Goal: Information Seeking & Learning: Check status

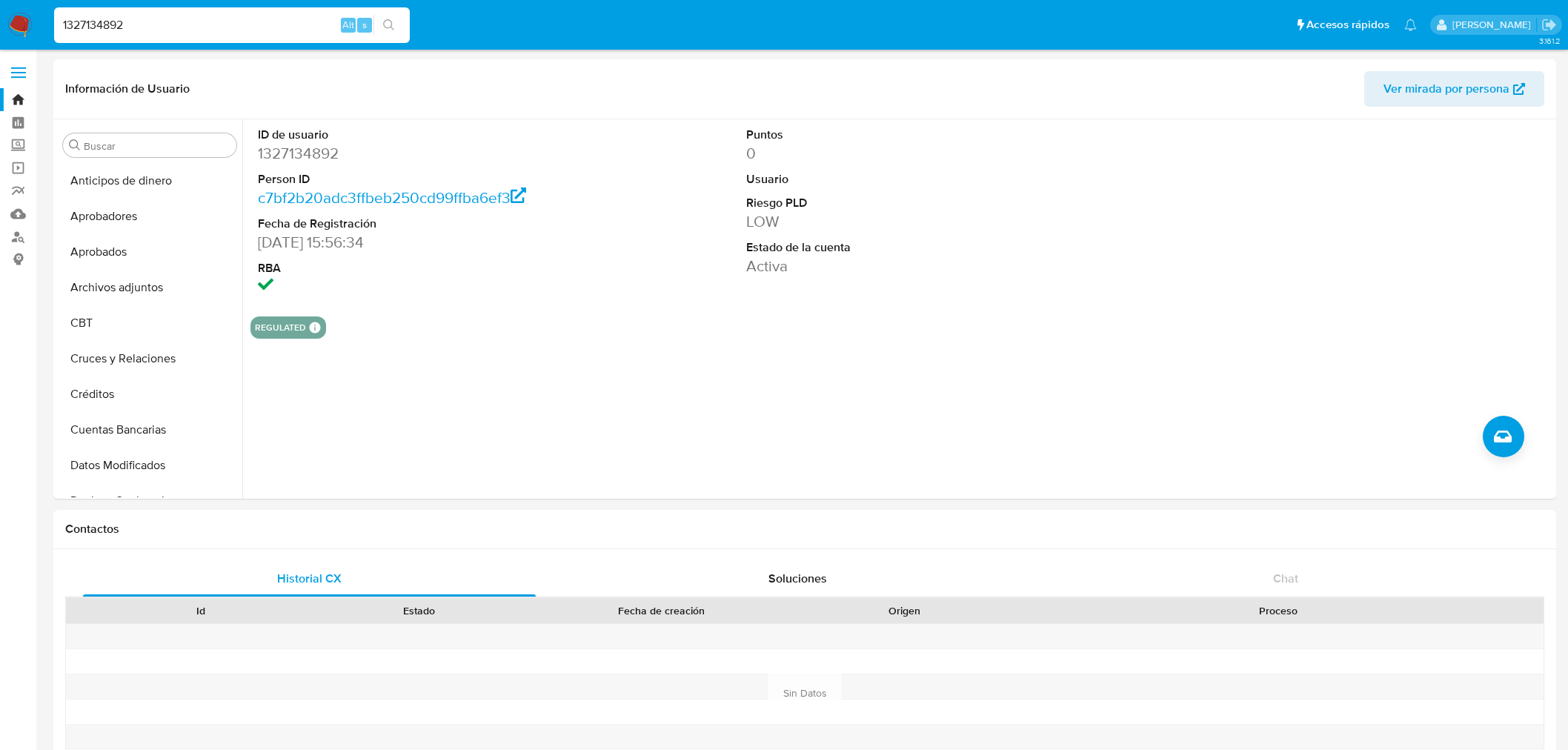
select select "10"
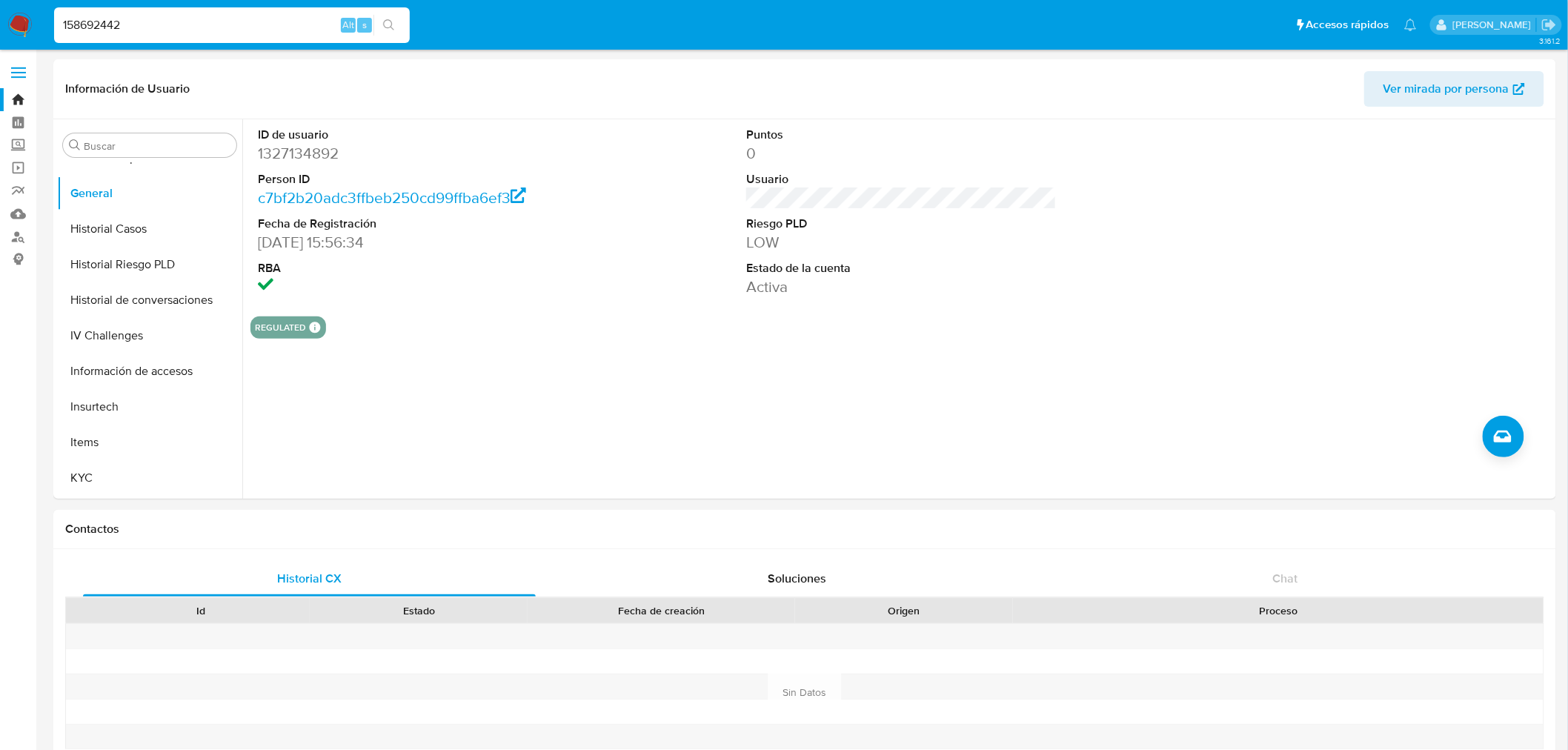
type input "158692442"
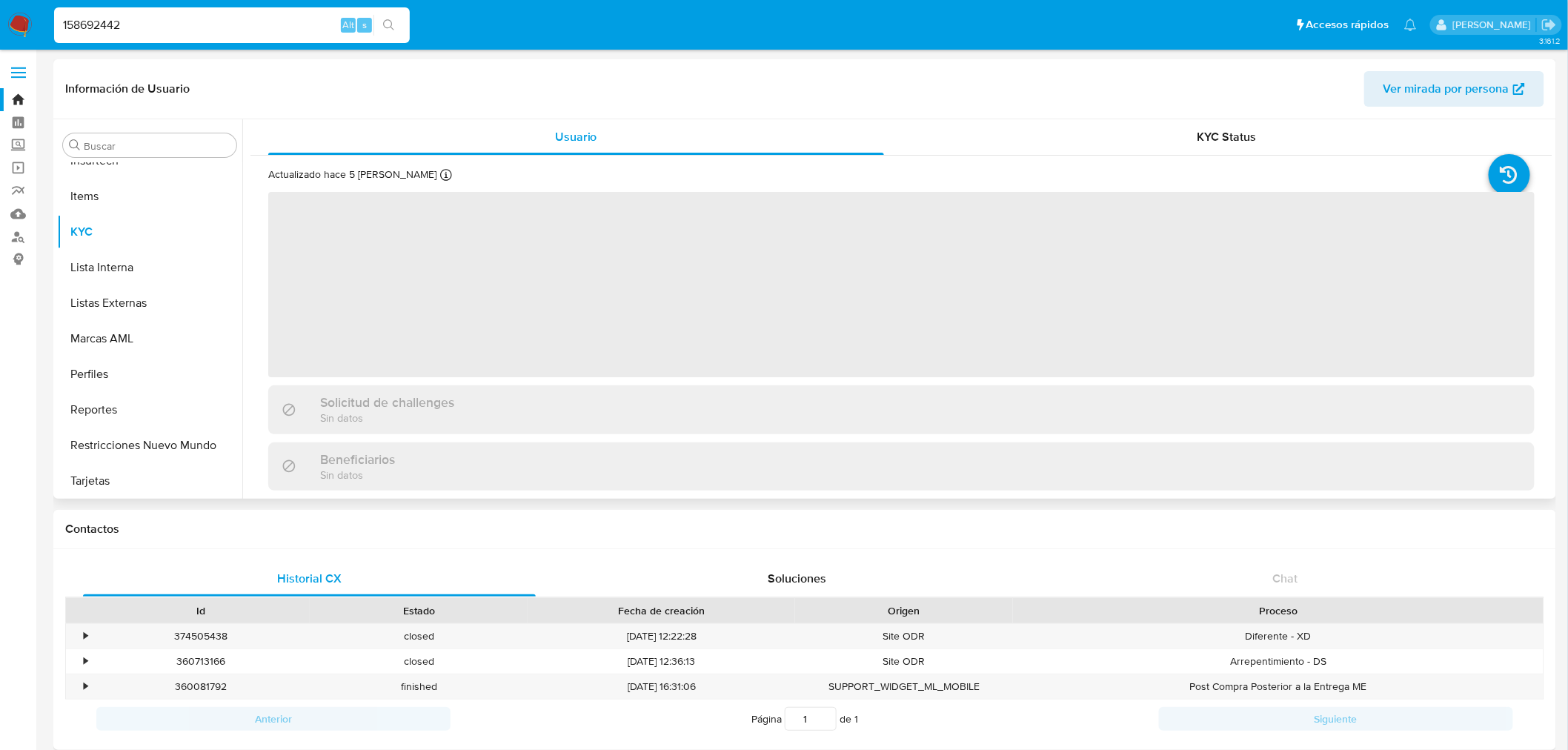
scroll to position [732, 0]
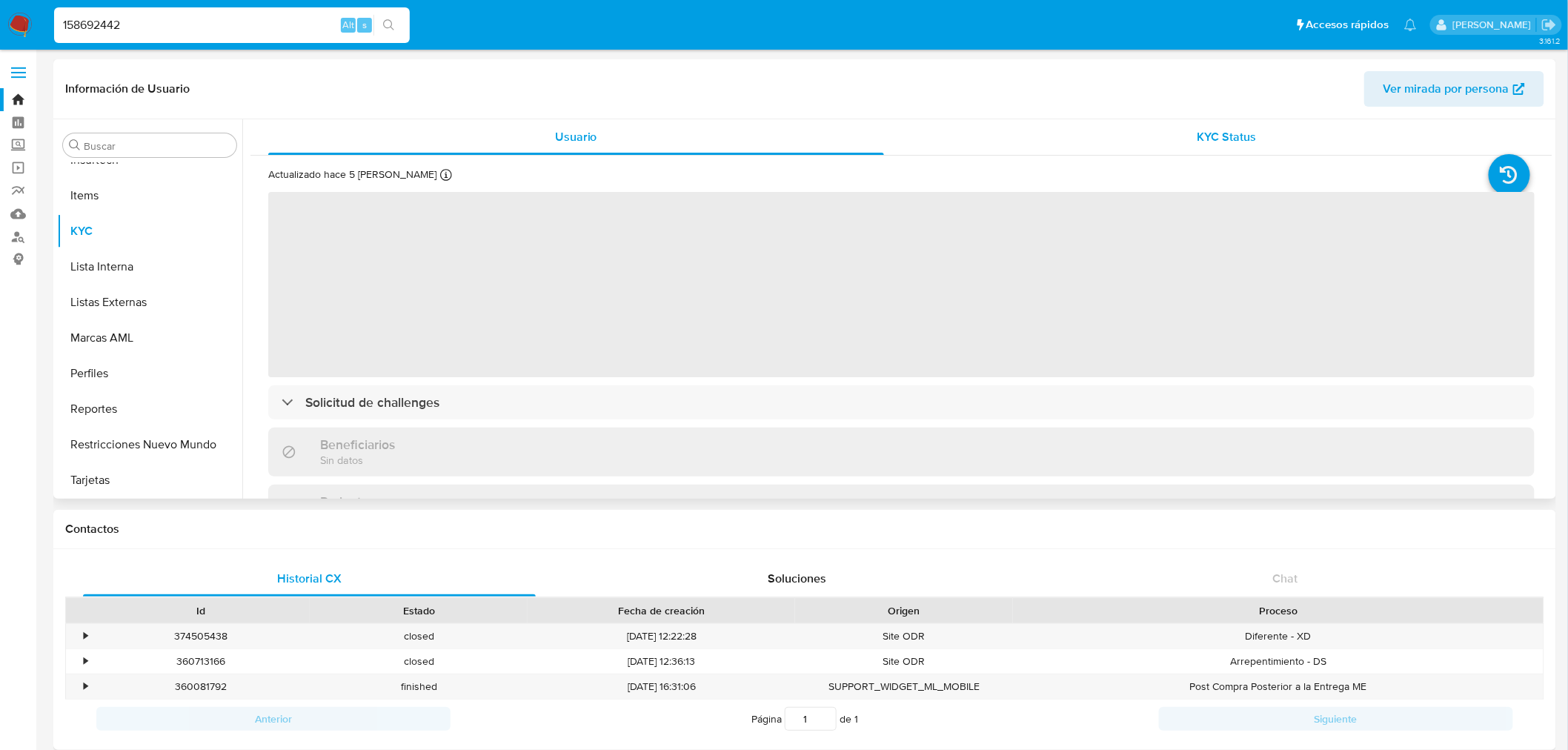
select select "10"
click at [1226, 136] on span "KYC Status" at bounding box center [1226, 136] width 59 height 17
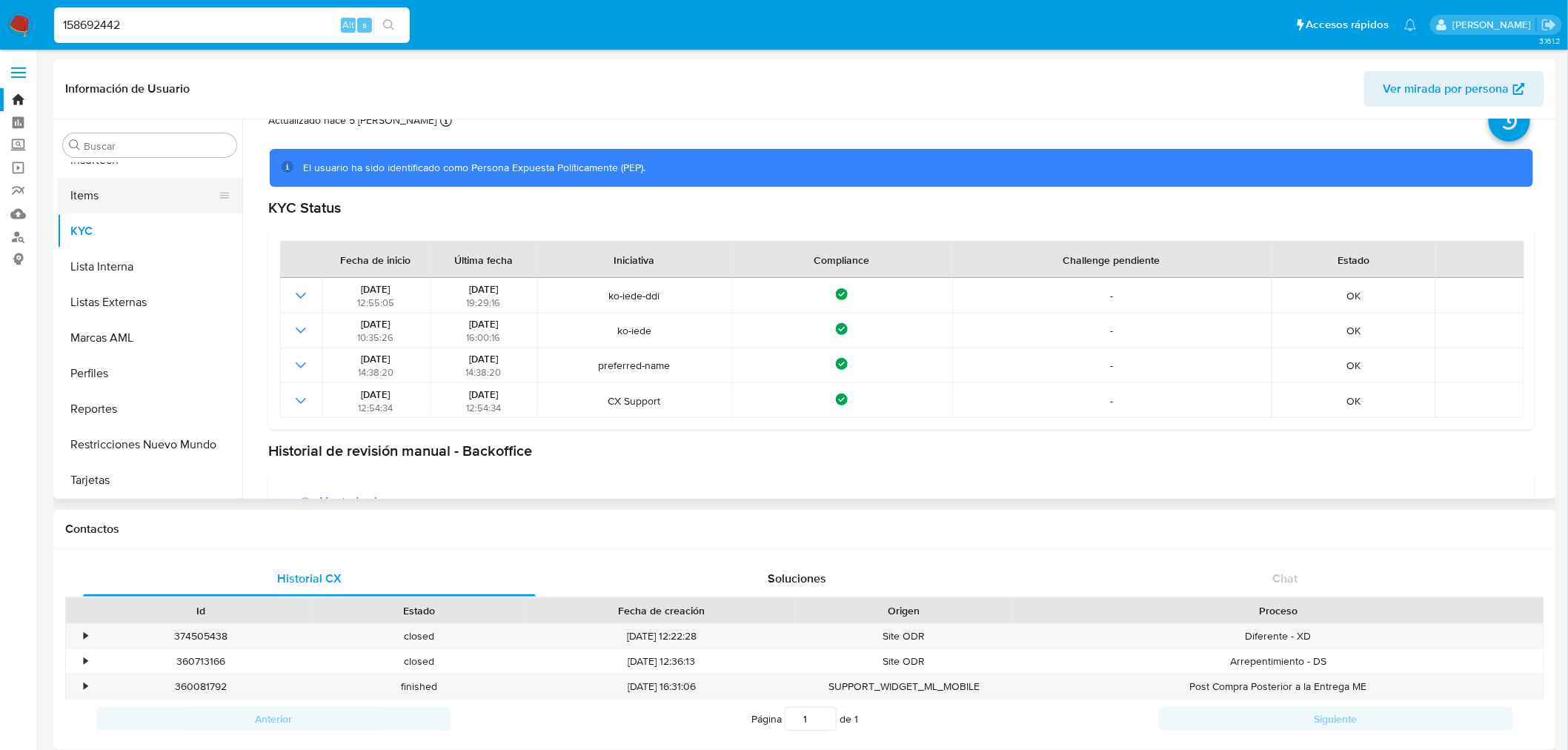
scroll to position [82, 0]
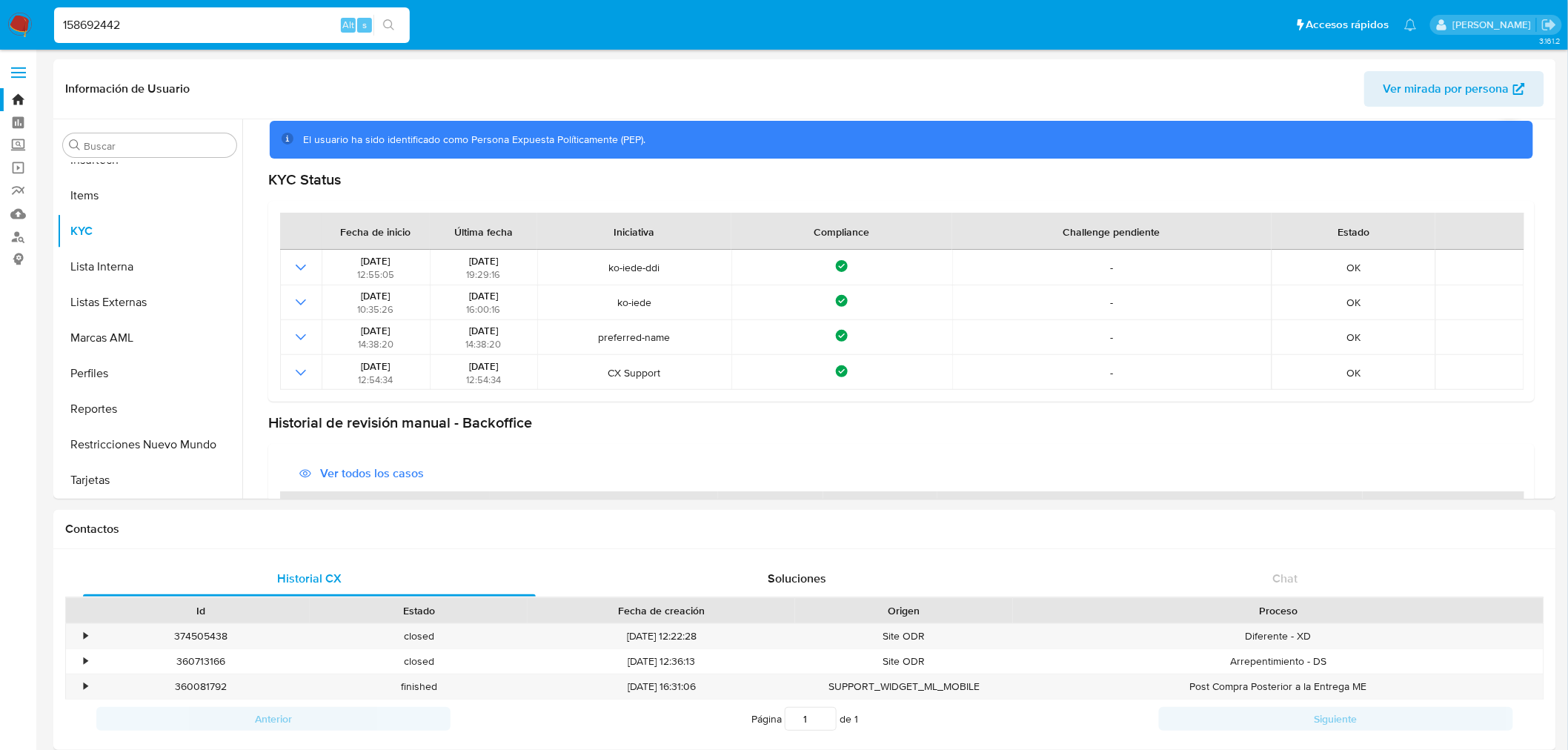
click at [168, 25] on input "158692442" at bounding box center [231, 24] width 356 height 19
paste input "15671436"
type input "115671436"
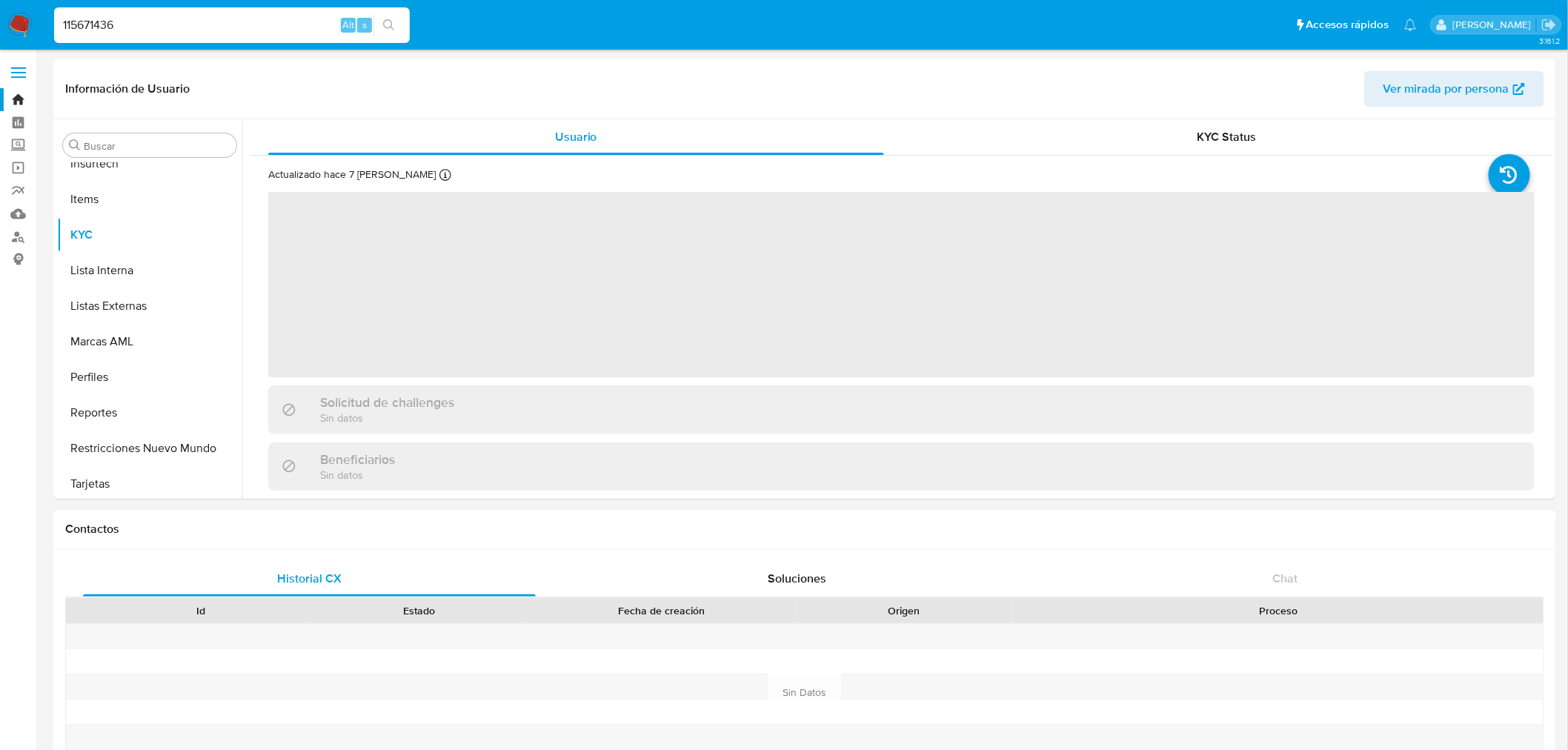
scroll to position [732, 0]
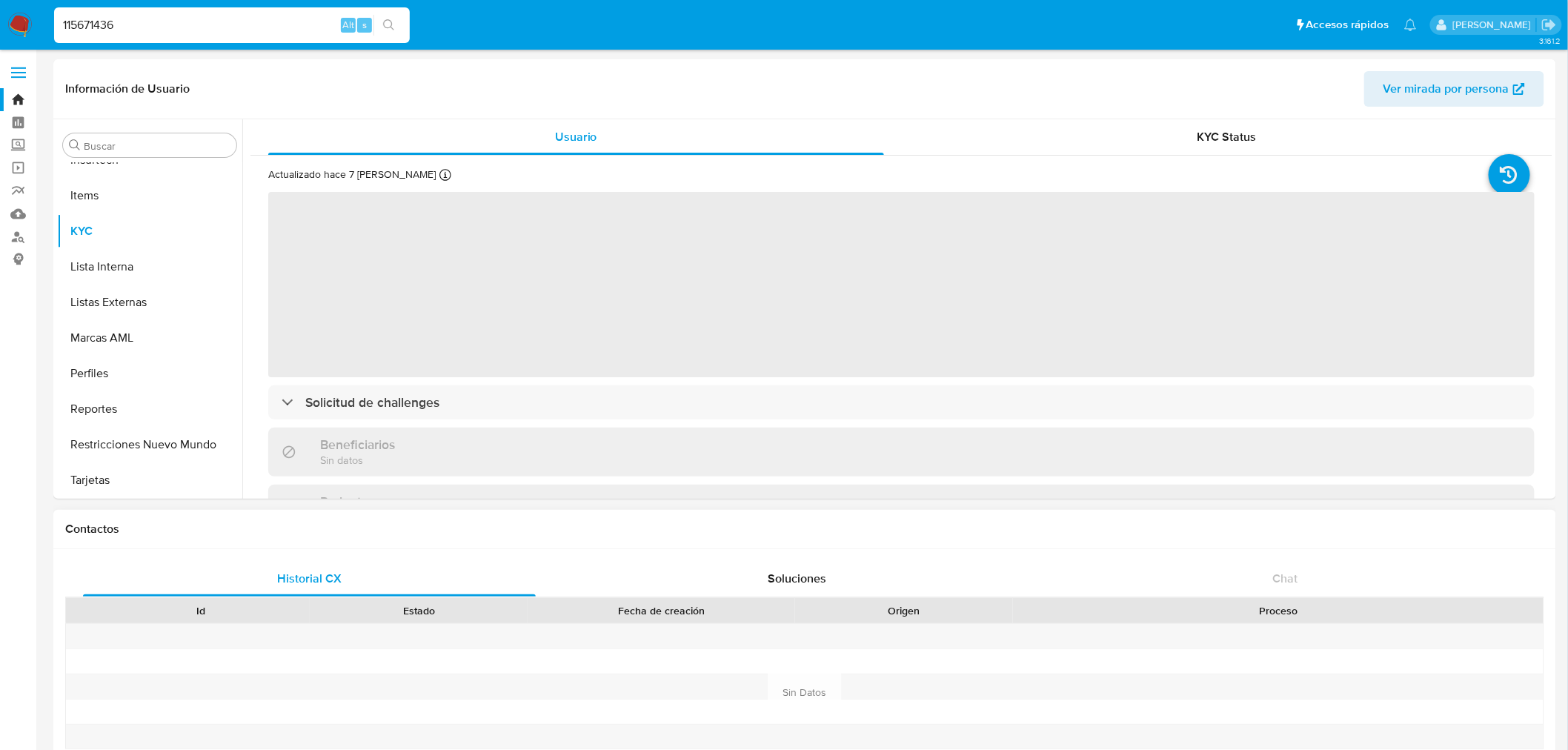
select select "10"
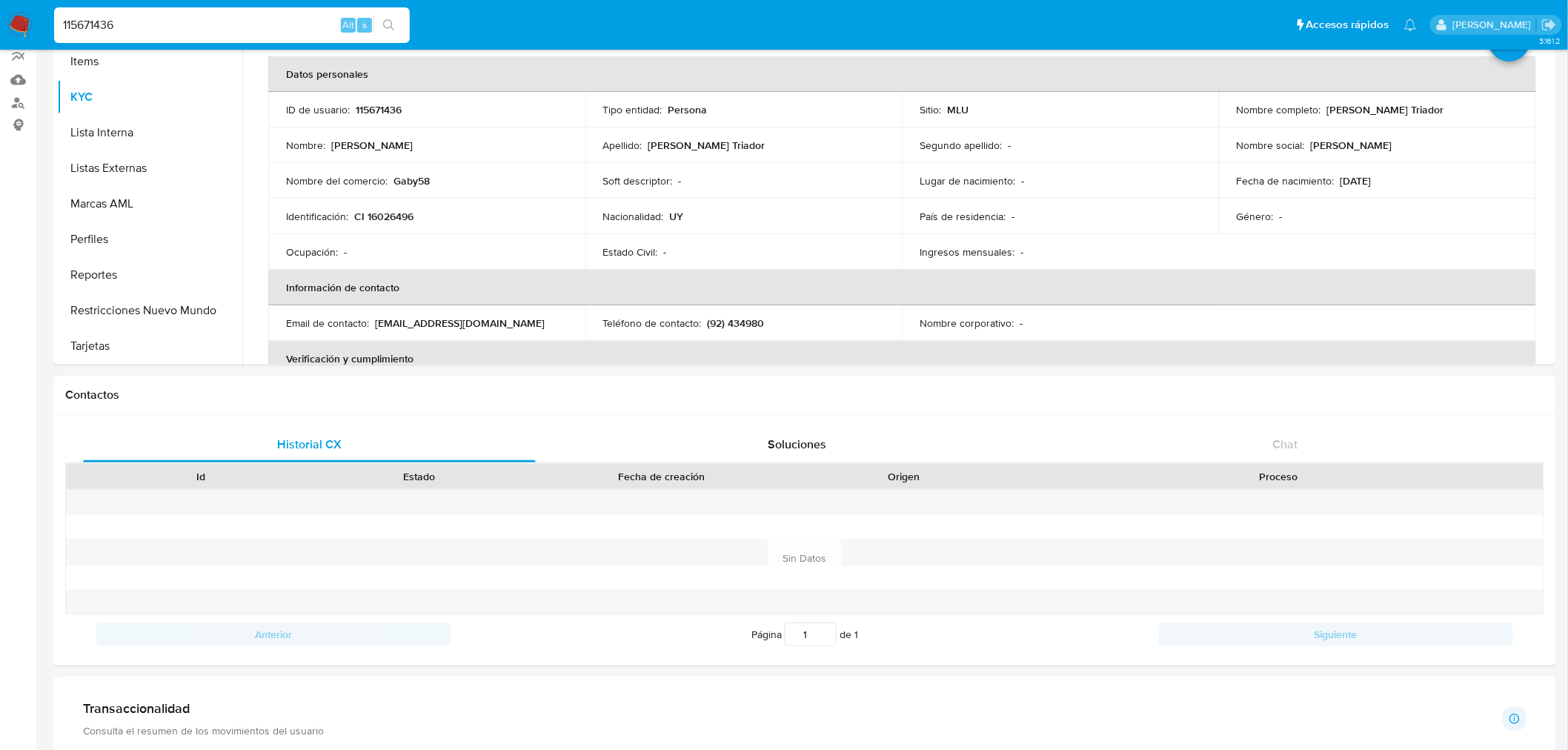
scroll to position [0, 0]
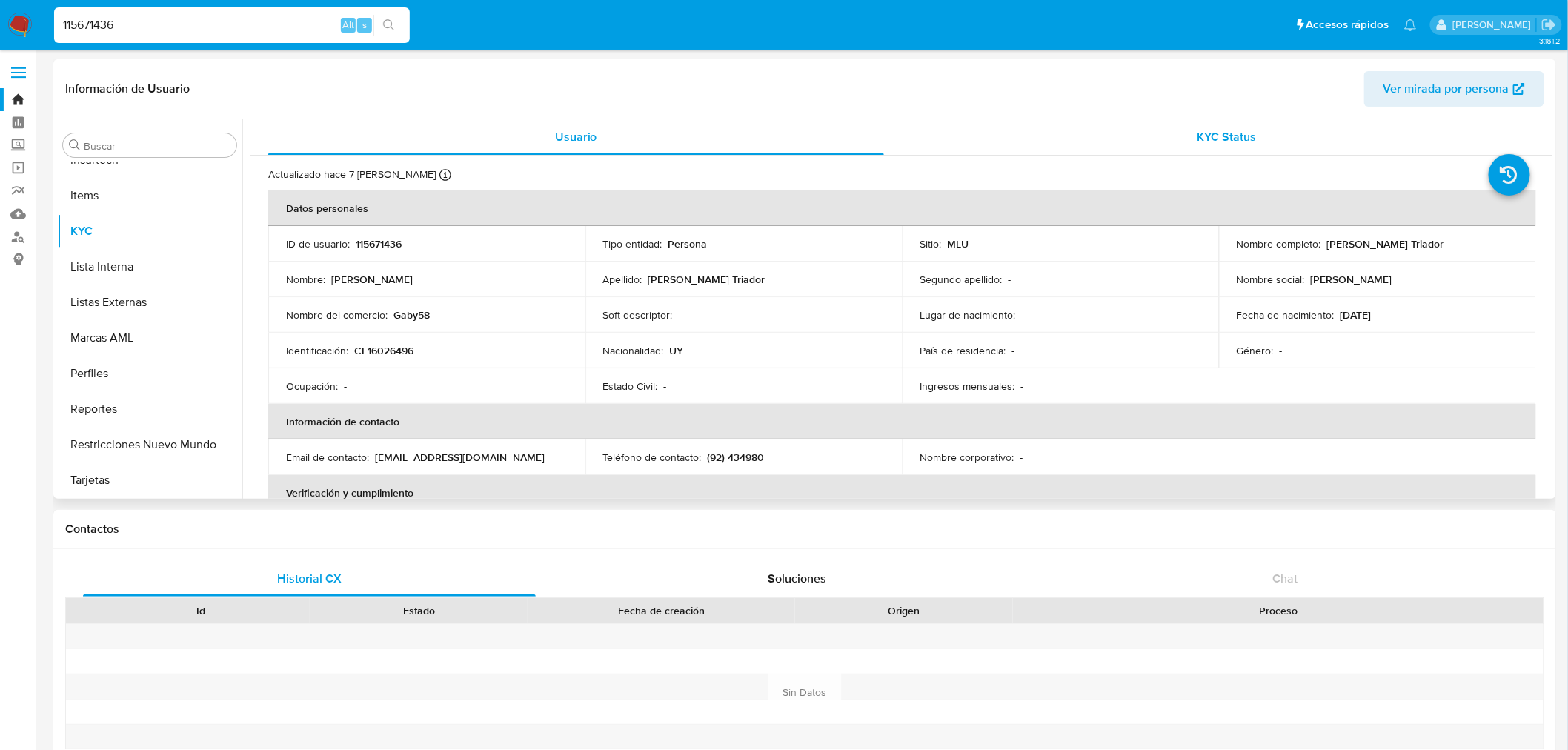
click at [1316, 144] on div "KYC Status" at bounding box center [1227, 137] width 616 height 35
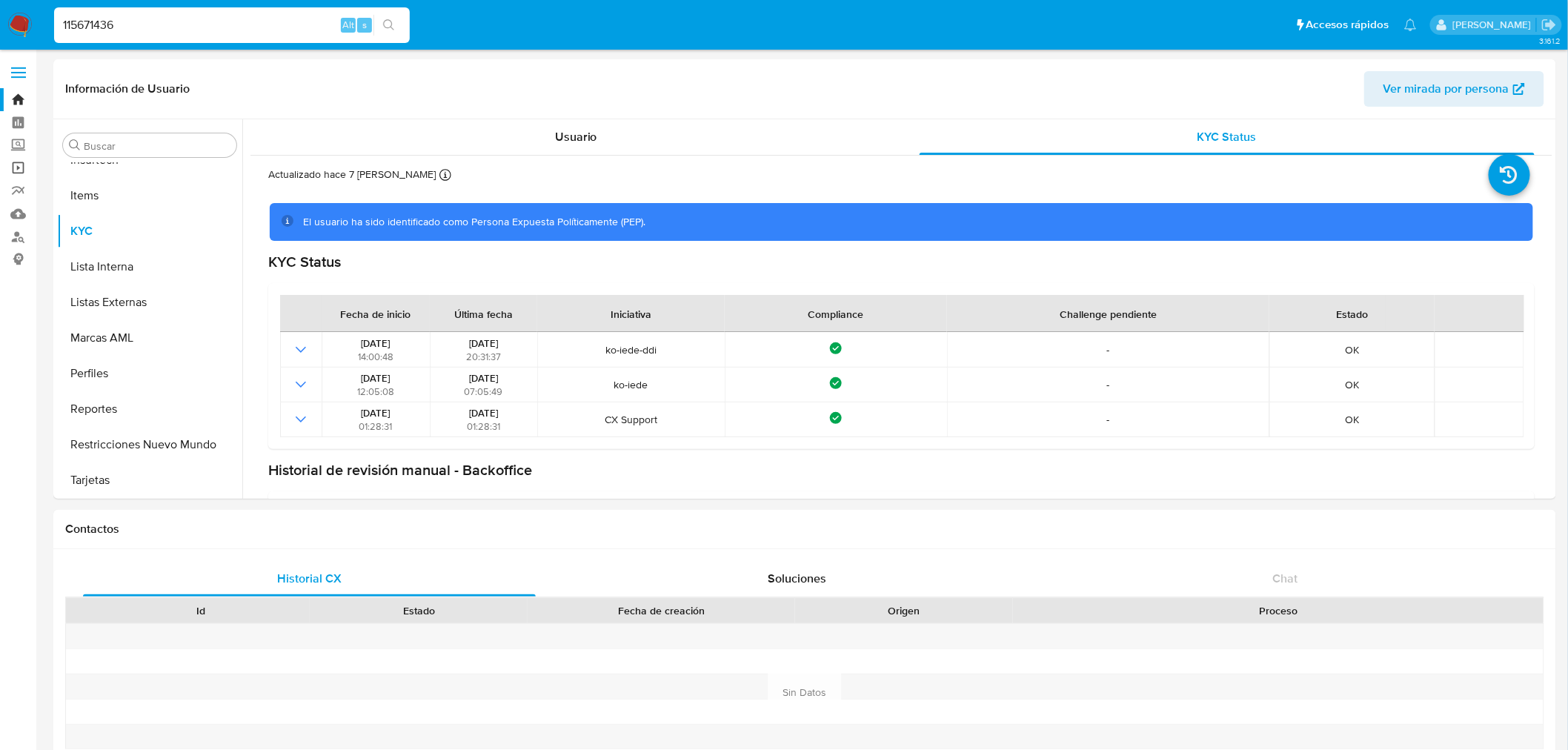
click at [18, 159] on link "Operaciones masivas" at bounding box center [88, 168] width 177 height 23
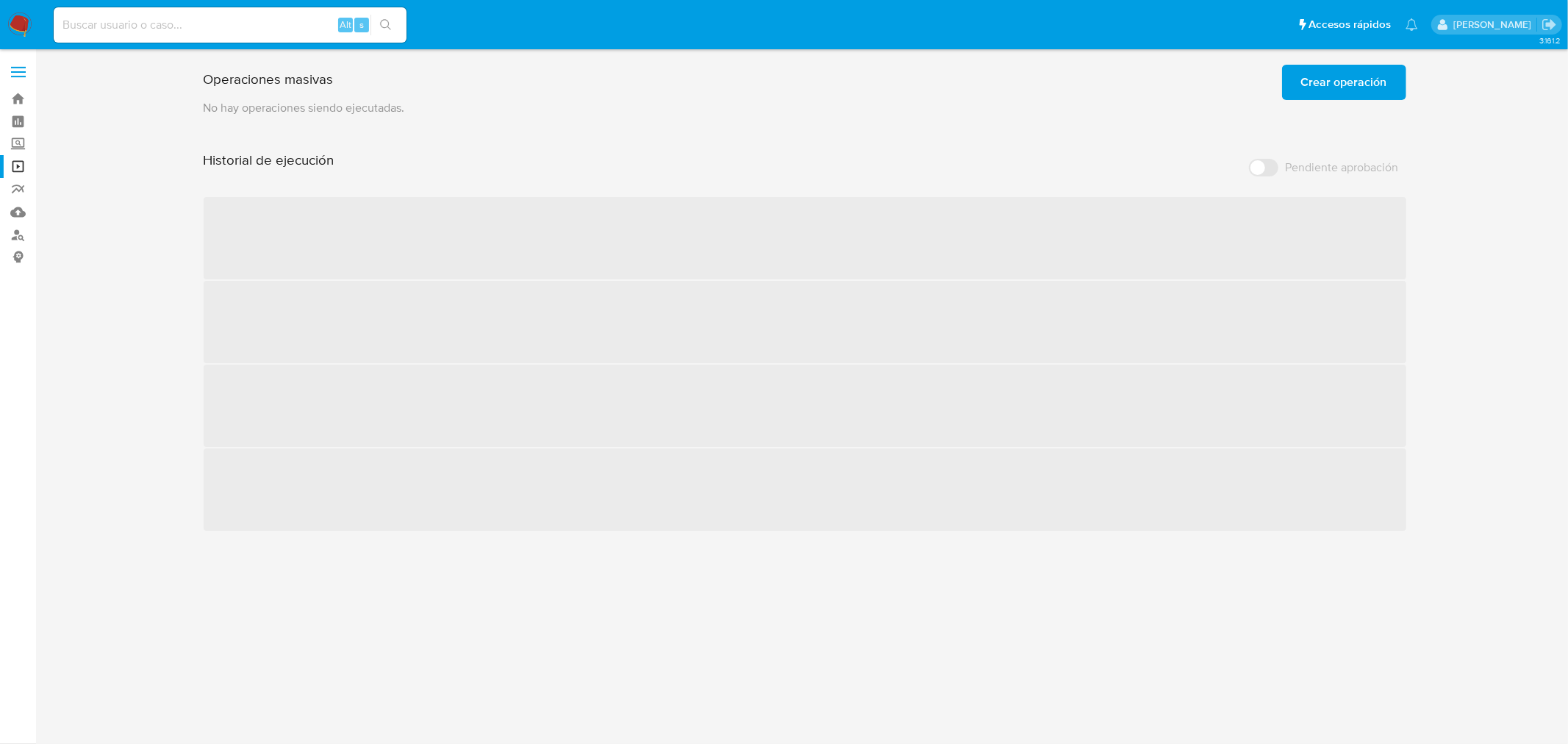
click at [1317, 103] on p "No hay operaciones siendo ejecutadas." at bounding box center [804, 108] width 1202 height 16
click at [1323, 90] on span "Crear operación" at bounding box center [1344, 82] width 86 height 33
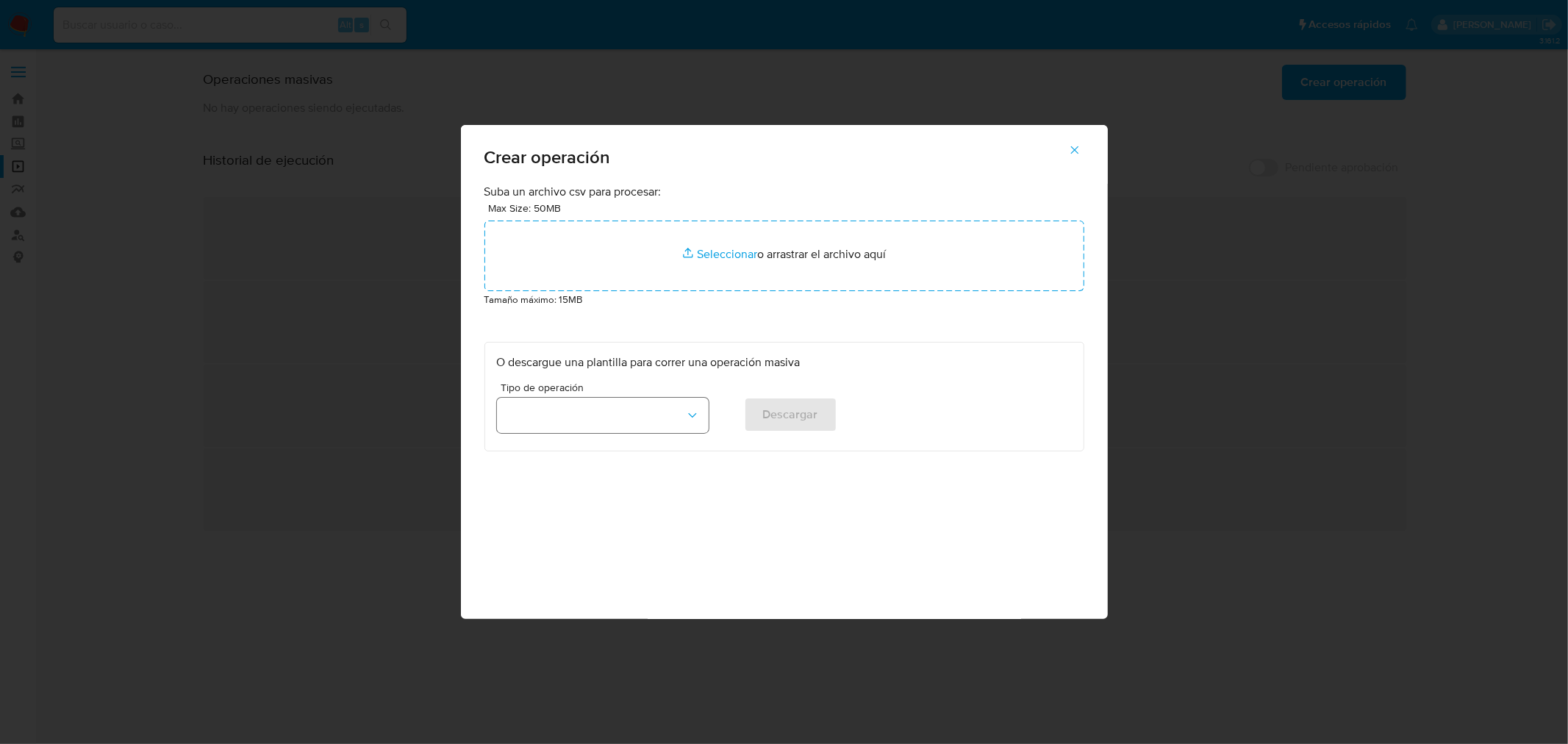
click at [642, 398] on button "button" at bounding box center [602, 416] width 212 height 35
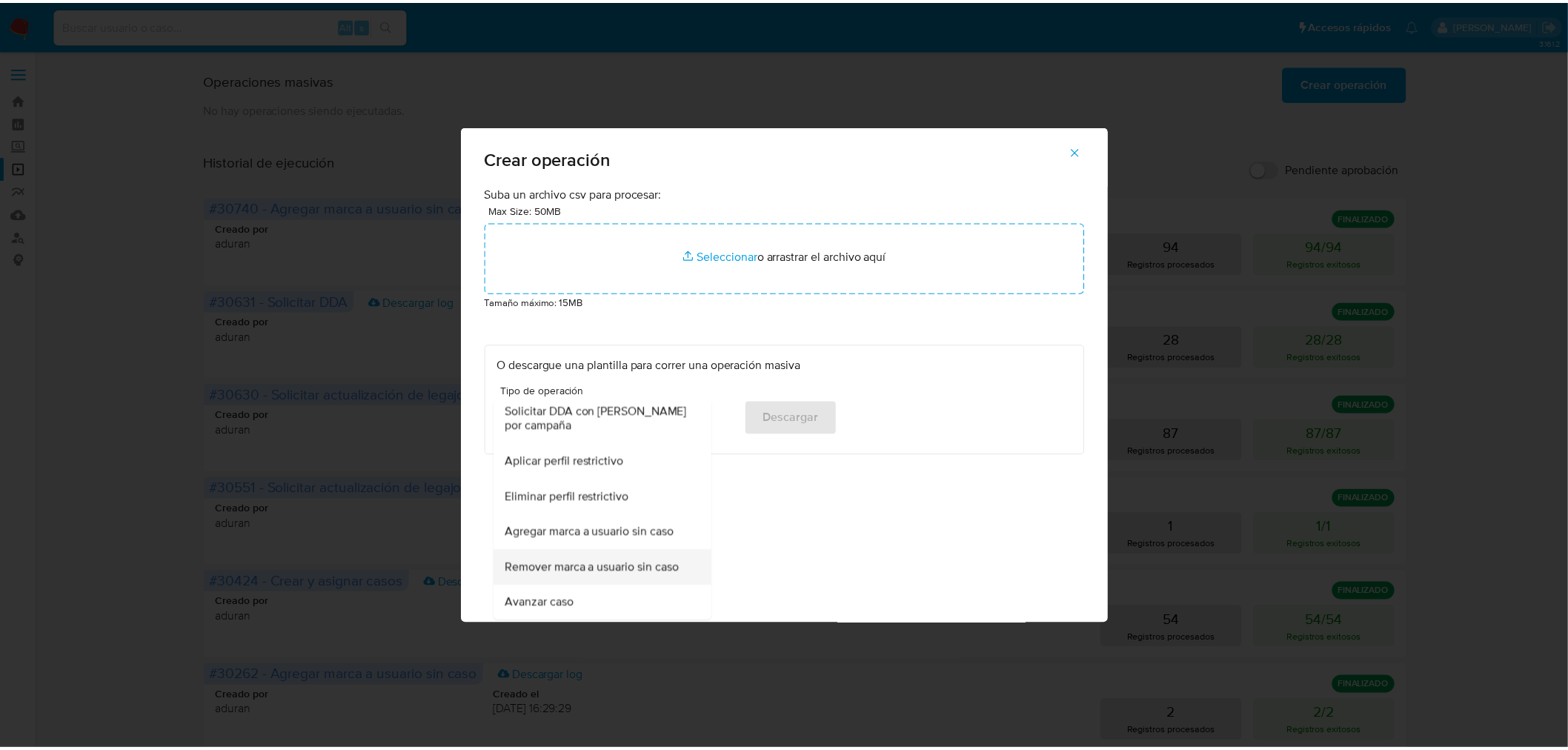
scroll to position [866, 0]
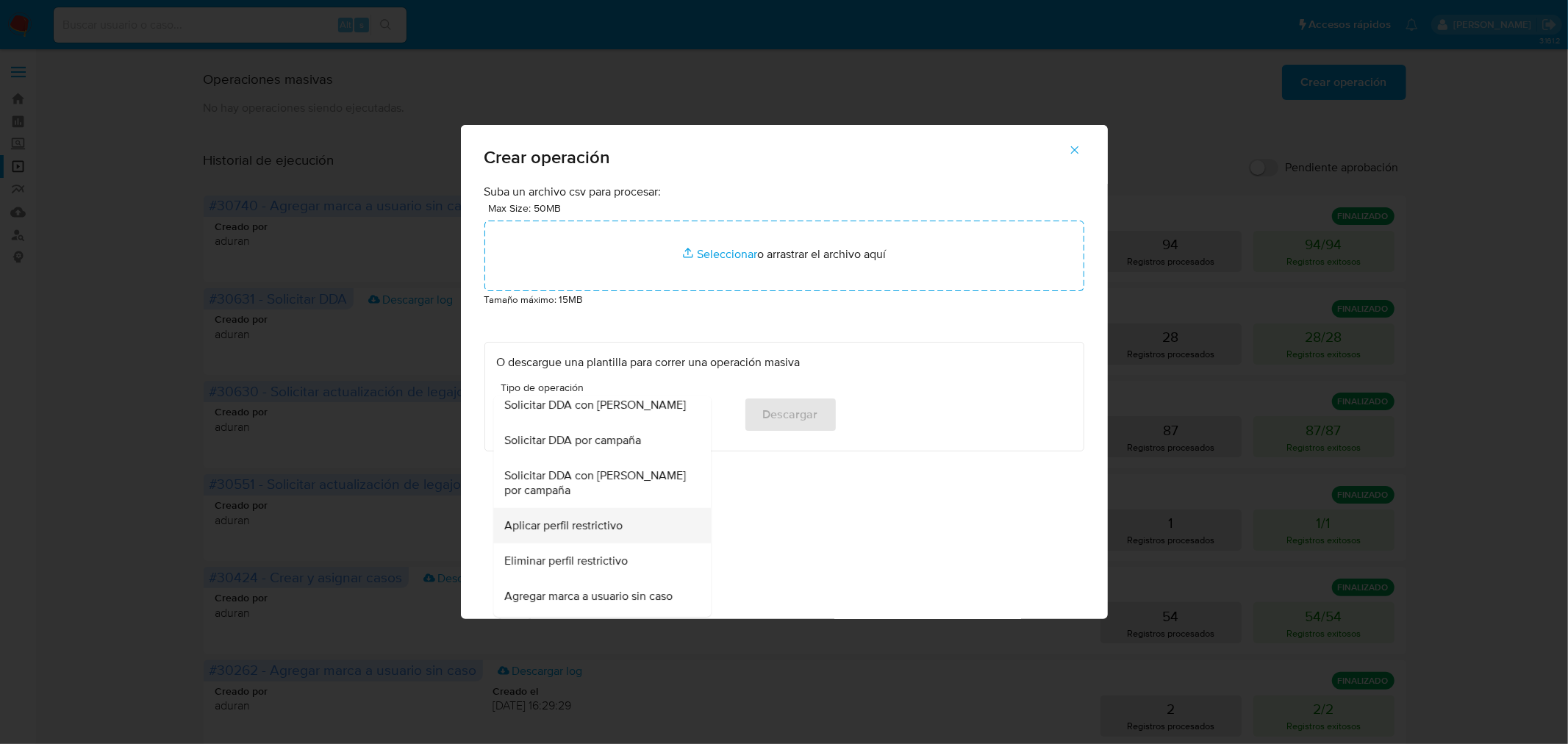
click at [630, 532] on div "Aplicar perfil restrictivo" at bounding box center [597, 526] width 185 height 35
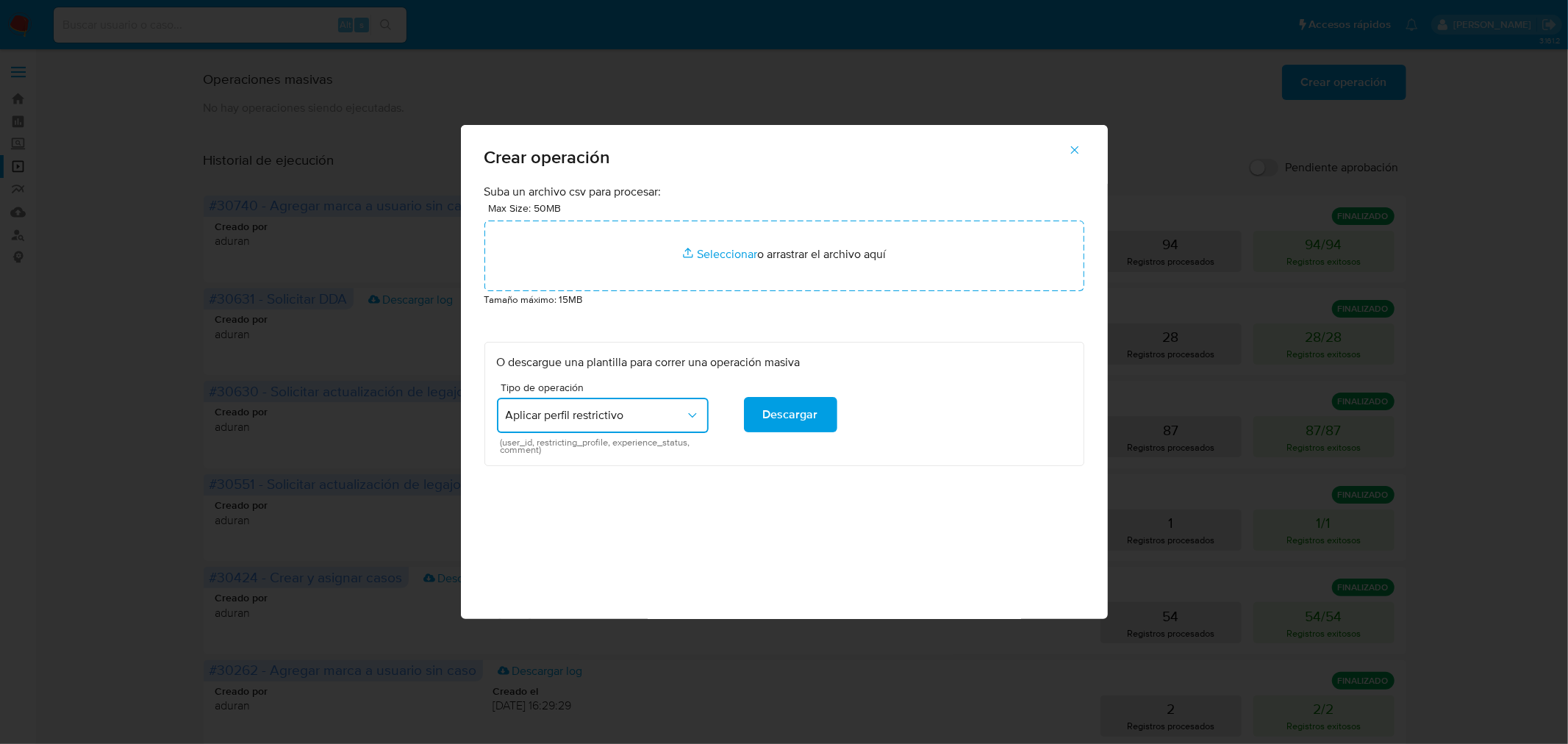
drag, startPoint x: 505, startPoint y: 442, endPoint x: 537, endPoint y: 468, distance: 41.2
click at [537, 468] on div "Suba un archivo csv para procesar: Max Size: 50MB Seleccionar archivos Seleccio…" at bounding box center [784, 401] width 647 height 435
click at [565, 464] on div "O descargue una plantilla para correr una operación masiva Tipo de operación Ap…" at bounding box center [784, 404] width 600 height 124
drag, startPoint x: 502, startPoint y: 443, endPoint x: 541, endPoint y: 450, distance: 39.6
click at [541, 450] on span "(user_id, restricting_profile, experience_status, comment)" at bounding box center [606, 447] width 212 height 15
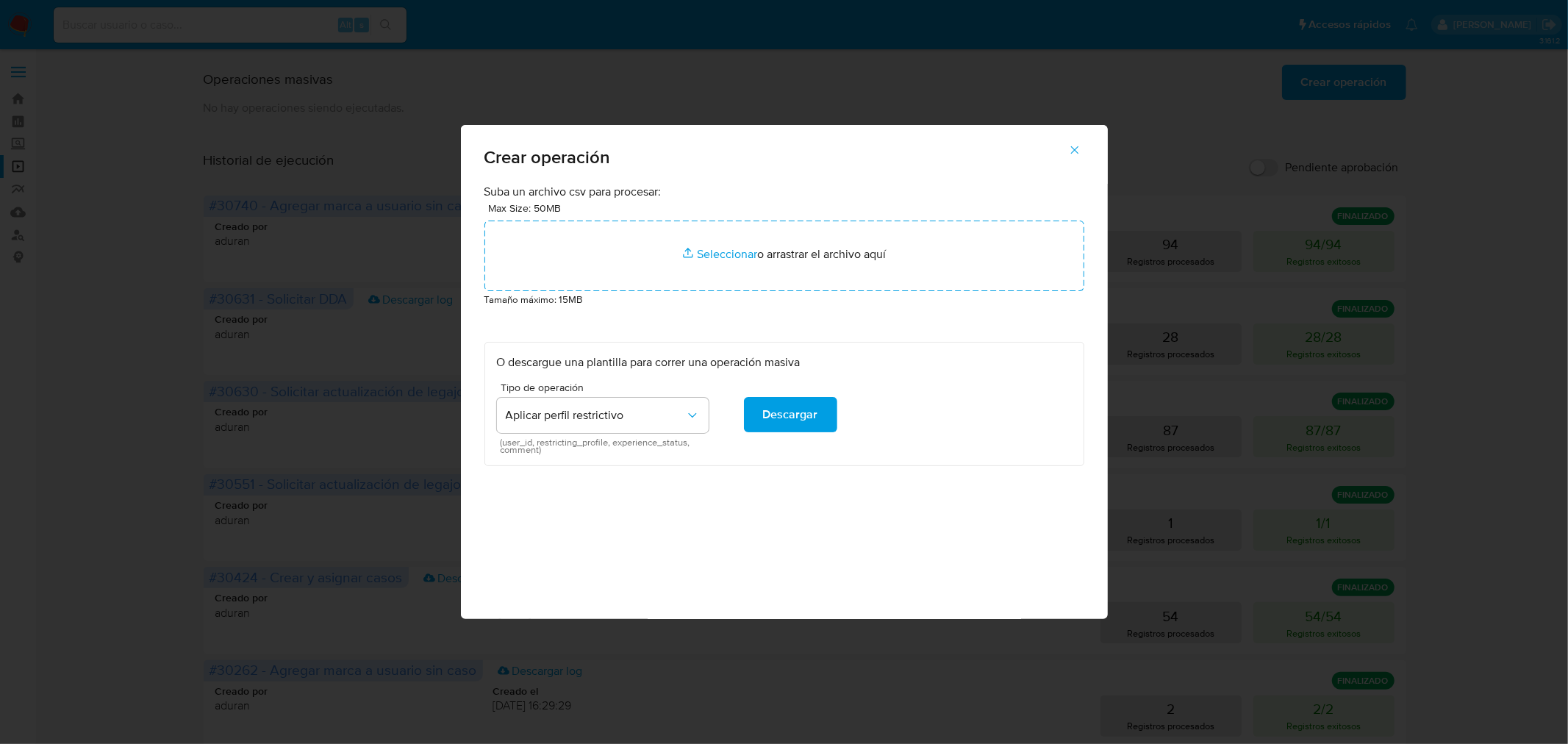
click at [637, 468] on div "Suba un archivo csv para procesar: Max Size: 50MB Seleccionar archivos Seleccio…" at bounding box center [784, 401] width 647 height 435
drag, startPoint x: 503, startPoint y: 442, endPoint x: 540, endPoint y: 450, distance: 37.9
click at [540, 450] on span "(user_id, restricting_profile, experience_status, comment)" at bounding box center [606, 447] width 212 height 15
click at [592, 478] on div "Suba un archivo csv para procesar: Max Size: 50MB Seleccionar archivos Seleccio…" at bounding box center [784, 401] width 647 height 435
drag, startPoint x: 540, startPoint y: 439, endPoint x: 613, endPoint y: 444, distance: 73.2
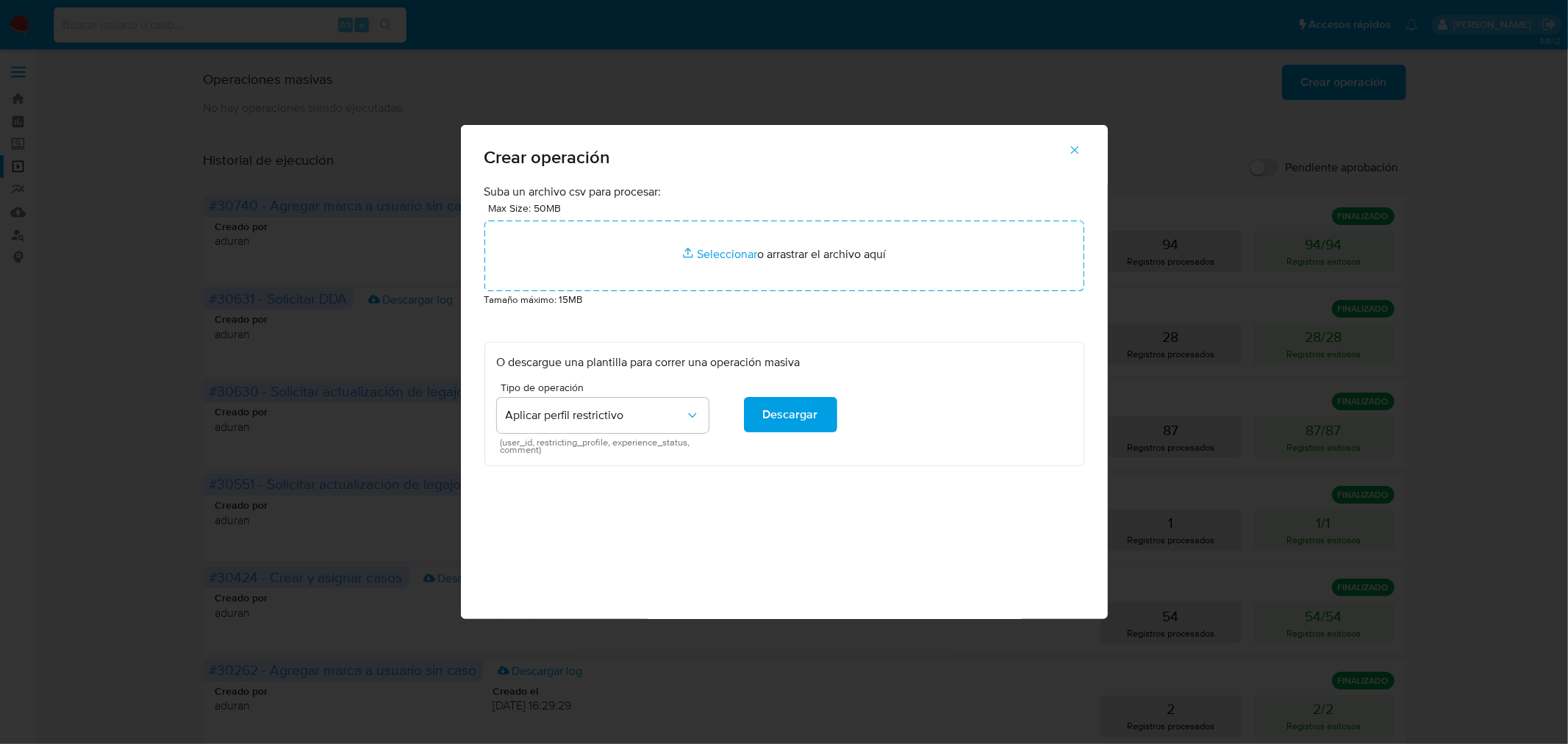
click at [613, 444] on span "(user_id, restricting_profile, experience_status, comment)" at bounding box center [606, 447] width 212 height 15
click at [1061, 156] on button "button" at bounding box center [1075, 150] width 52 height 35
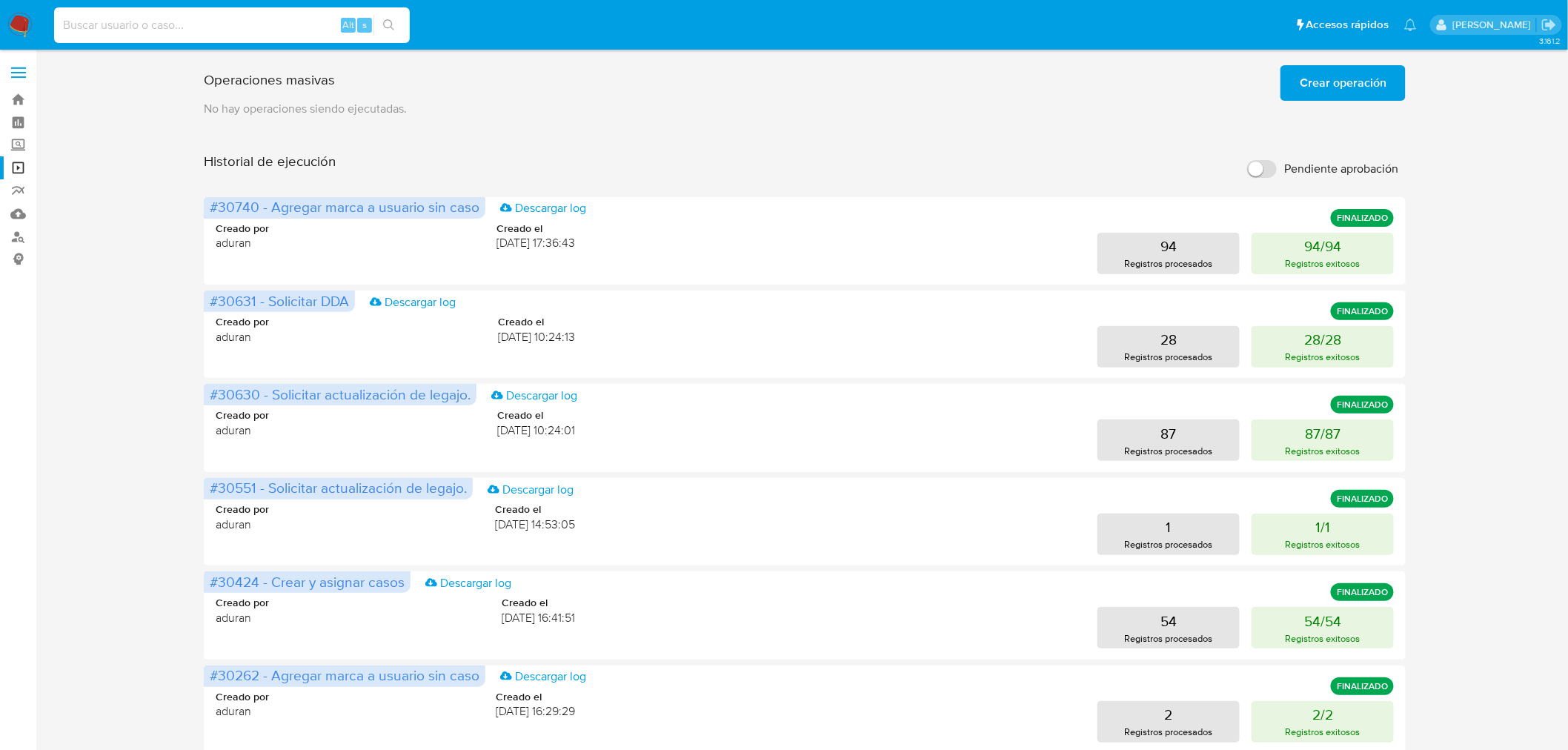
click at [124, 26] on input at bounding box center [231, 24] width 356 height 19
paste input "1052323716"
type input "1052323716"
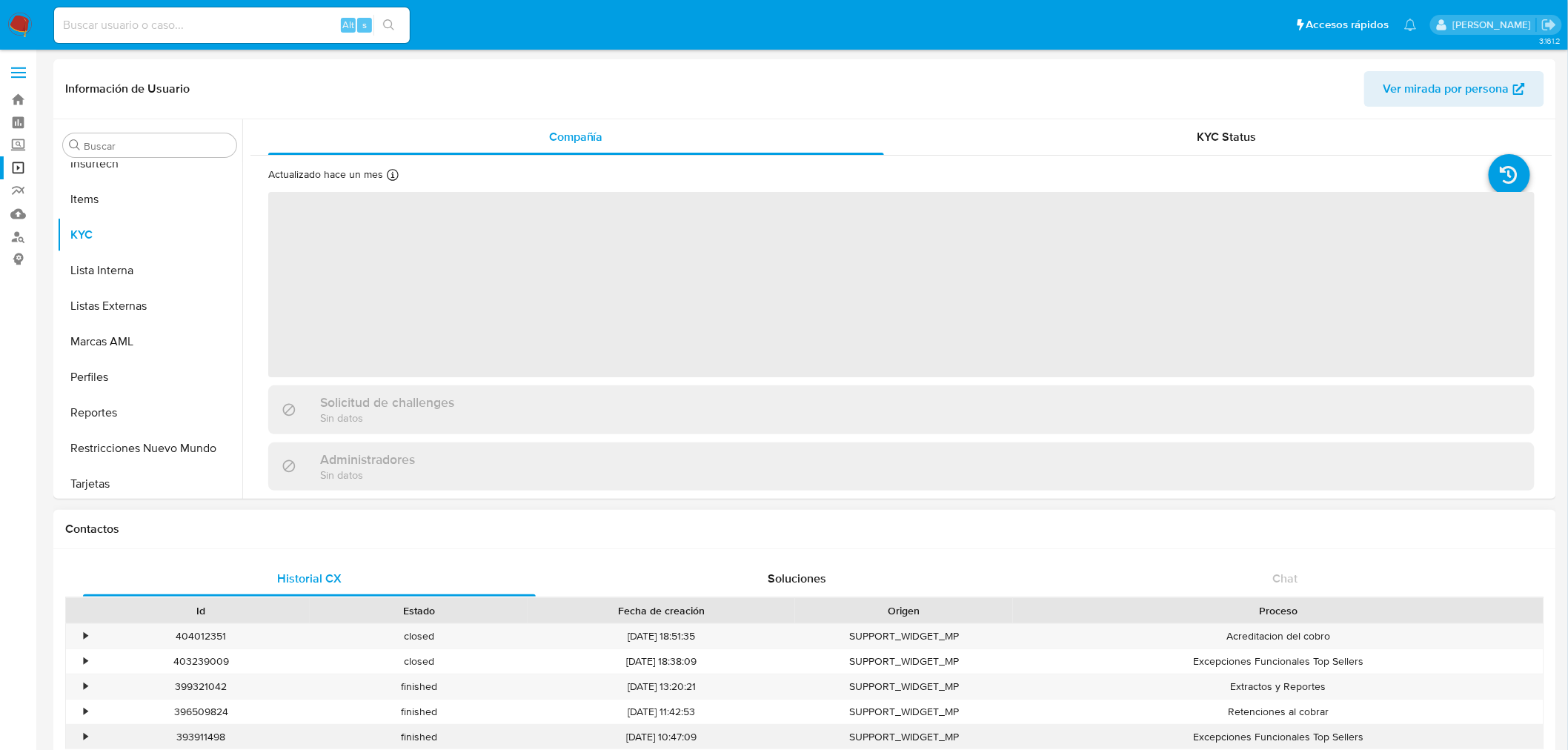
scroll to position [732, 0]
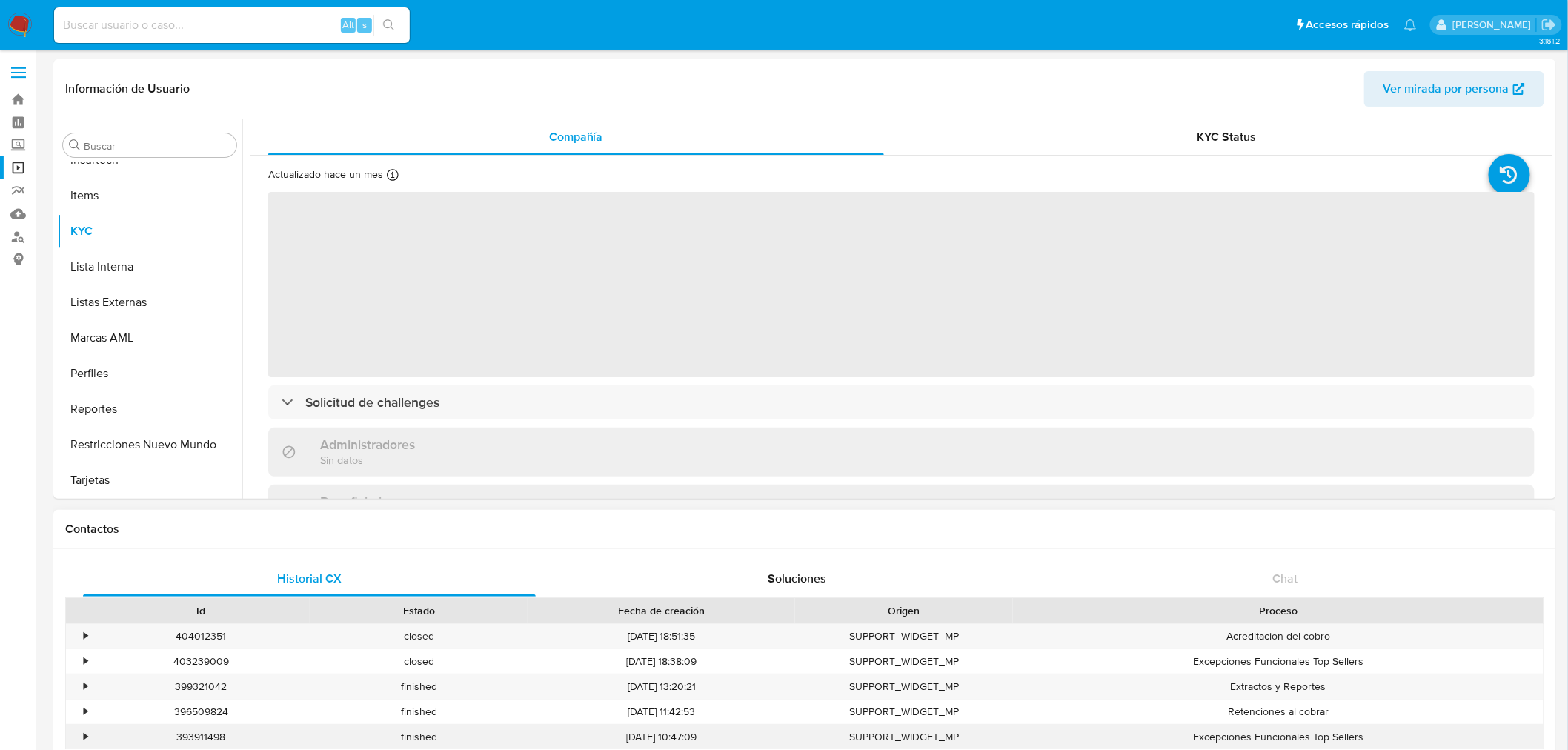
select select "10"
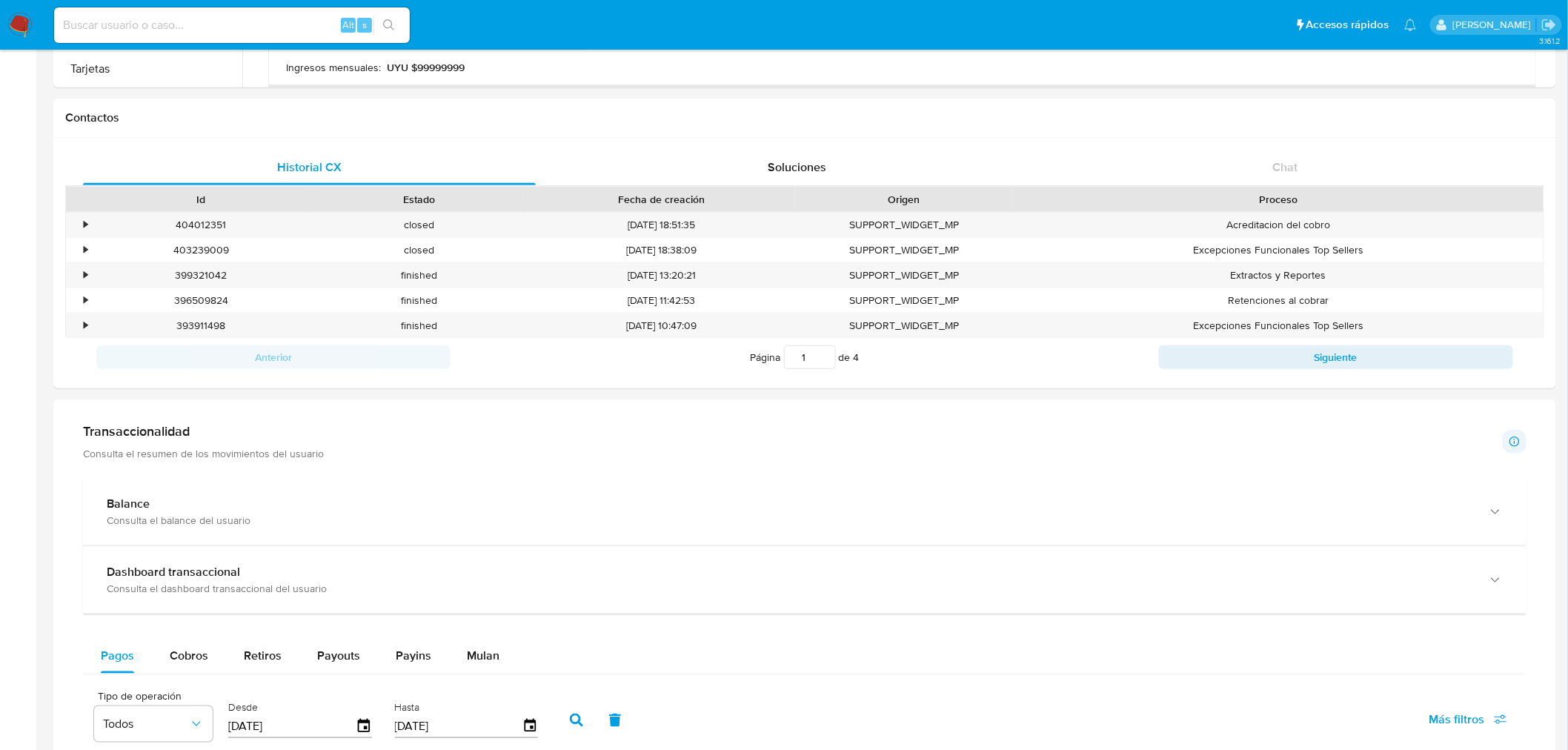
scroll to position [906, 0]
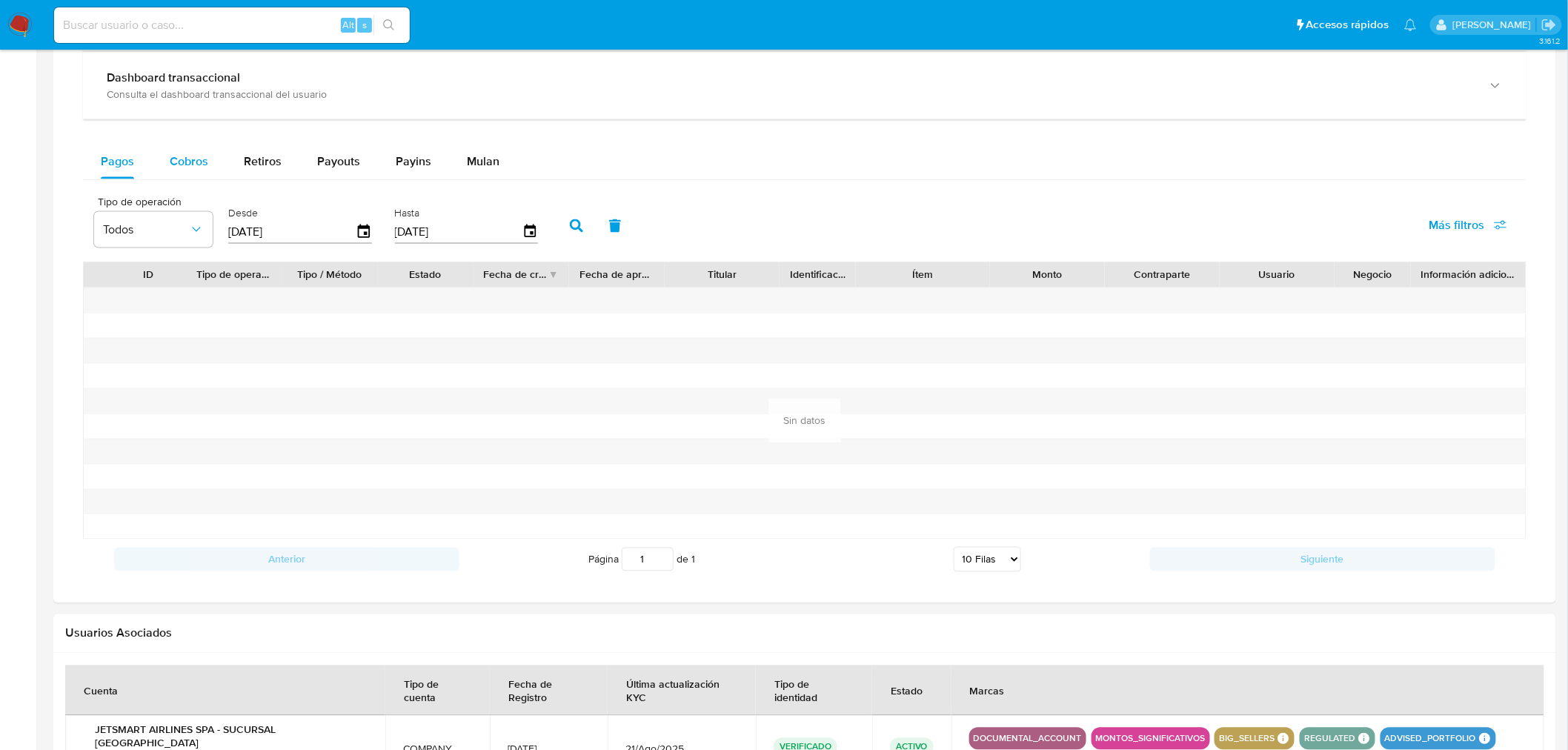
click at [190, 168] on span "Cobros" at bounding box center [189, 161] width 39 height 17
select select "10"
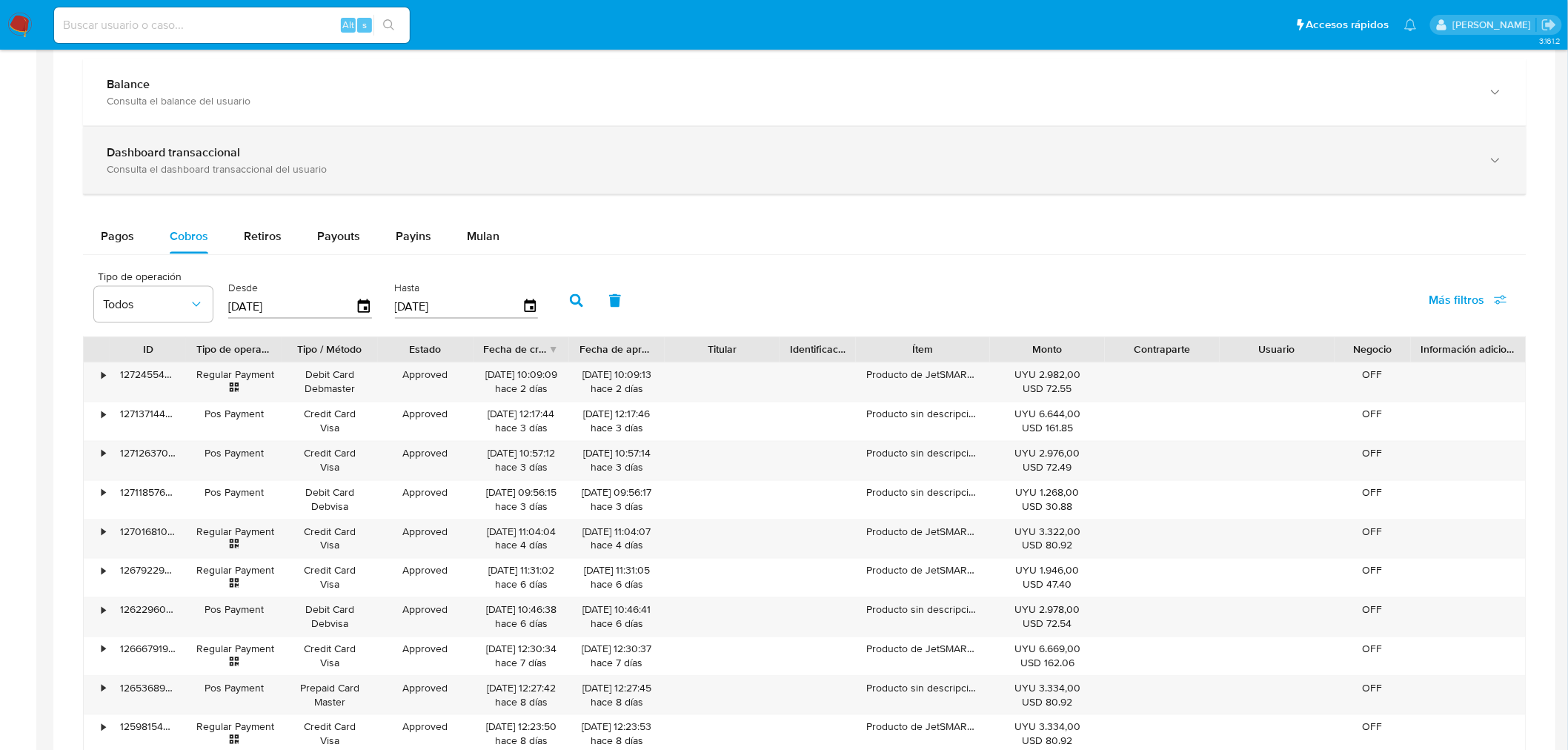
scroll to position [742, 0]
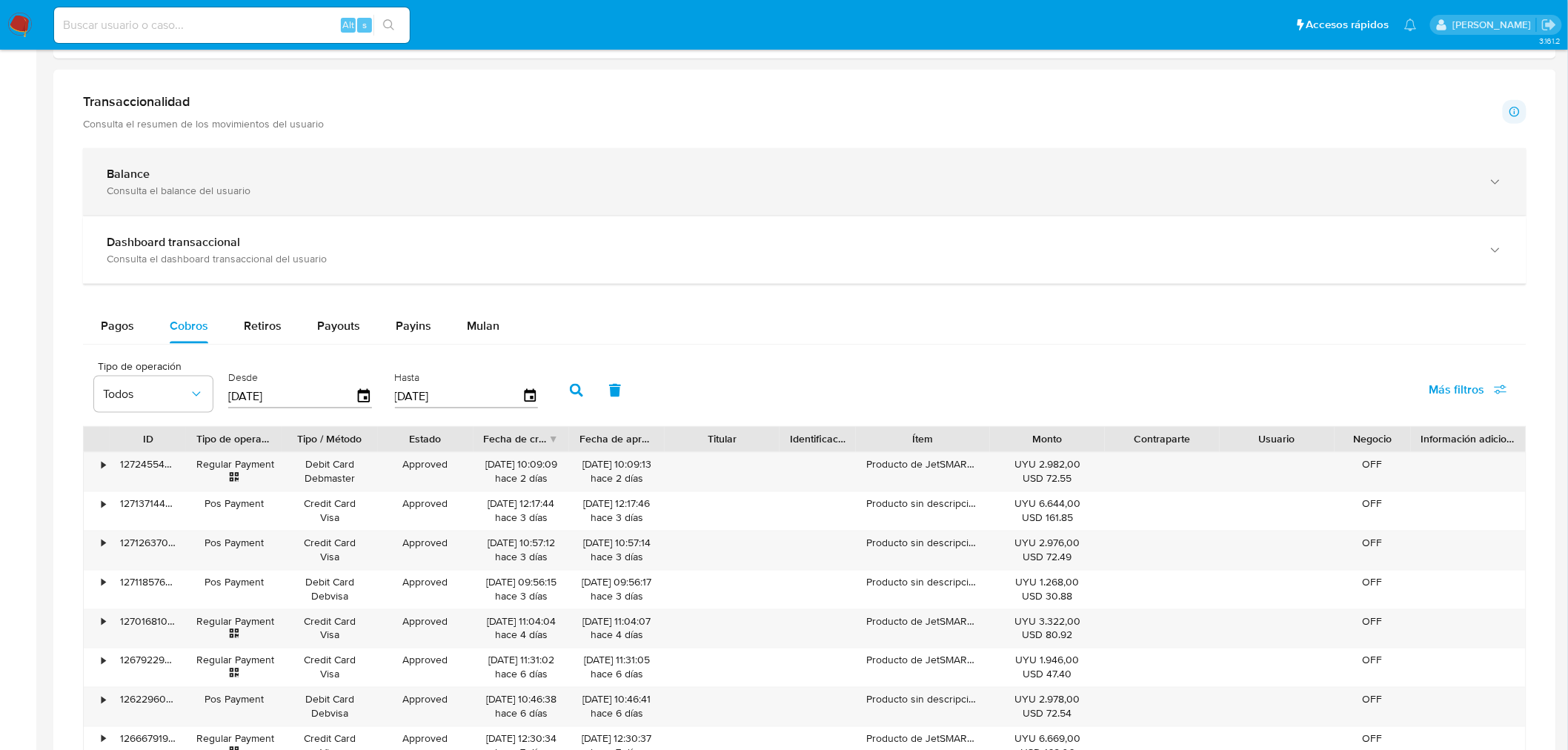
click at [209, 182] on div "Balance" at bounding box center [790, 174] width 1366 height 15
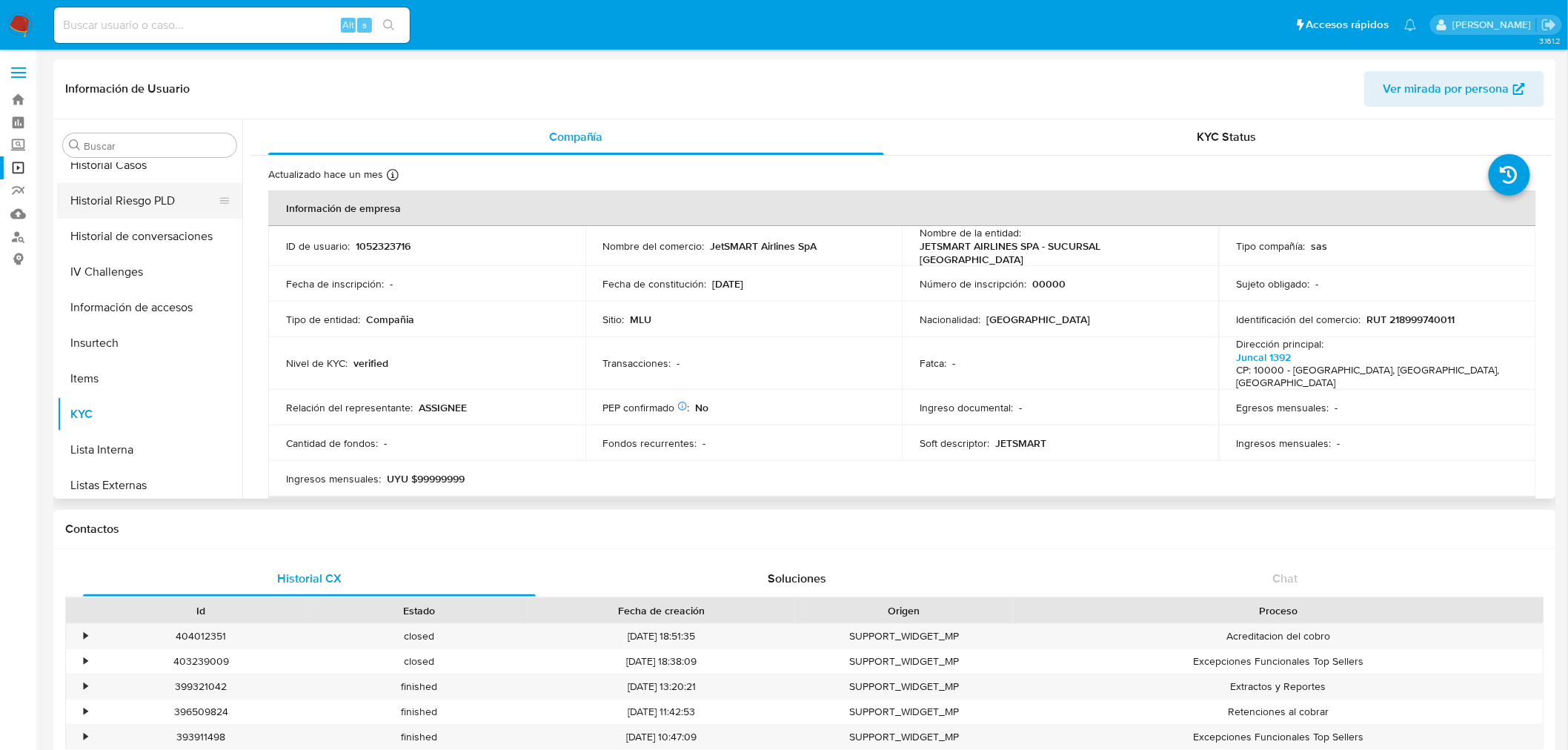
scroll to position [403, 0]
click at [113, 270] on button "General" at bounding box center [144, 276] width 173 height 35
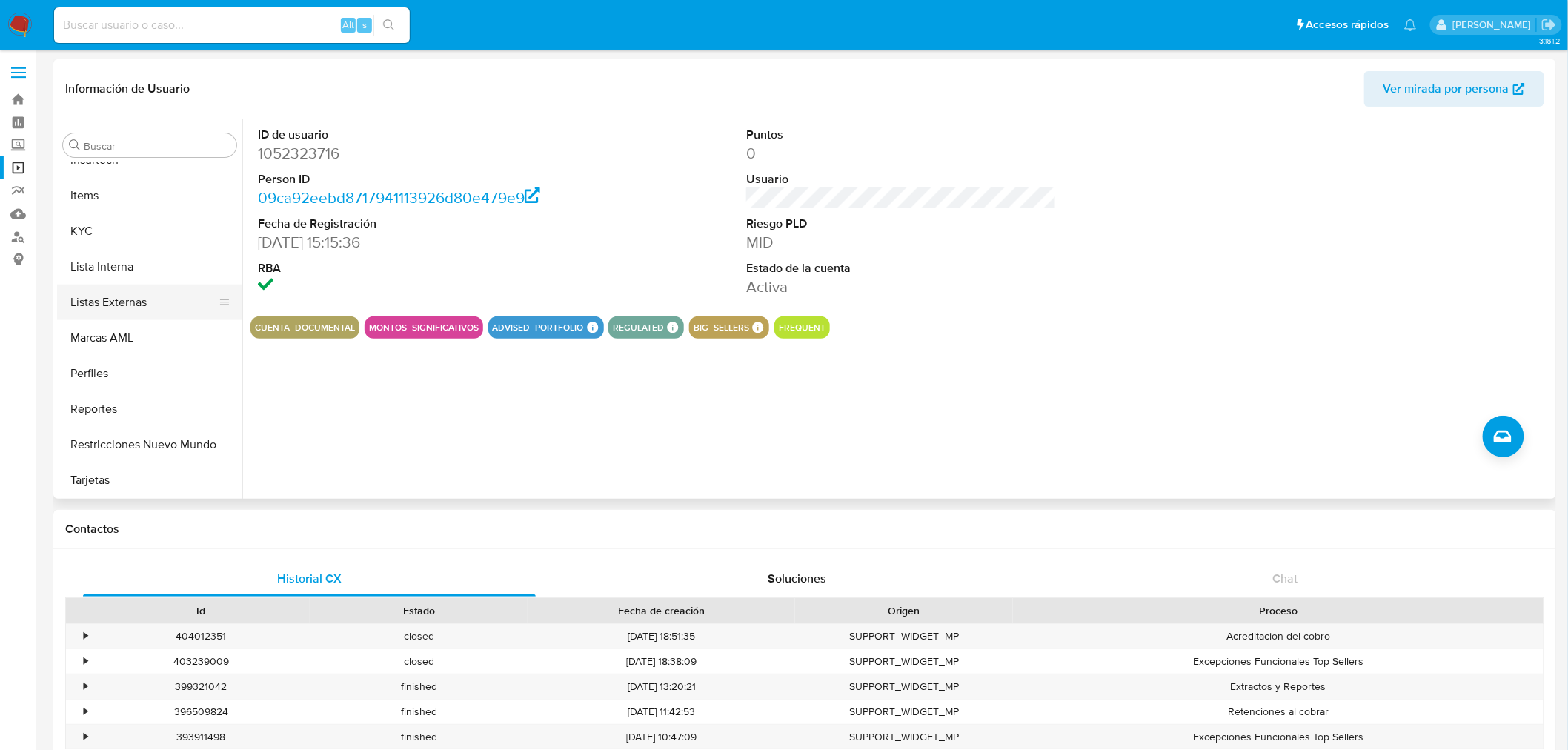
scroll to position [731, 0]
click at [157, 329] on button "Marcas AML" at bounding box center [144, 338] width 173 height 35
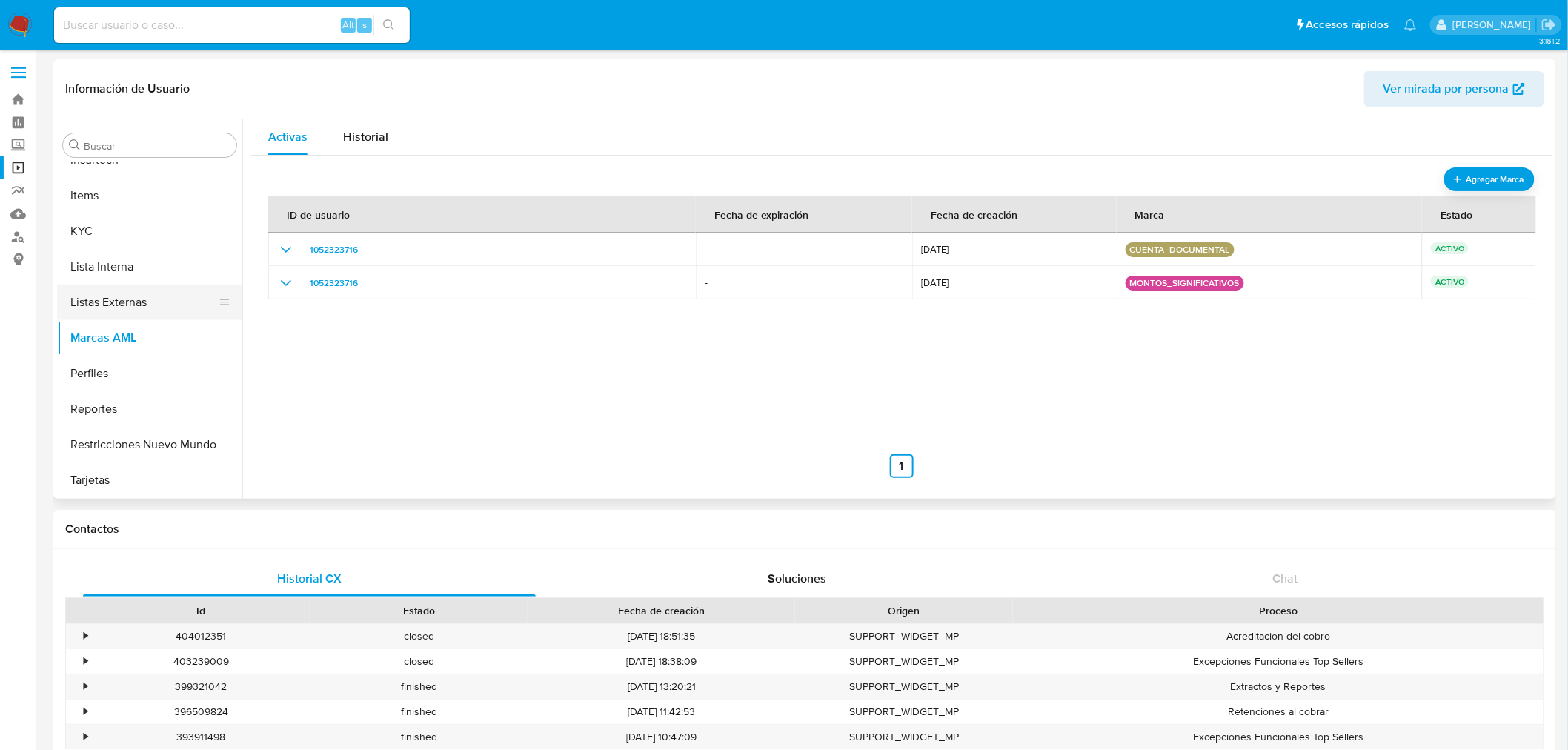
scroll to position [486, 0]
click at [128, 198] on button "General" at bounding box center [144, 194] width 173 height 35
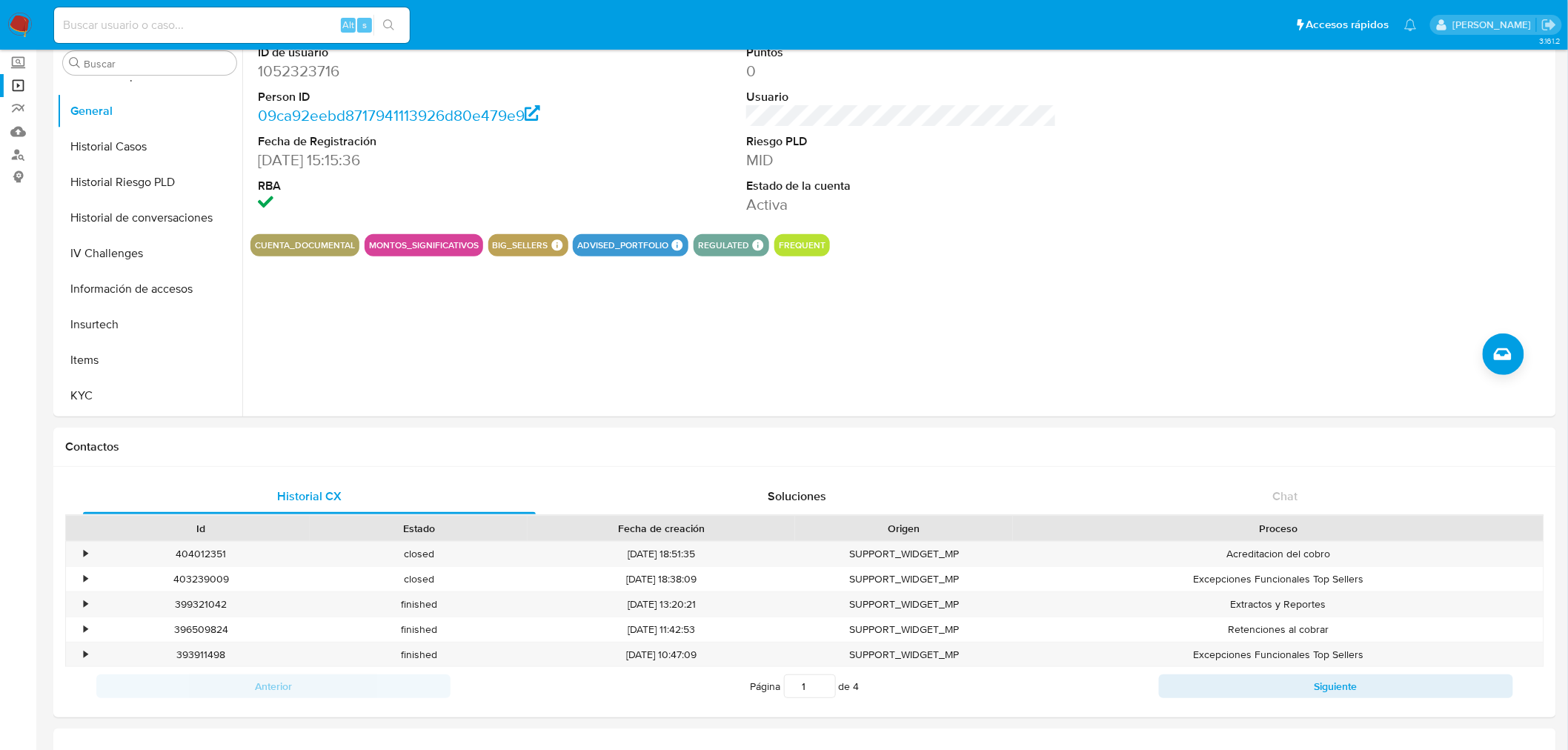
scroll to position [576, 0]
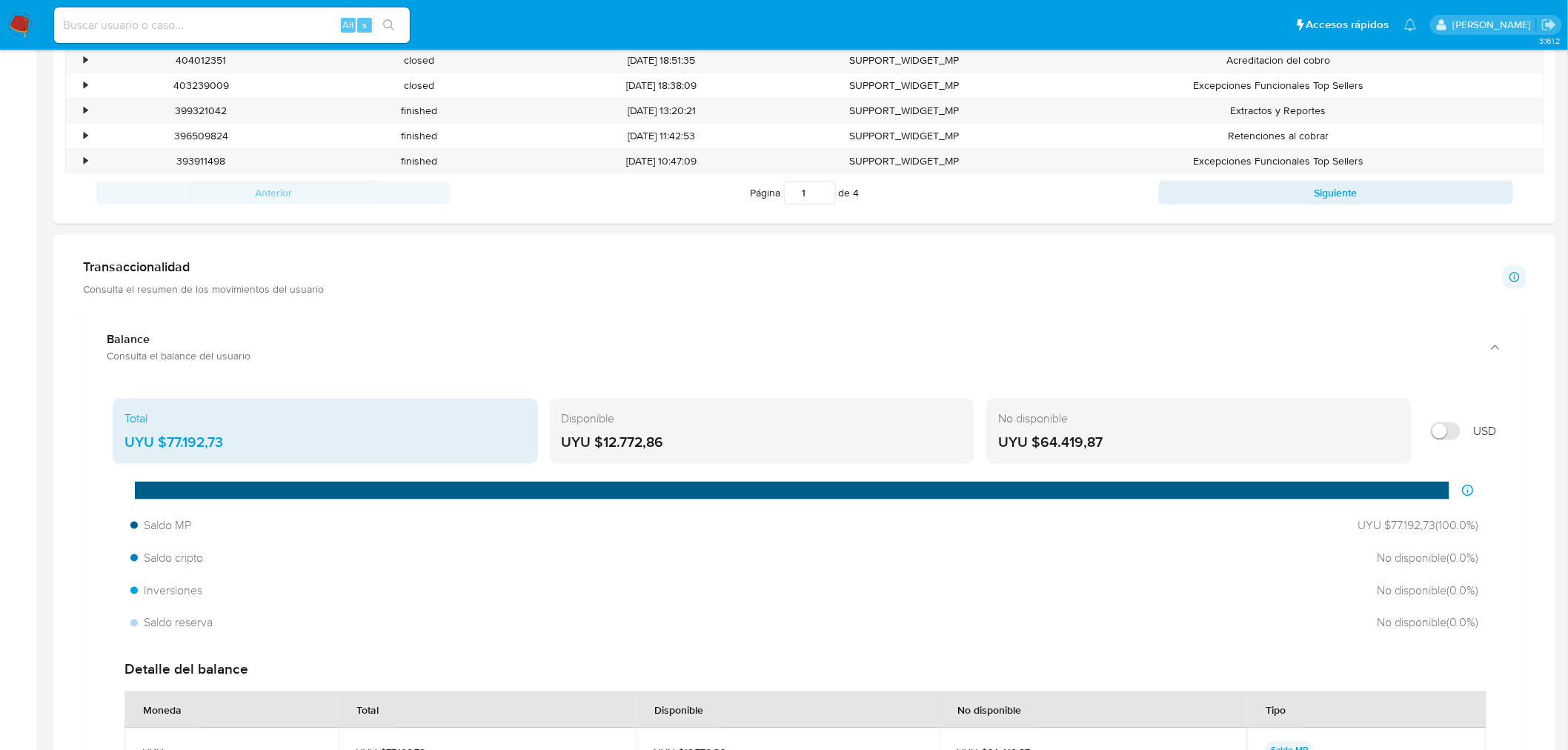
click at [352, 271] on div "Transaccionalidad Consulta el resumen de los movimientos del usuario Informació…" at bounding box center [805, 277] width 1444 height 37
click at [1454, 434] on input "Mostrar en USD" at bounding box center [1445, 431] width 29 height 18
click at [1451, 432] on input "Mostrar en USD" at bounding box center [1445, 431] width 29 height 18
checkbox input "false"
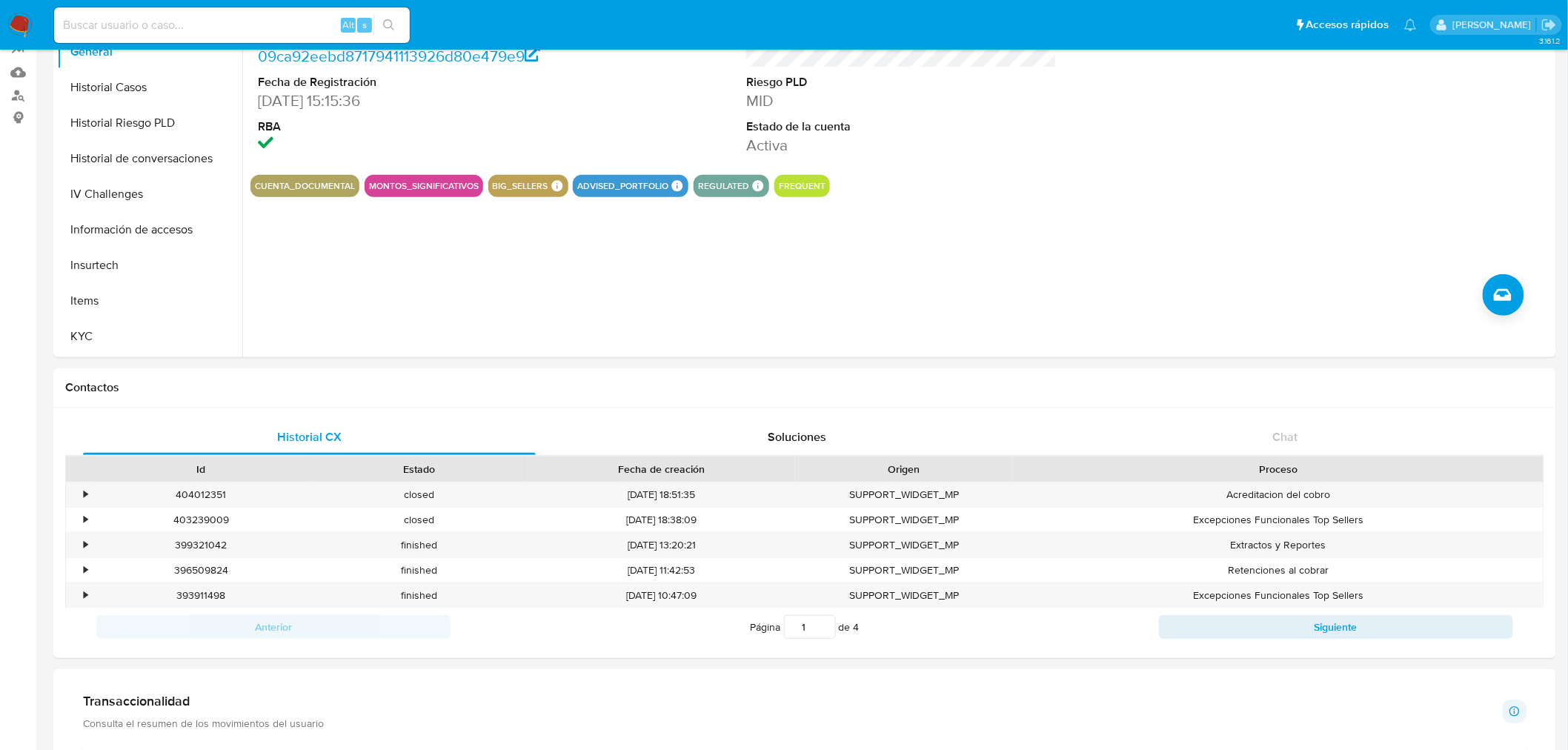
scroll to position [0, 0]
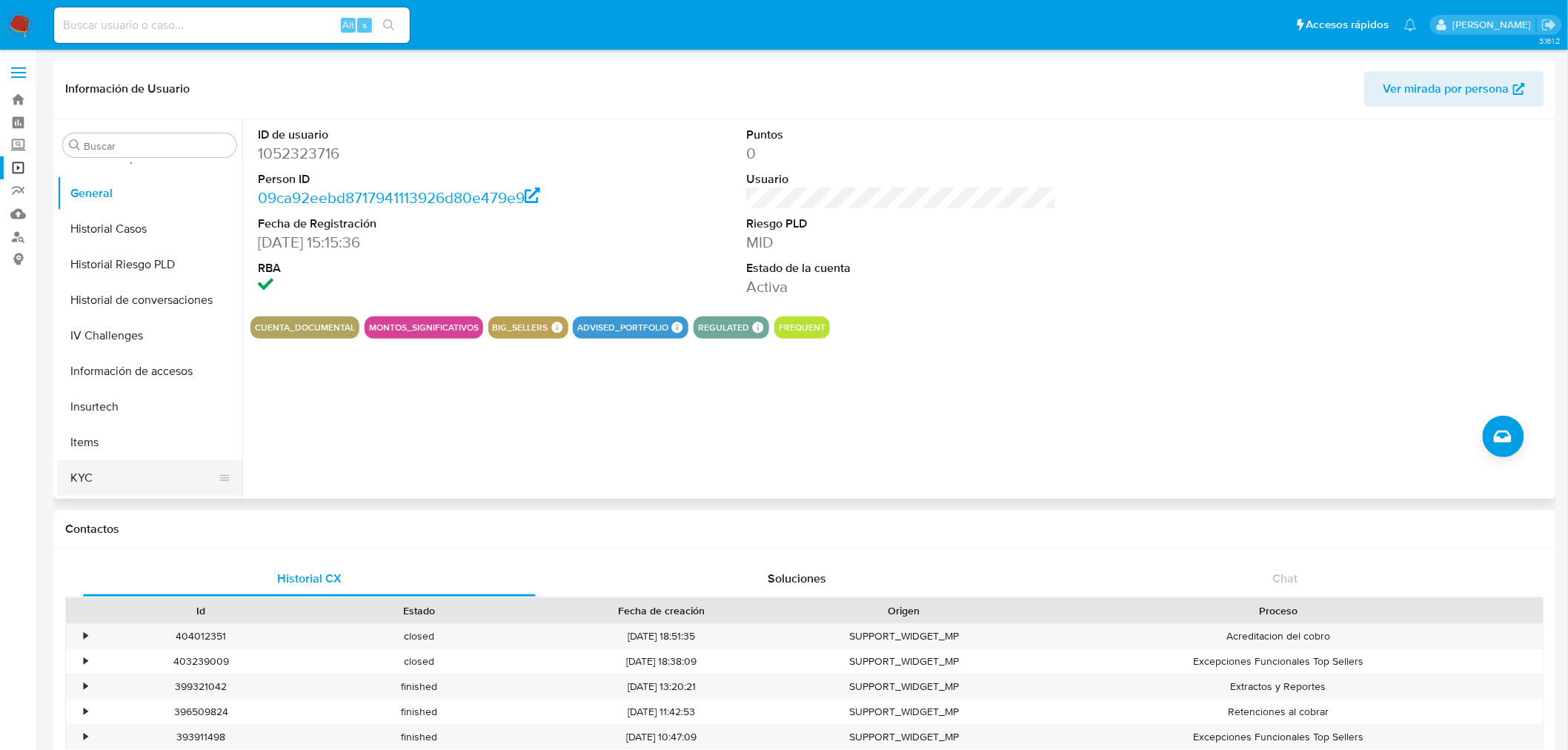
click at [152, 476] on button "KYC" at bounding box center [144, 478] width 173 height 35
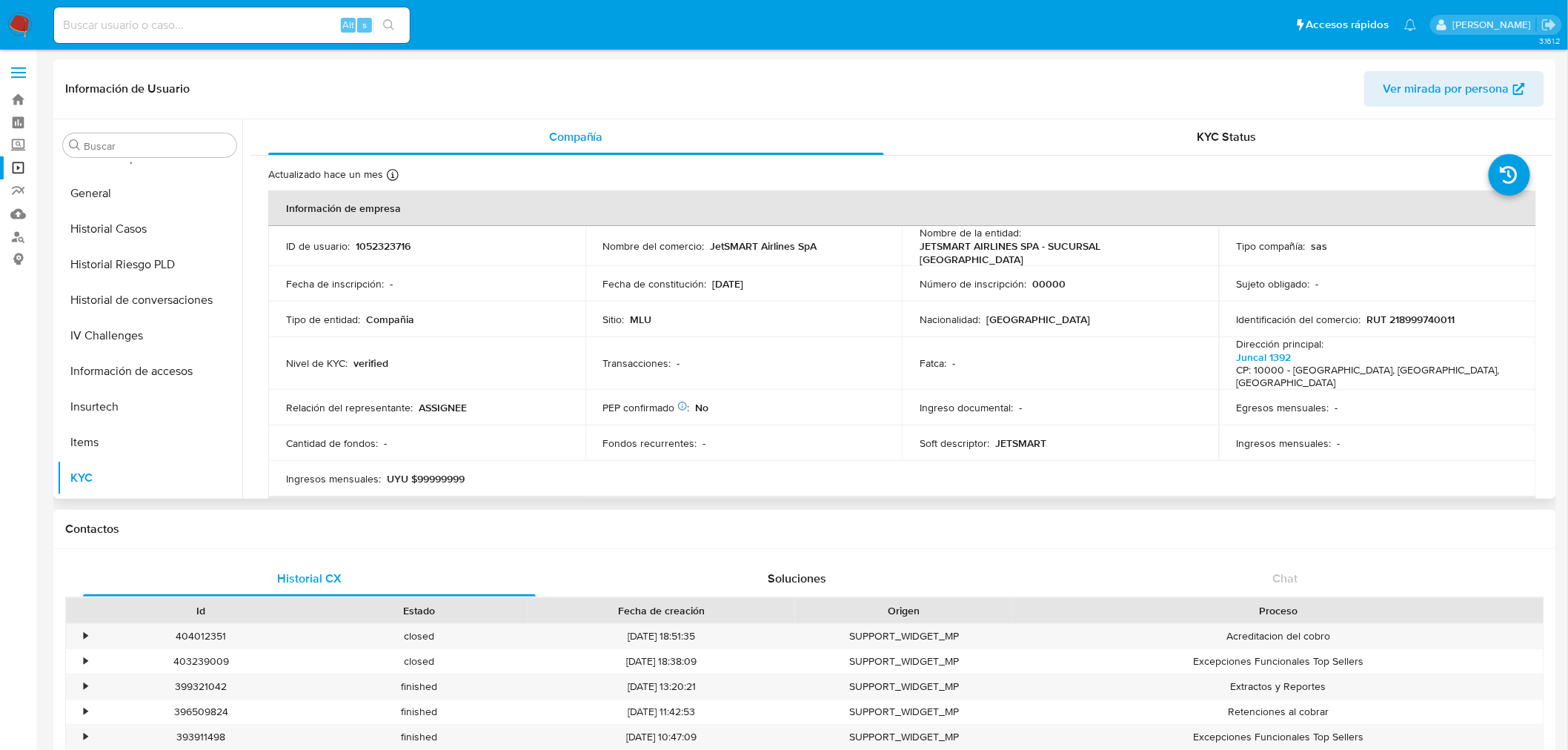
click at [389, 240] on p "1052323716" at bounding box center [383, 247] width 55 height 13
copy p "1052323716"
click at [171, 19] on input at bounding box center [231, 24] width 356 height 19
paste input "1797792738"
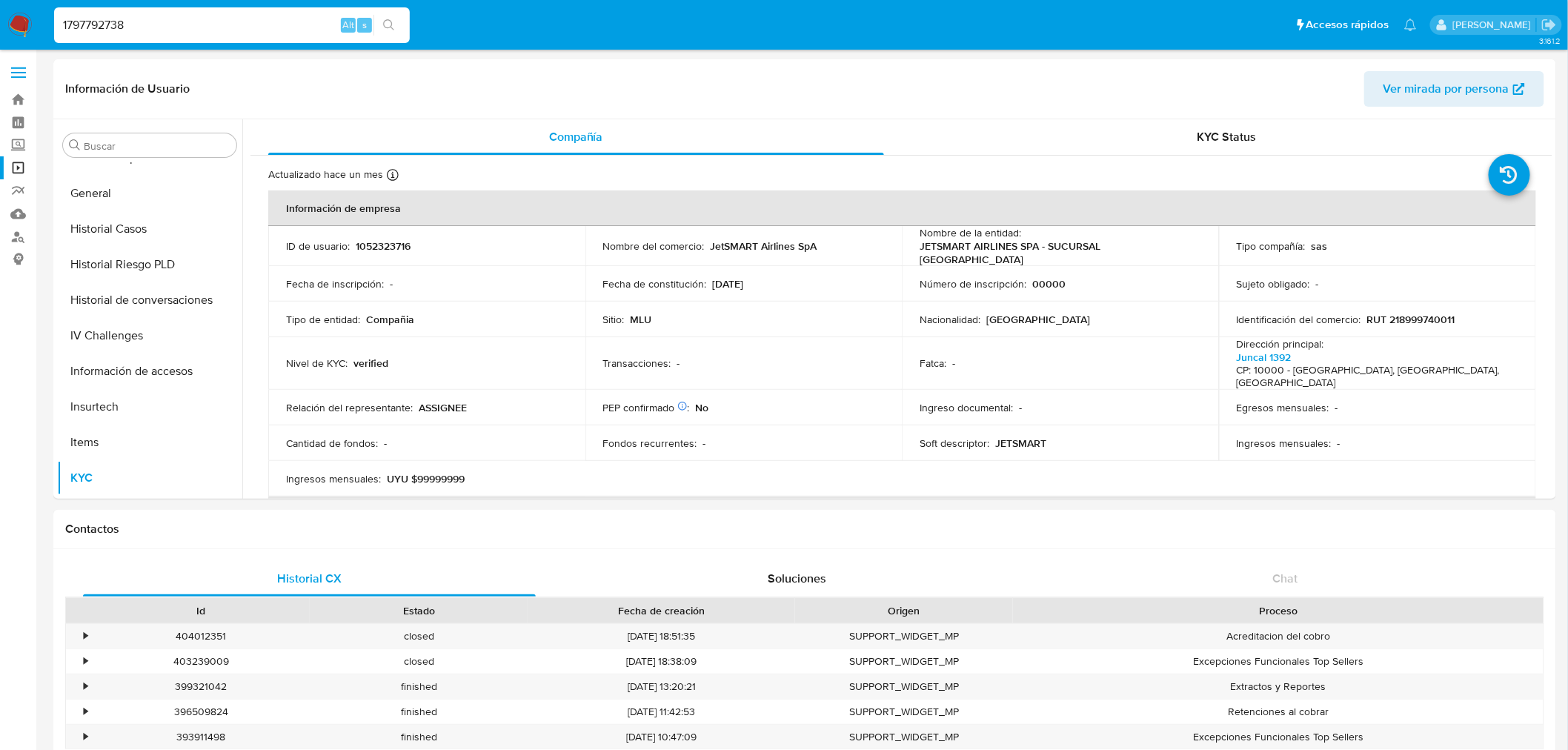
type input "1797792738"
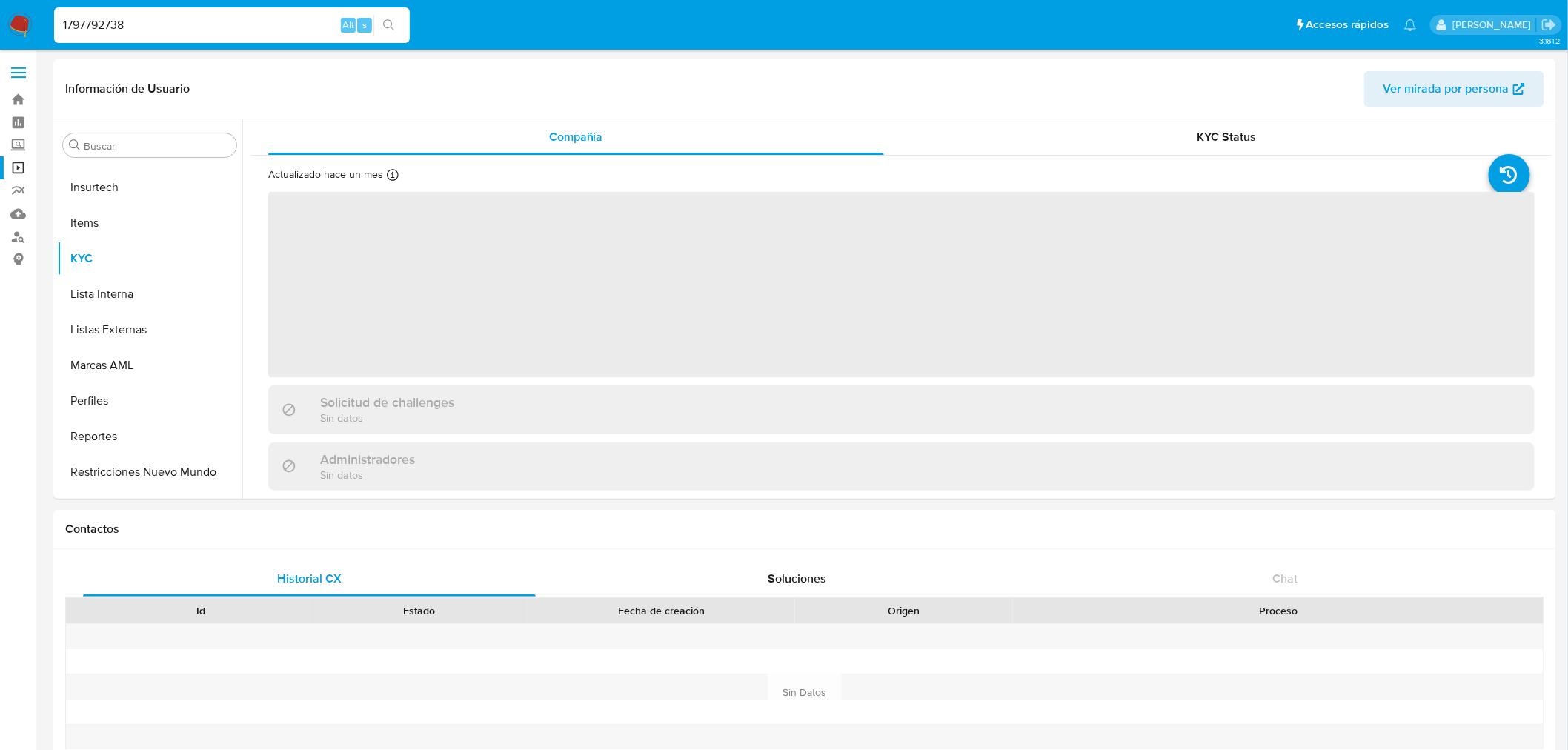
scroll to position [732, 0]
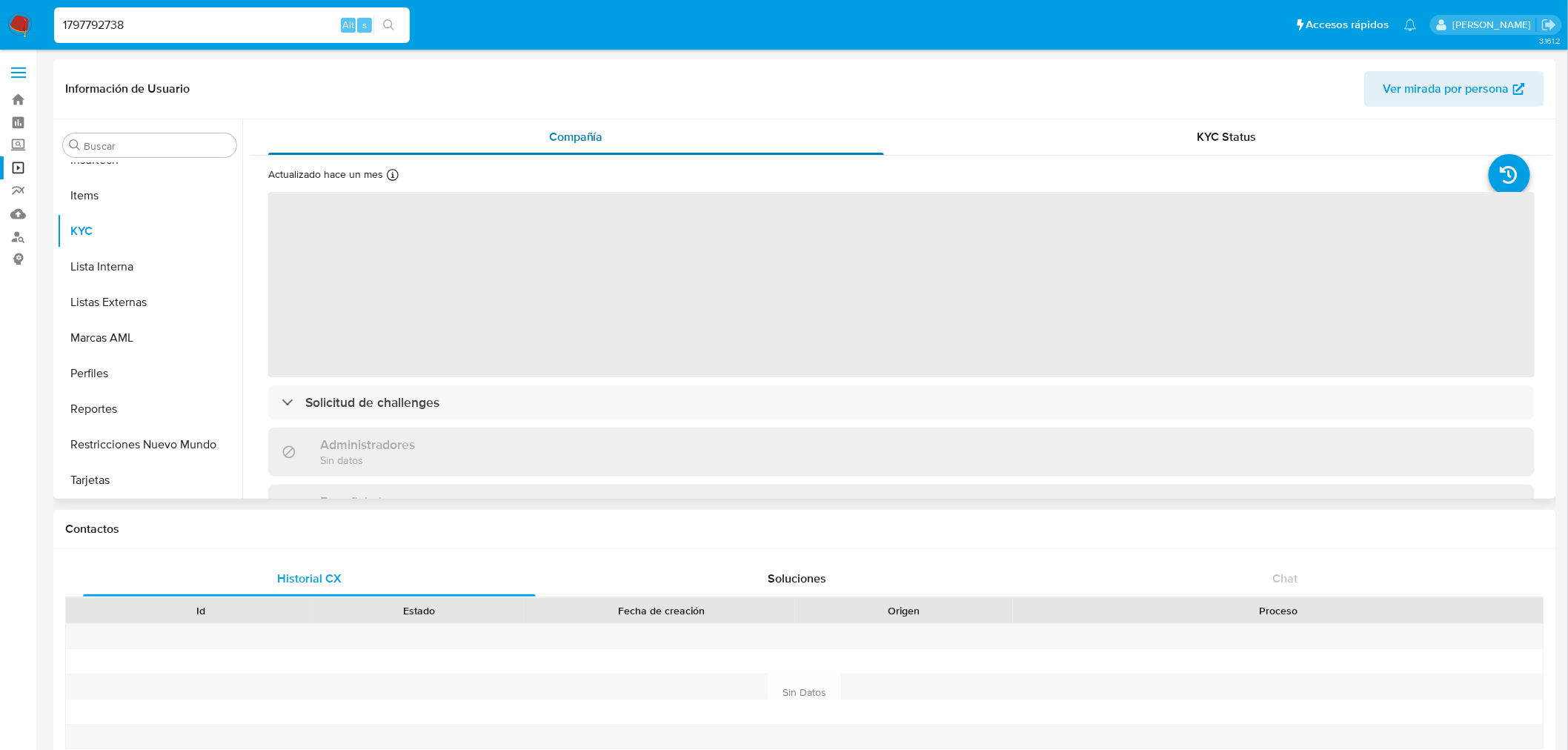
select select "10"
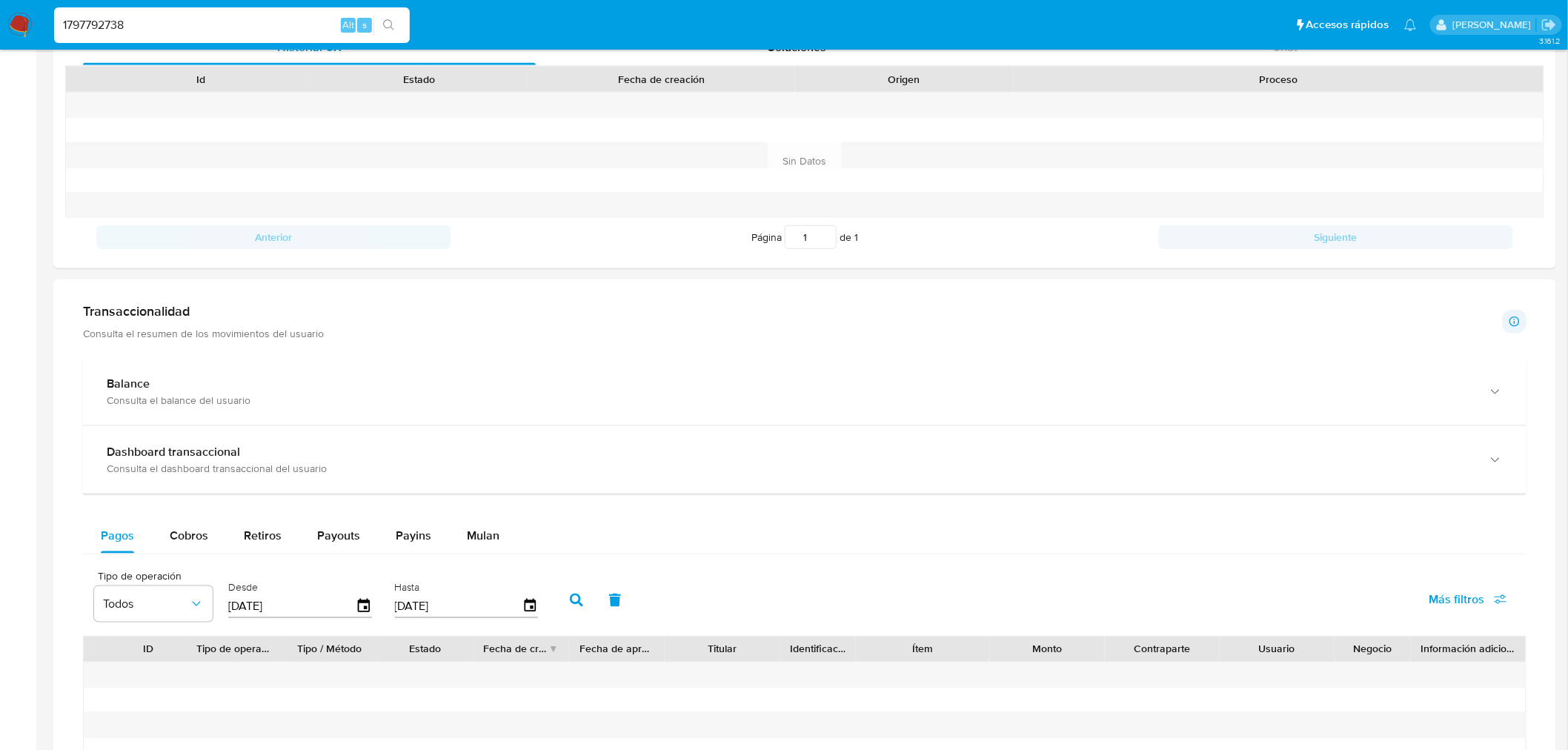
scroll to position [1136, 0]
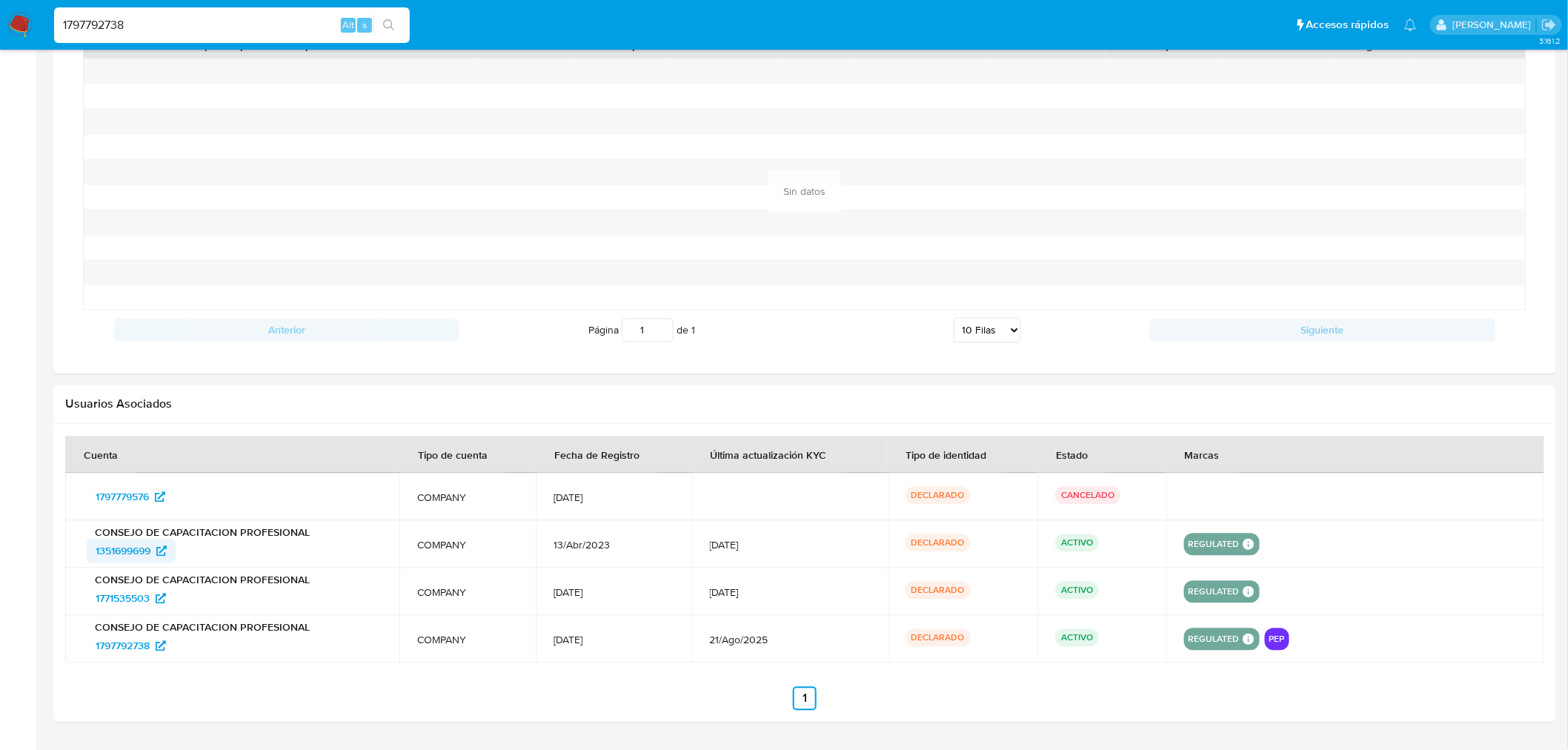
click at [108, 552] on span "1351699699" at bounding box center [123, 551] width 55 height 24
click at [140, 599] on span "1771535503" at bounding box center [123, 599] width 54 height 24
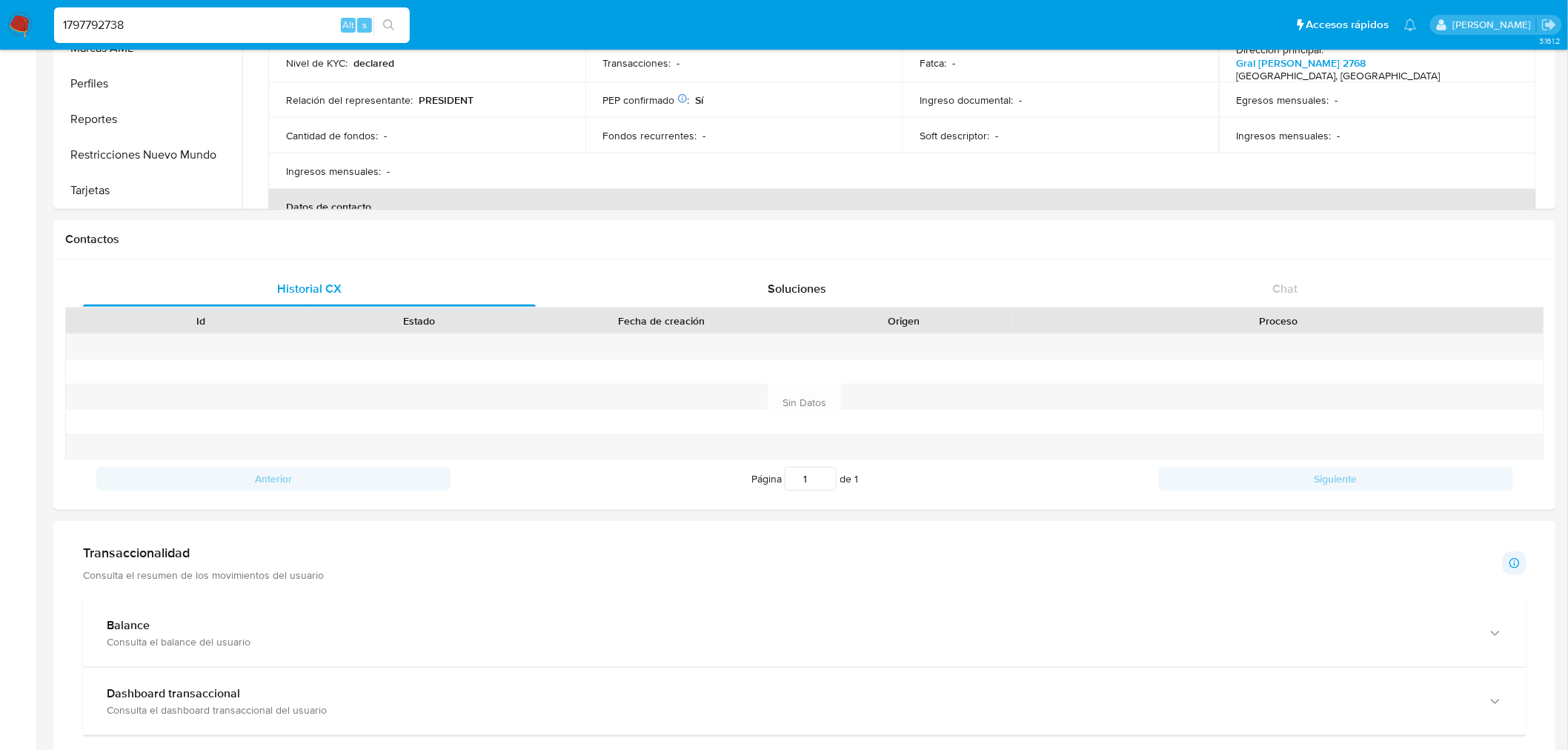
scroll to position [0, 0]
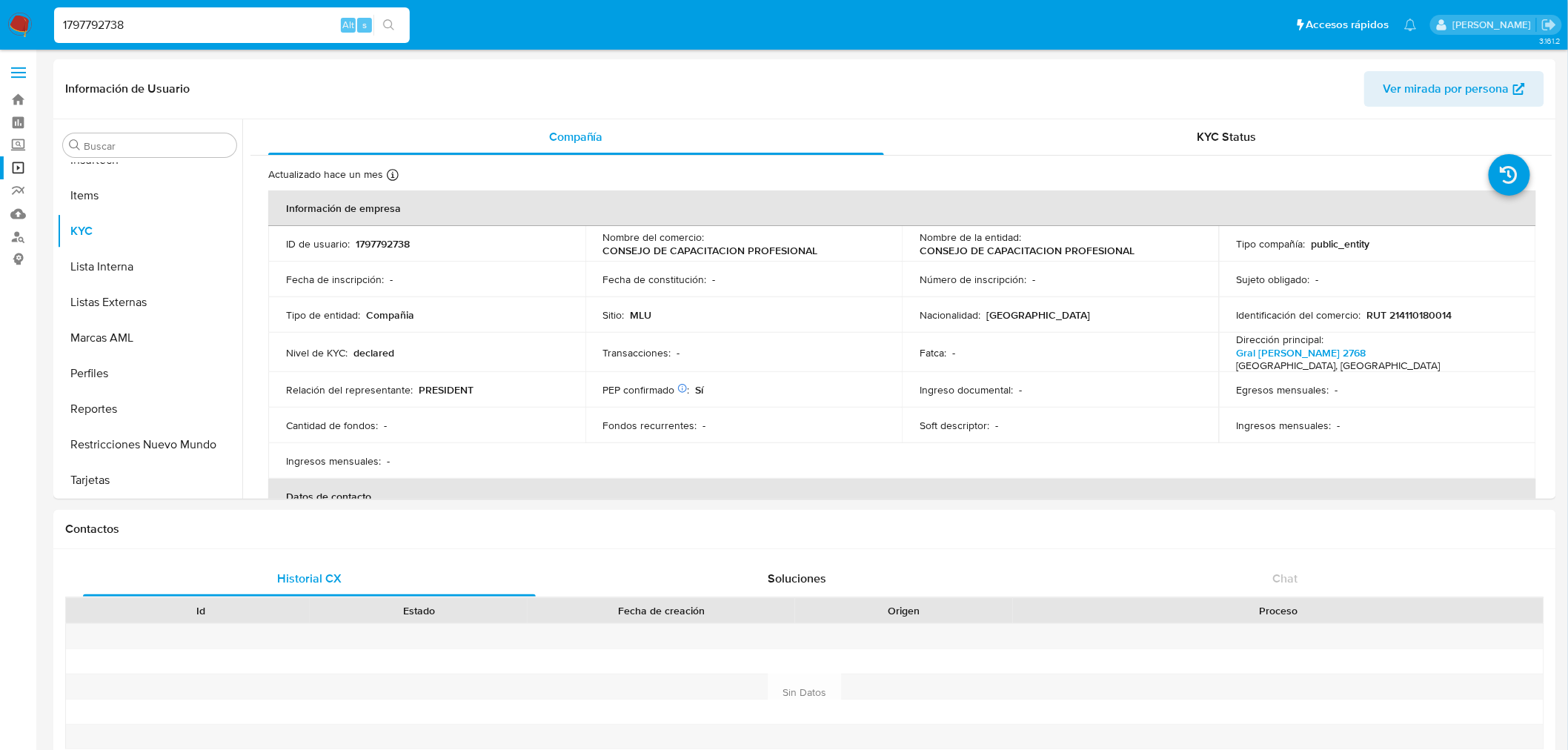
click at [152, 19] on input "1797792738" at bounding box center [231, 24] width 356 height 19
paste input "64573331"
type input "64573331"
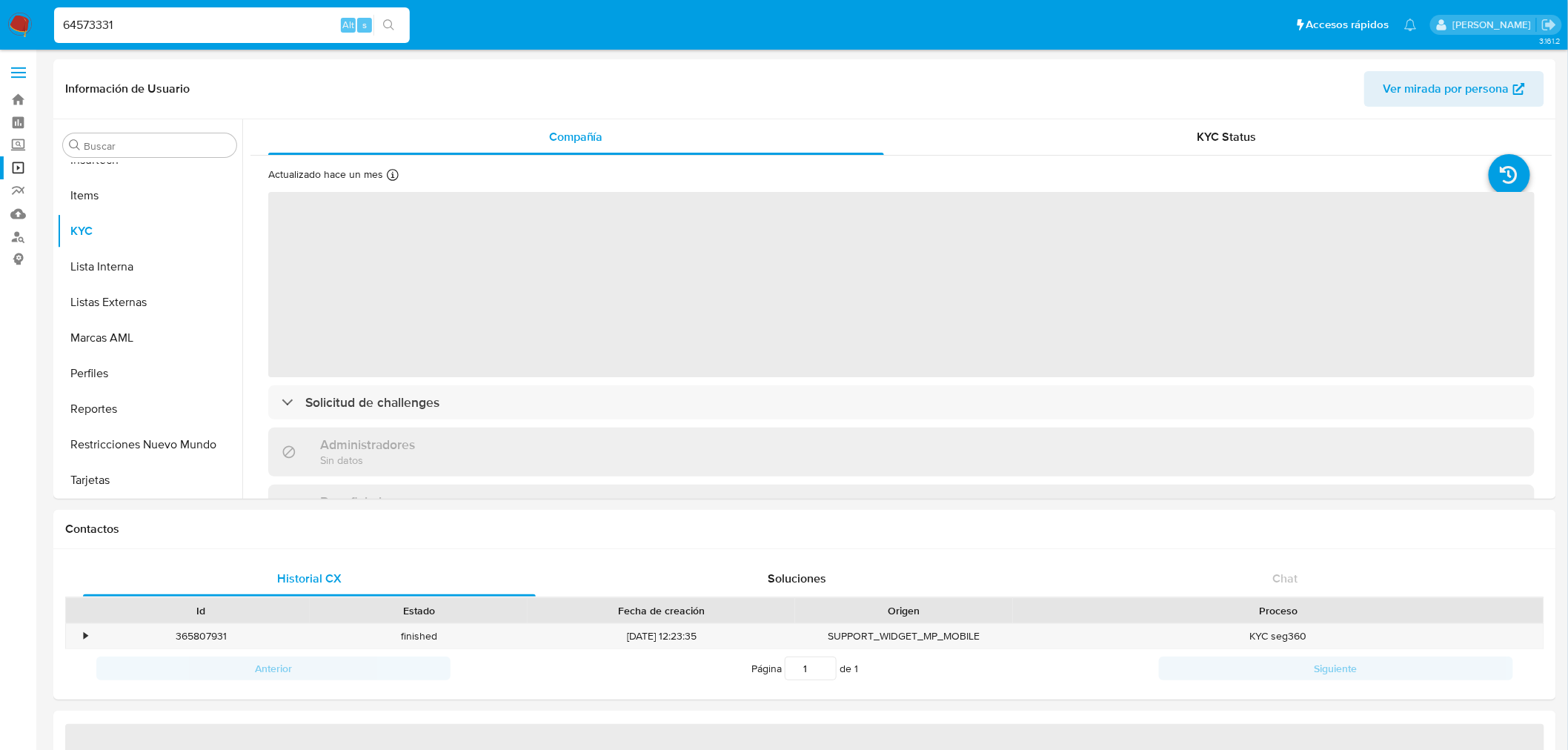
scroll to position [912, 0]
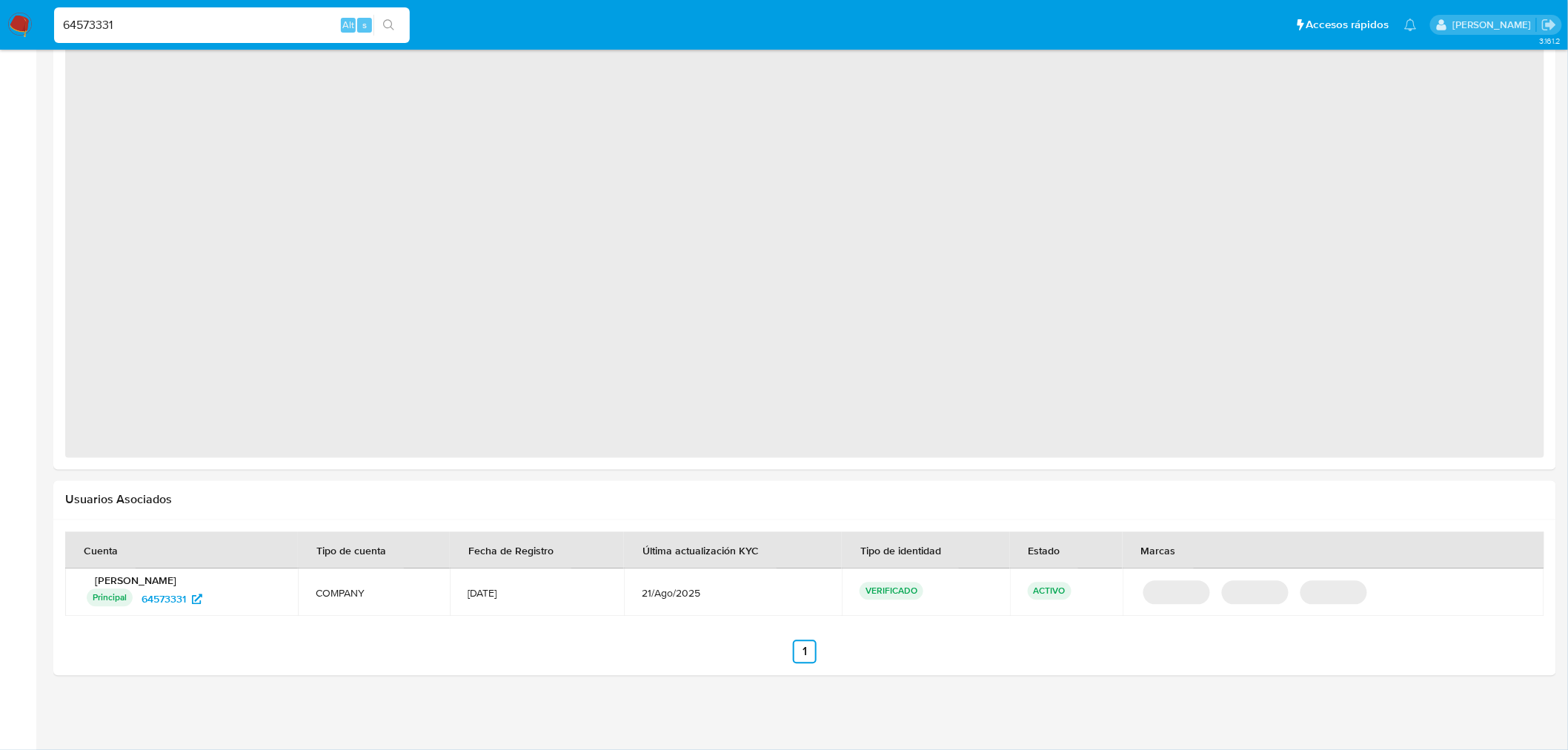
select select "10"
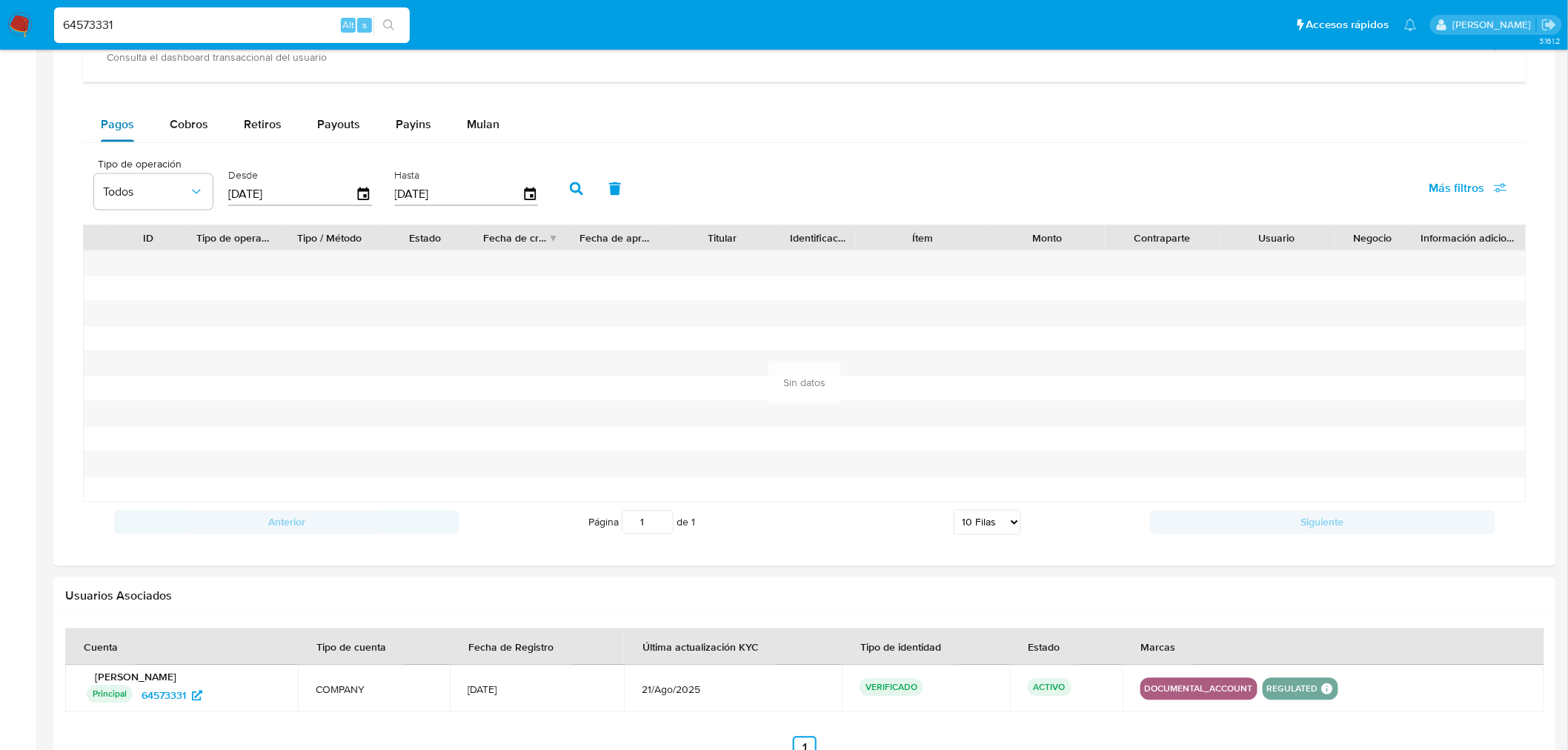
scroll to position [694, 0]
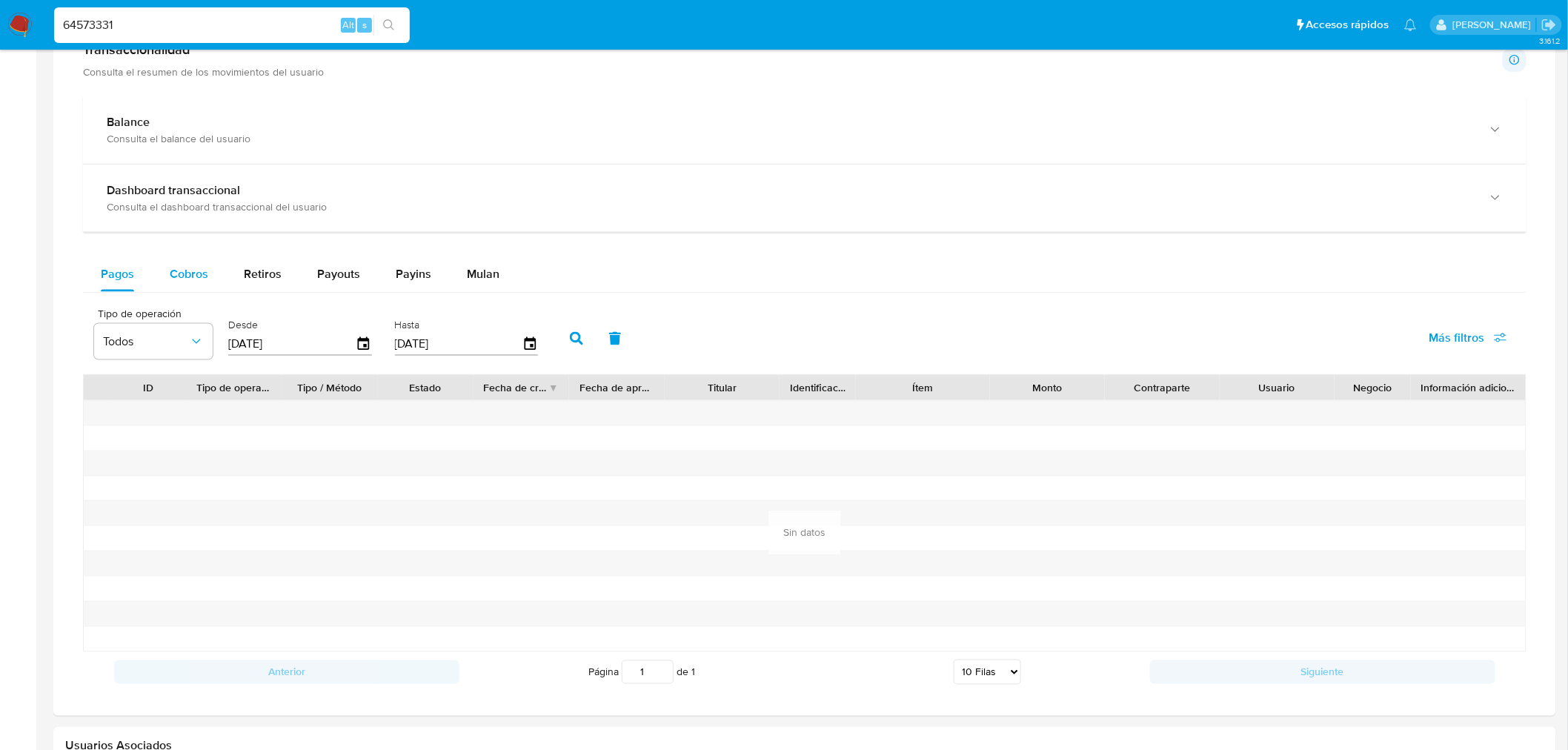
click at [159, 267] on button "Cobros" at bounding box center [189, 274] width 74 height 35
select select "10"
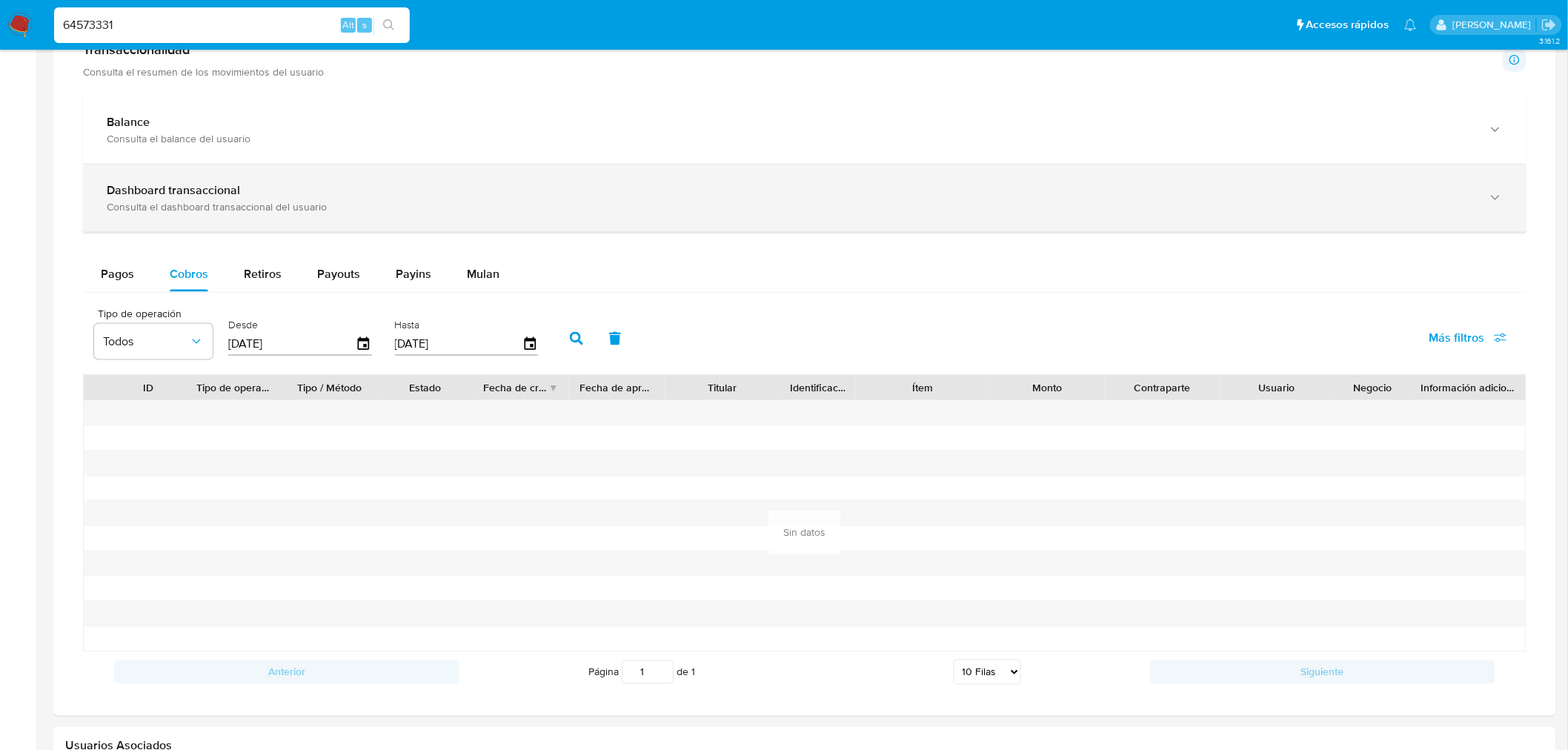
click at [180, 201] on div "Consulta el dashboard transaccional del usuario" at bounding box center [790, 207] width 1366 height 13
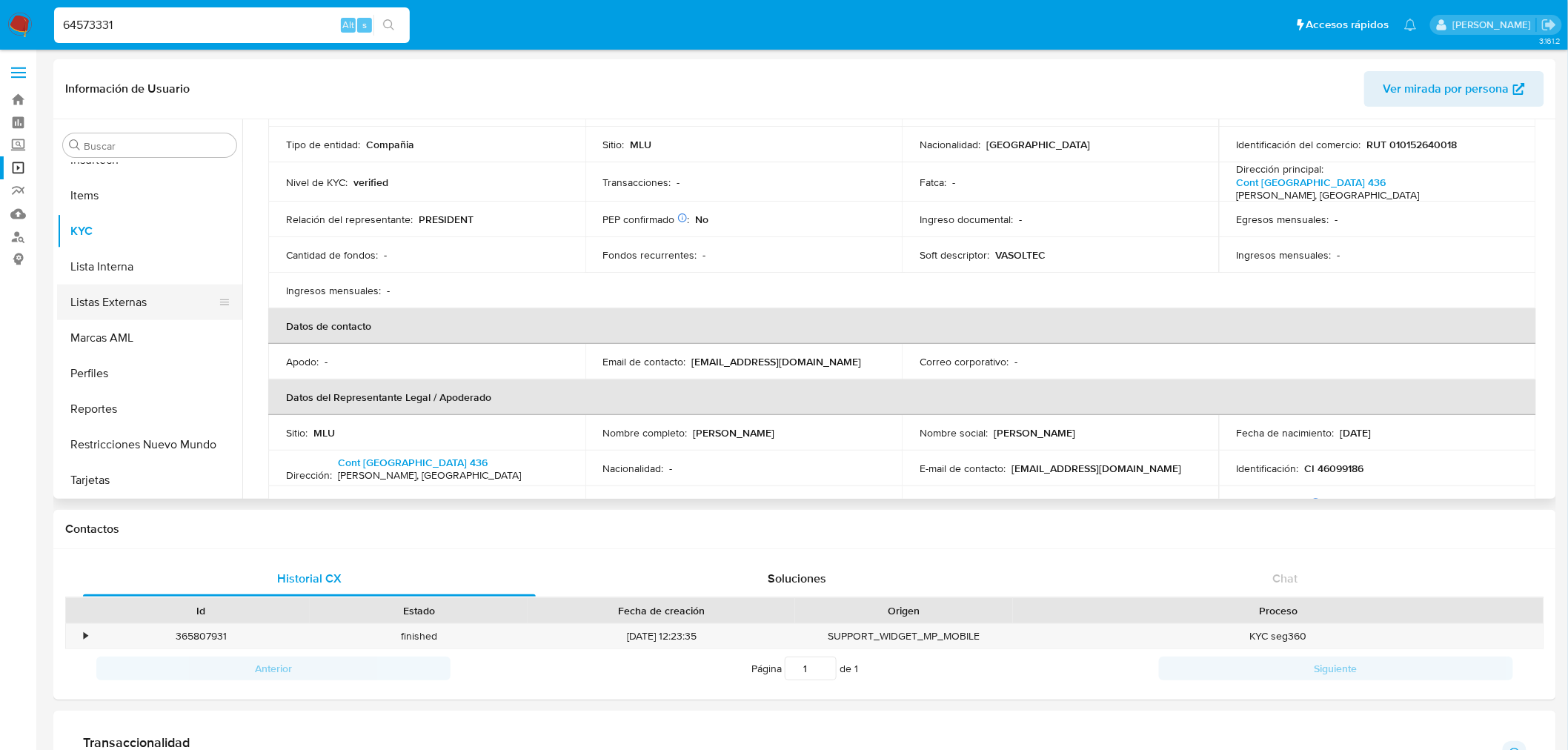
scroll to position [403, 0]
click at [171, 269] on button "General" at bounding box center [144, 276] width 173 height 35
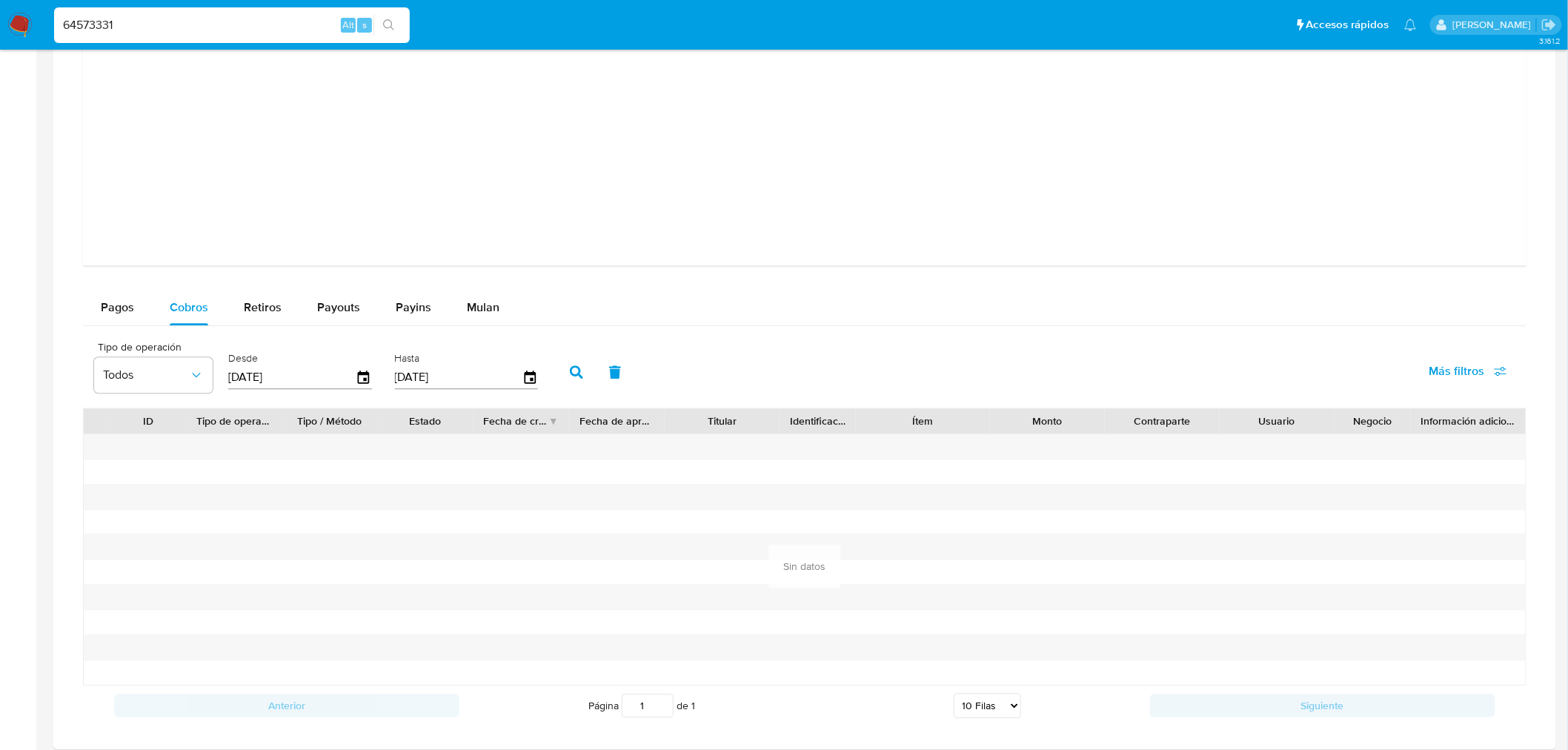
scroll to position [1400, 0]
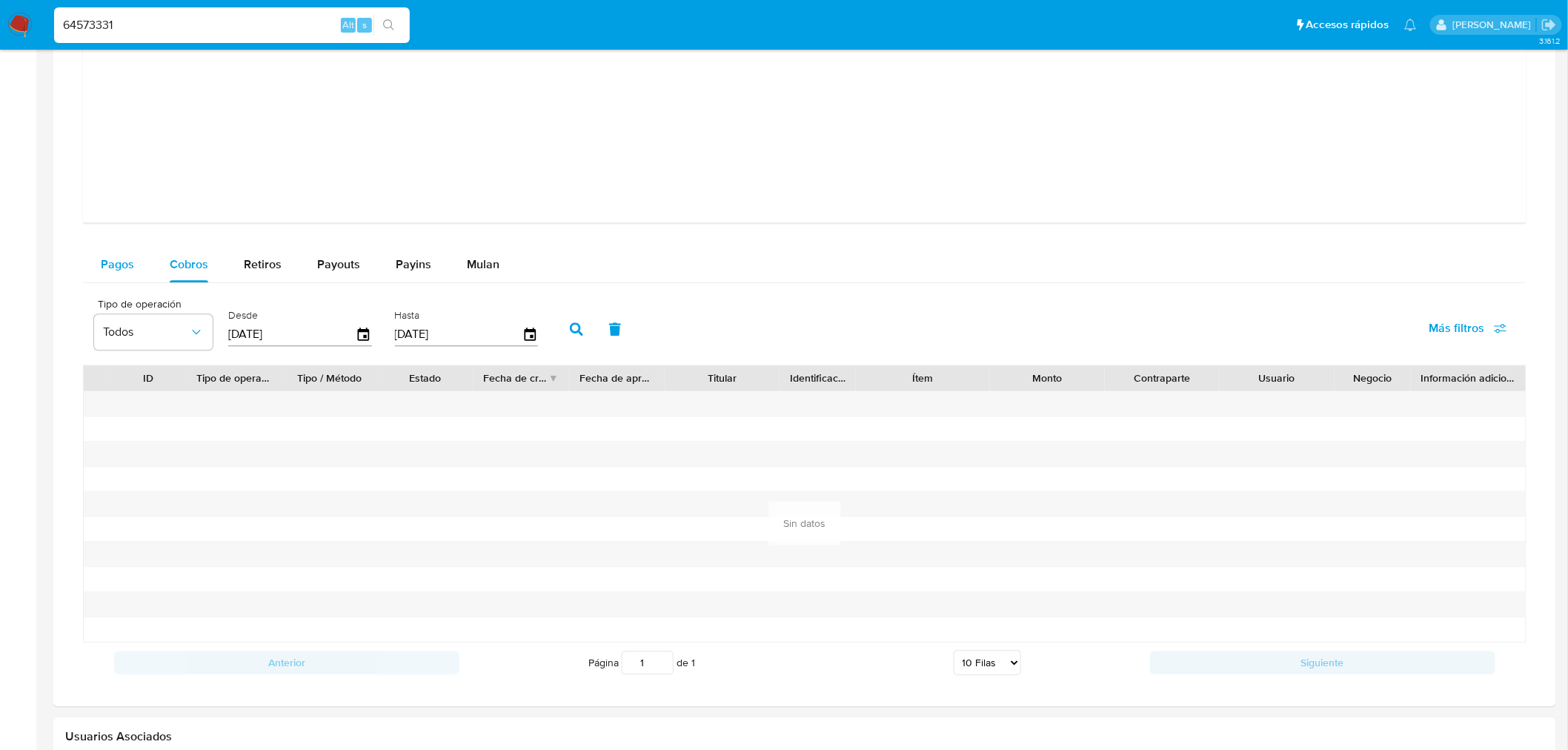
click at [140, 277] on button "Pagos" at bounding box center [118, 264] width 69 height 35
click at [277, 331] on input "[DATE]" at bounding box center [292, 334] width 128 height 24
click at [277, 329] on input "[DATE]" at bounding box center [292, 334] width 128 height 24
click at [206, 268] on span "Cobros" at bounding box center [189, 264] width 39 height 17
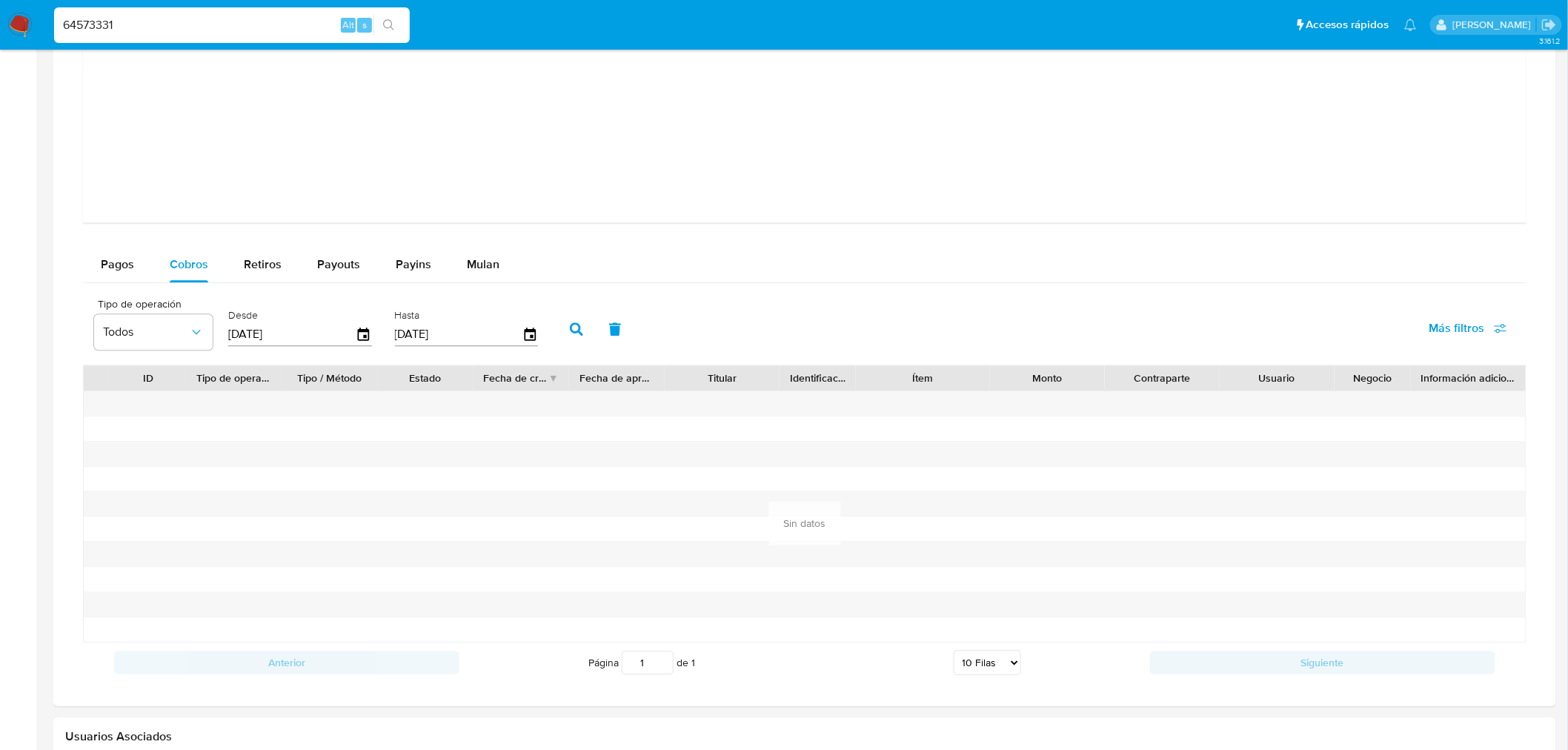
click at [282, 337] on input "[DATE]" at bounding box center [292, 334] width 128 height 24
type input "0_/__/____"
type input "01/01/2025"
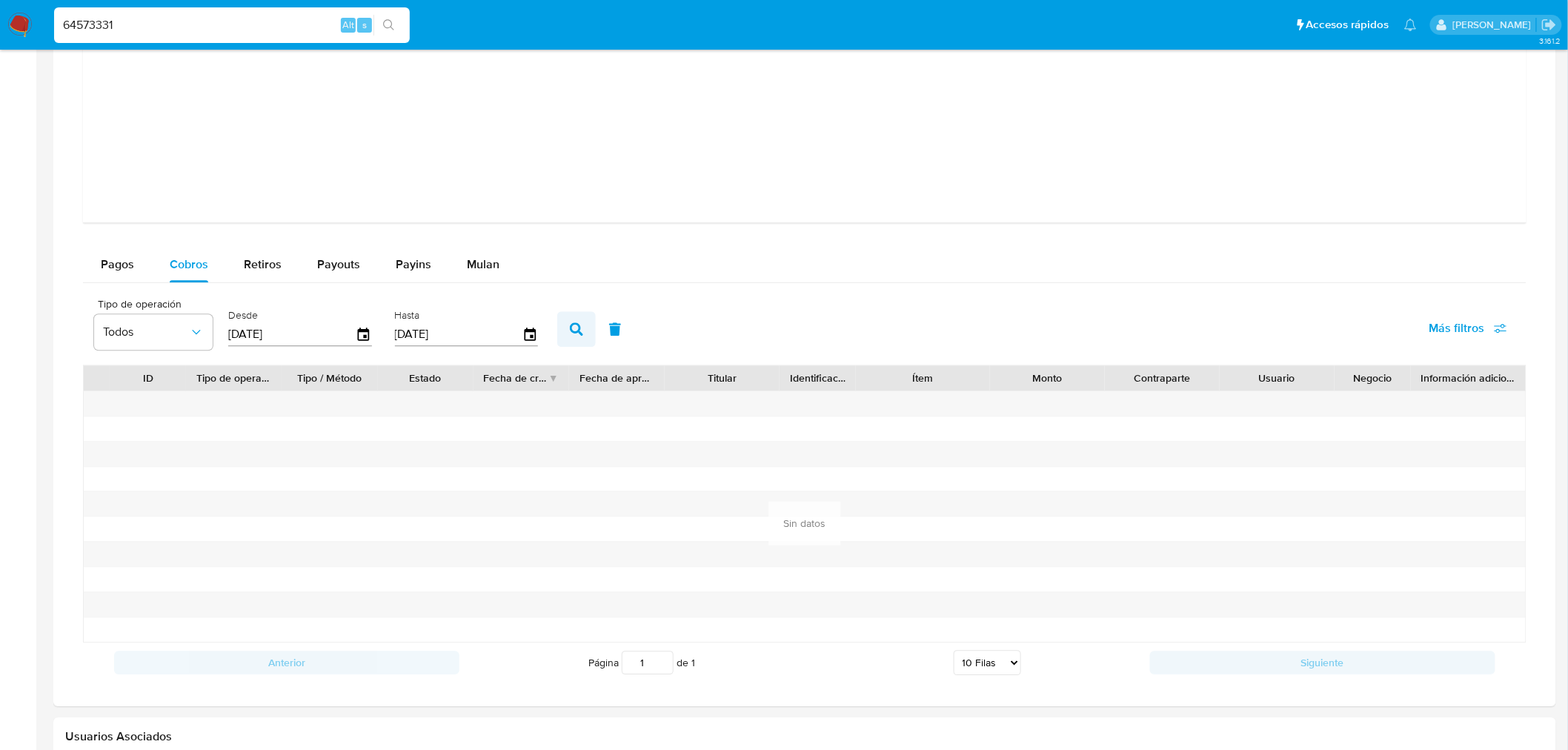
click at [571, 321] on button "button" at bounding box center [576, 329] width 39 height 35
click at [145, 256] on button "Pagos" at bounding box center [118, 264] width 69 height 35
click at [259, 332] on input "[DATE]" at bounding box center [292, 334] width 128 height 24
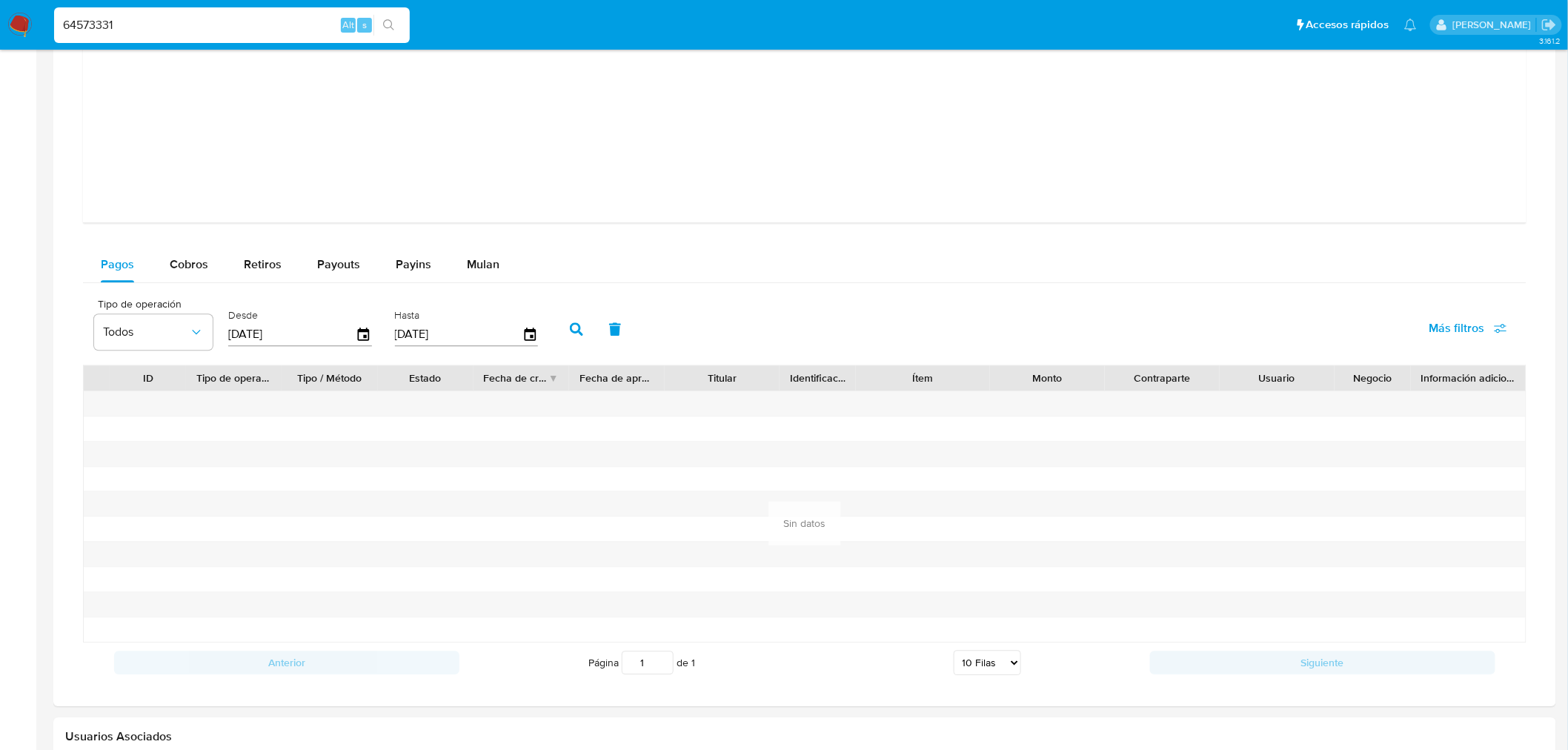
type input "0_/__/____"
type input "01/01/2025"
click at [576, 332] on button "button" at bounding box center [576, 329] width 39 height 35
click at [126, 30] on input "64573331" at bounding box center [231, 24] width 356 height 19
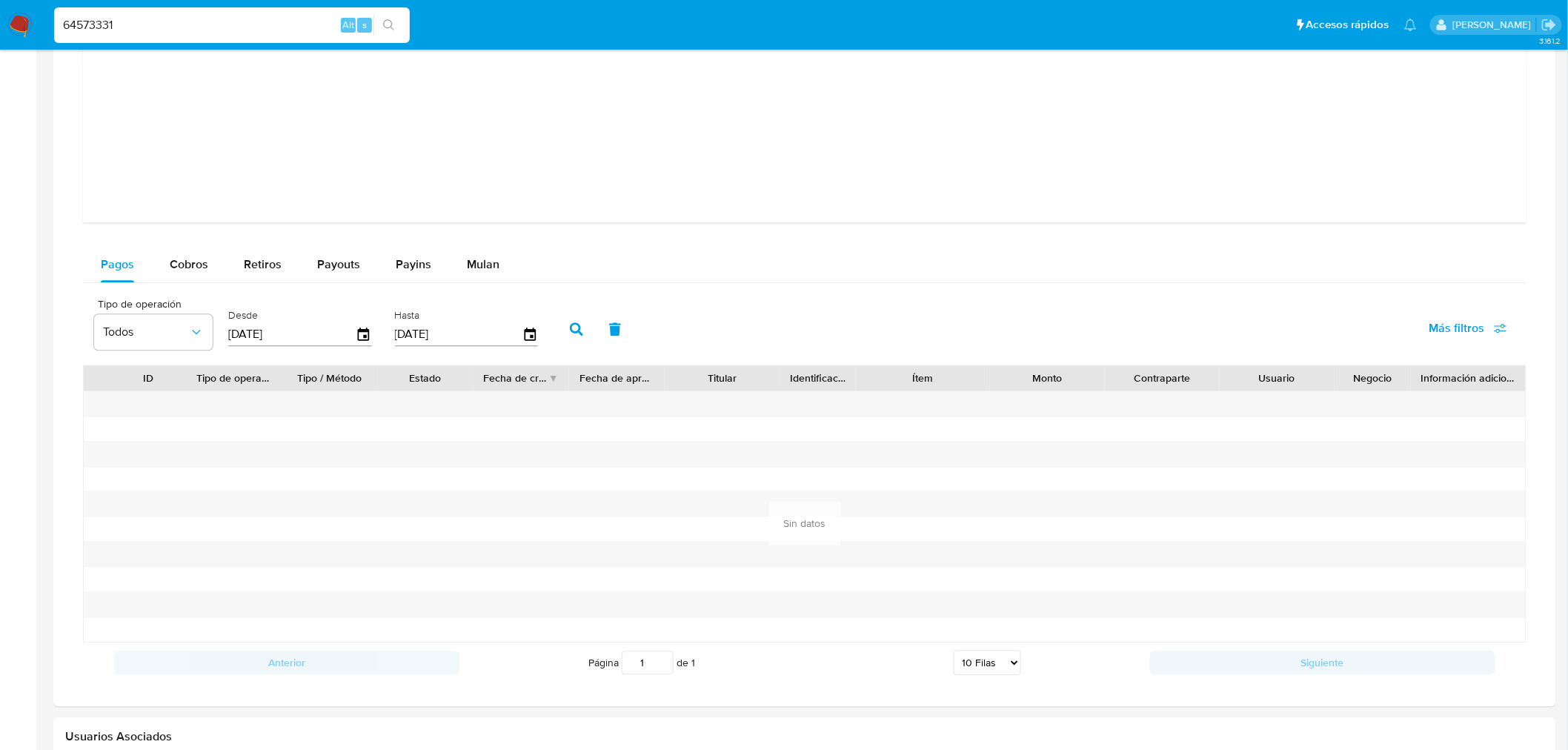
paste input "1764148966"
type input "1764148966"
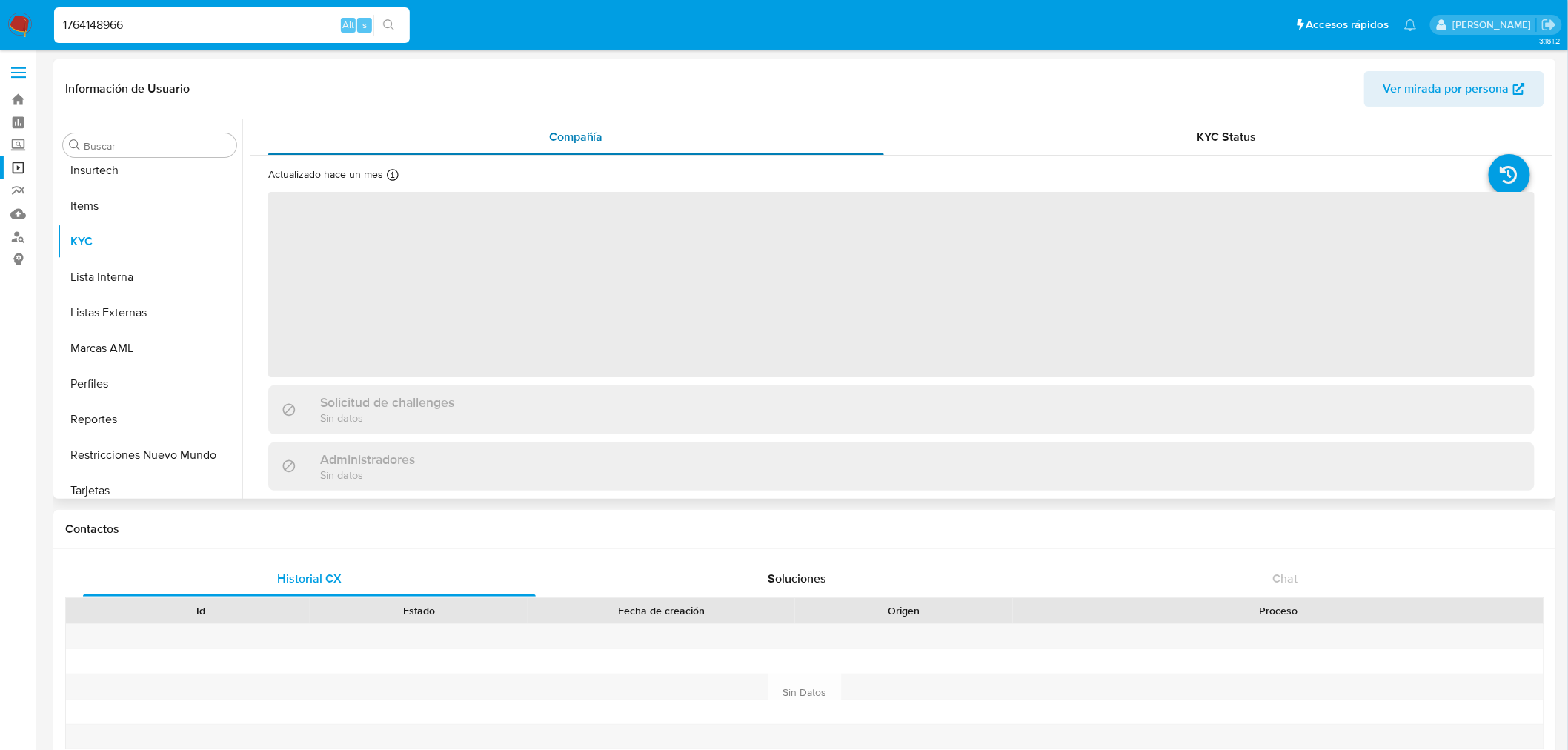
scroll to position [732, 0]
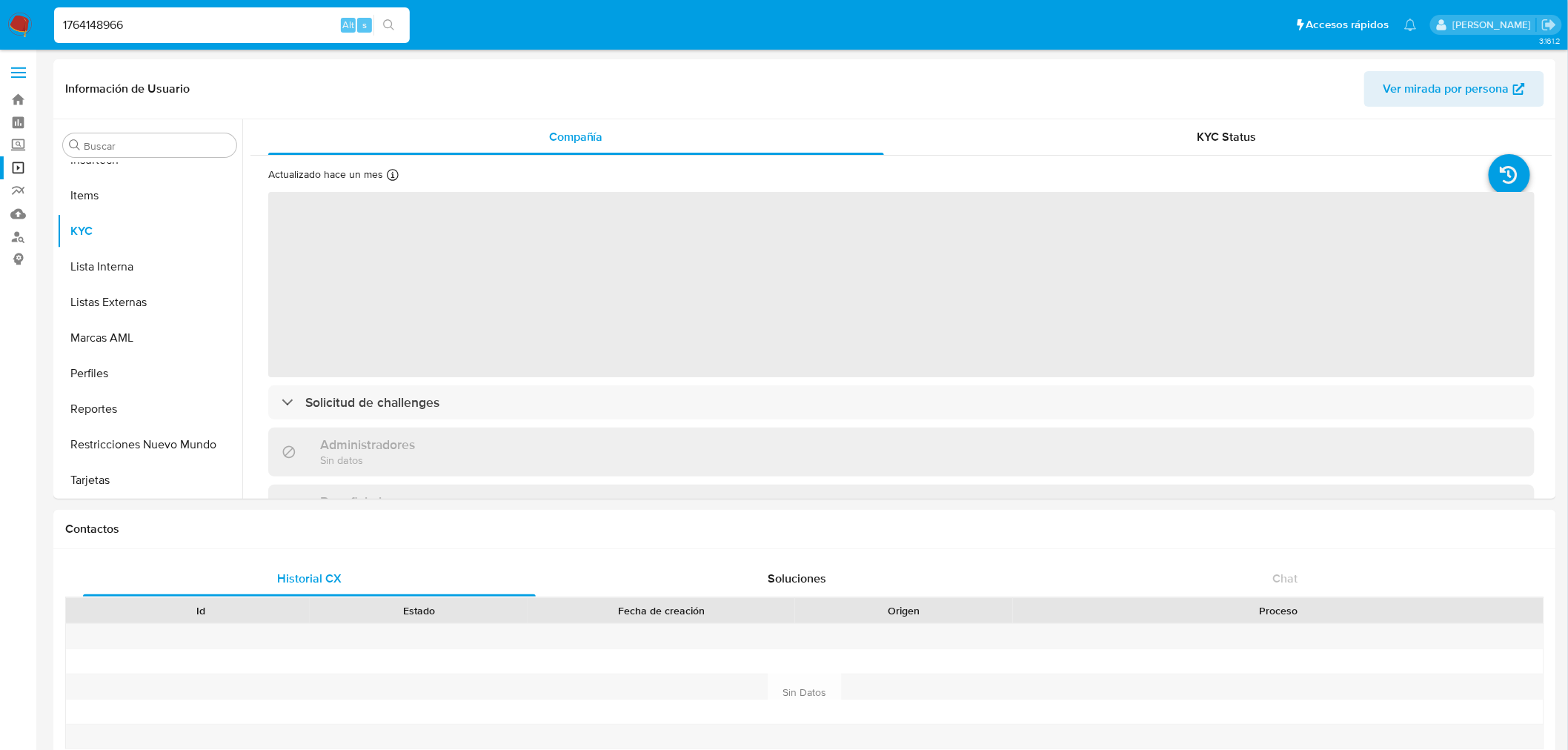
select select "10"
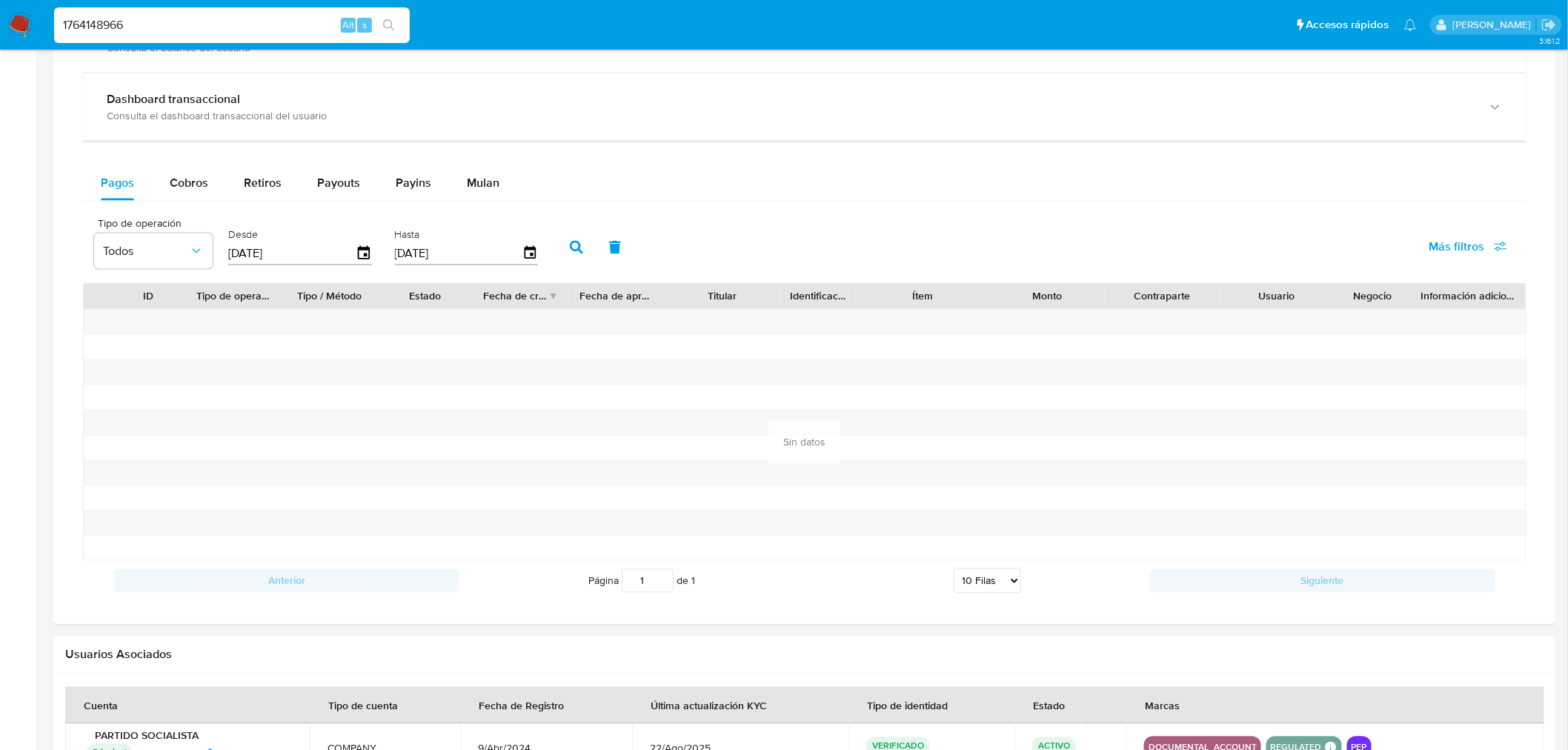
scroll to position [629, 0]
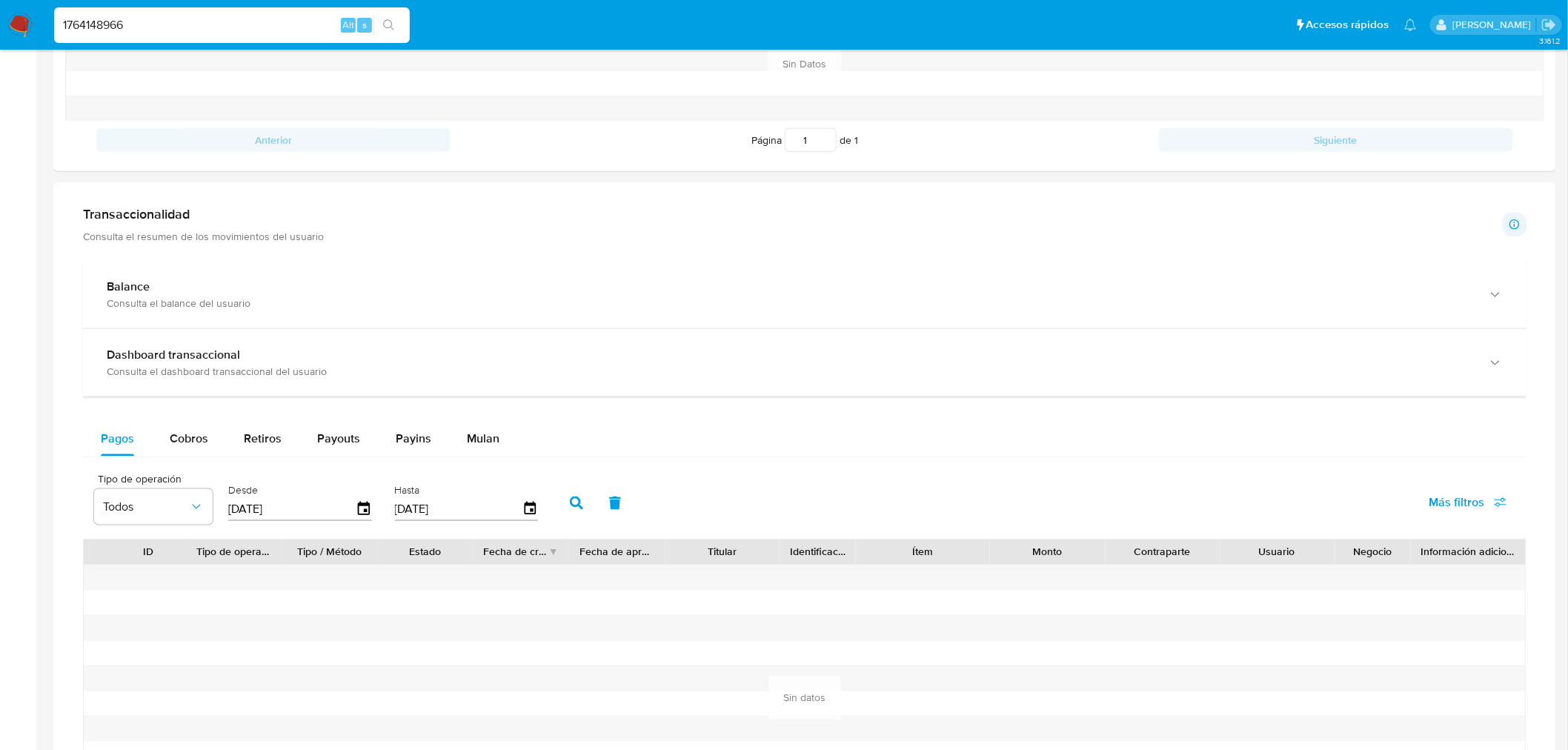
click at [202, 420] on div "Balance Consulta el balance del usuario Dashboard transaccional Consulta el das…" at bounding box center [805, 559] width 1444 height 596
click at [202, 432] on span "Cobros" at bounding box center [189, 439] width 39 height 17
select select "10"
click at [279, 500] on input "[DATE]" at bounding box center [292, 509] width 128 height 24
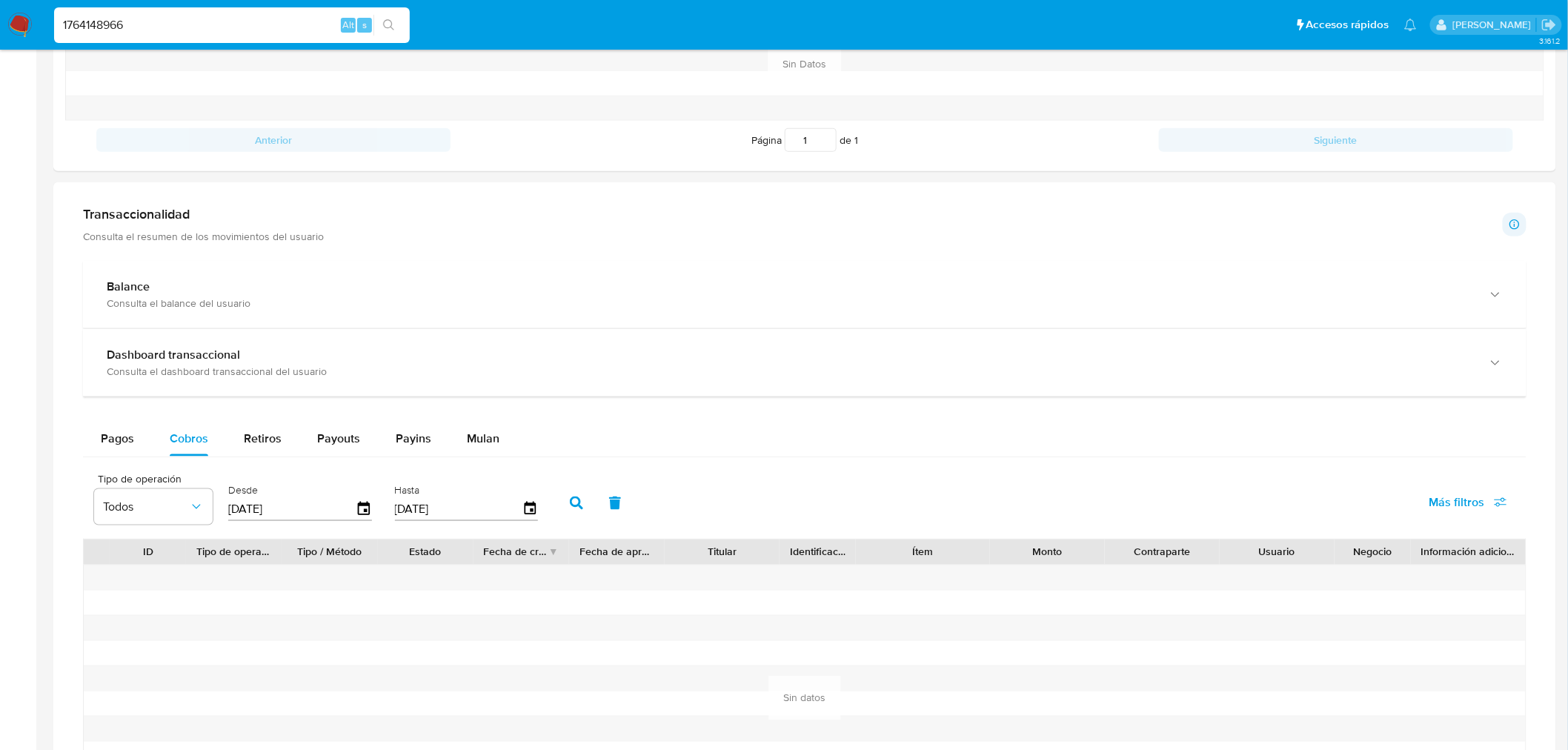
click at [279, 500] on input "[DATE]" at bounding box center [292, 509] width 128 height 24
type input "0_/__/____"
type input "01/01/2025"
click at [572, 505] on icon "button" at bounding box center [576, 503] width 13 height 13
click at [130, 467] on div "Tipo de operación Todos Desde 01/01/2025 Hasta 25/09/2025 Más filtros" at bounding box center [805, 502] width 1444 height 74
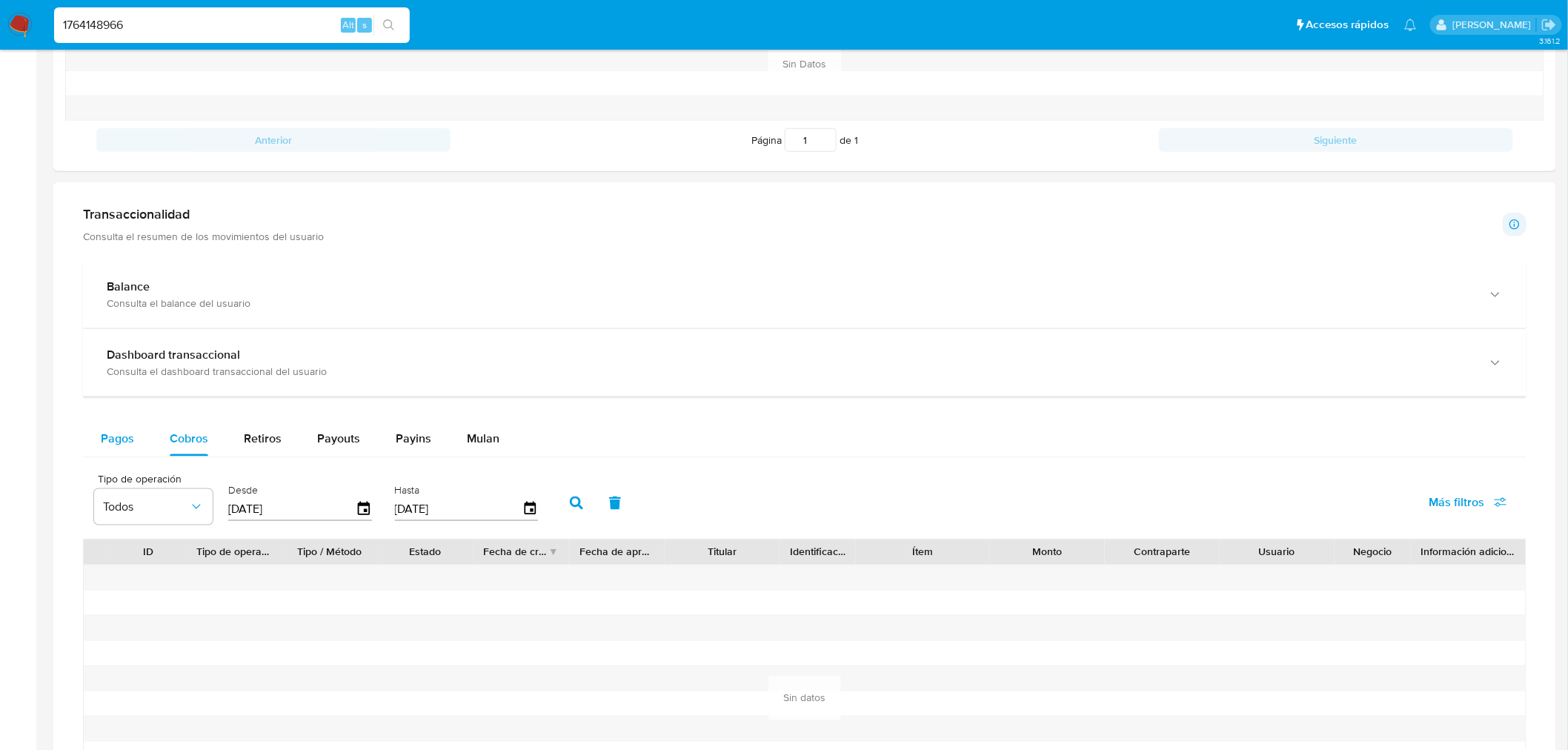
click at [124, 450] on div "Pagos" at bounding box center [118, 439] width 34 height 35
click at [330, 515] on input "[DATE]" at bounding box center [292, 509] width 128 height 24
type input "0_/__/____"
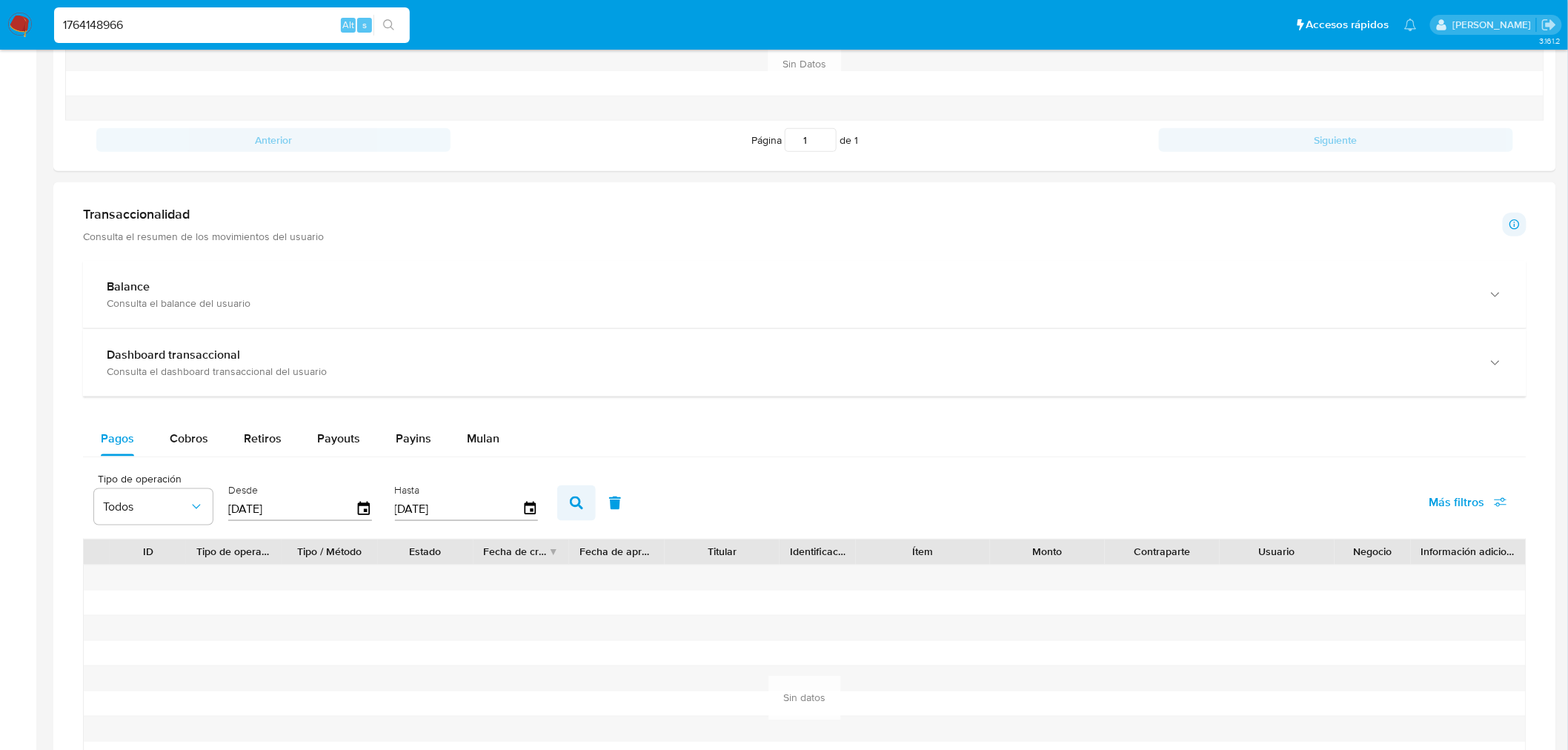
type input "01/01/2025"
click at [557, 487] on button "button" at bounding box center [576, 503] width 39 height 35
click at [165, 30] on input "1764148966" at bounding box center [231, 24] width 356 height 19
paste input "983671575"
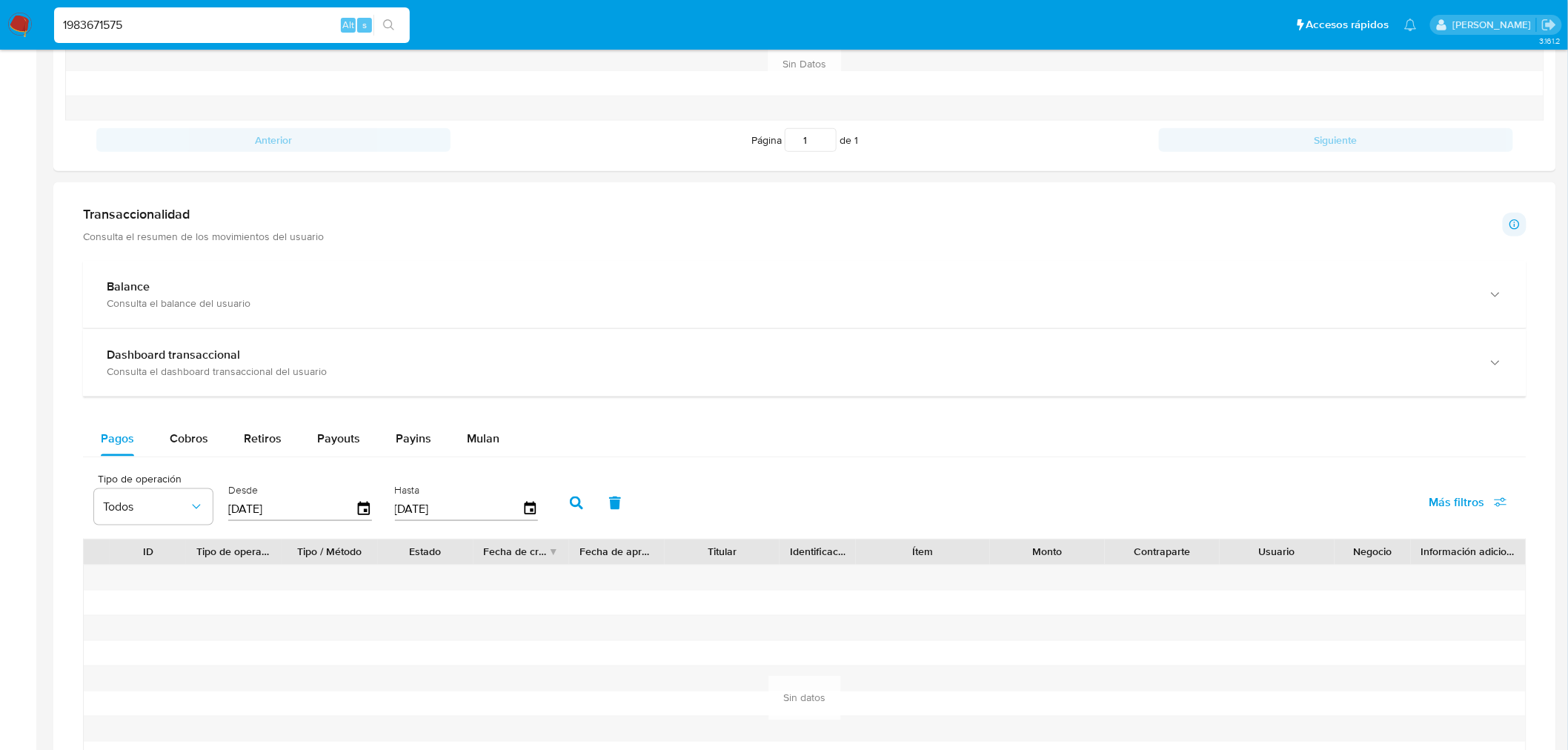
type input "1983671575"
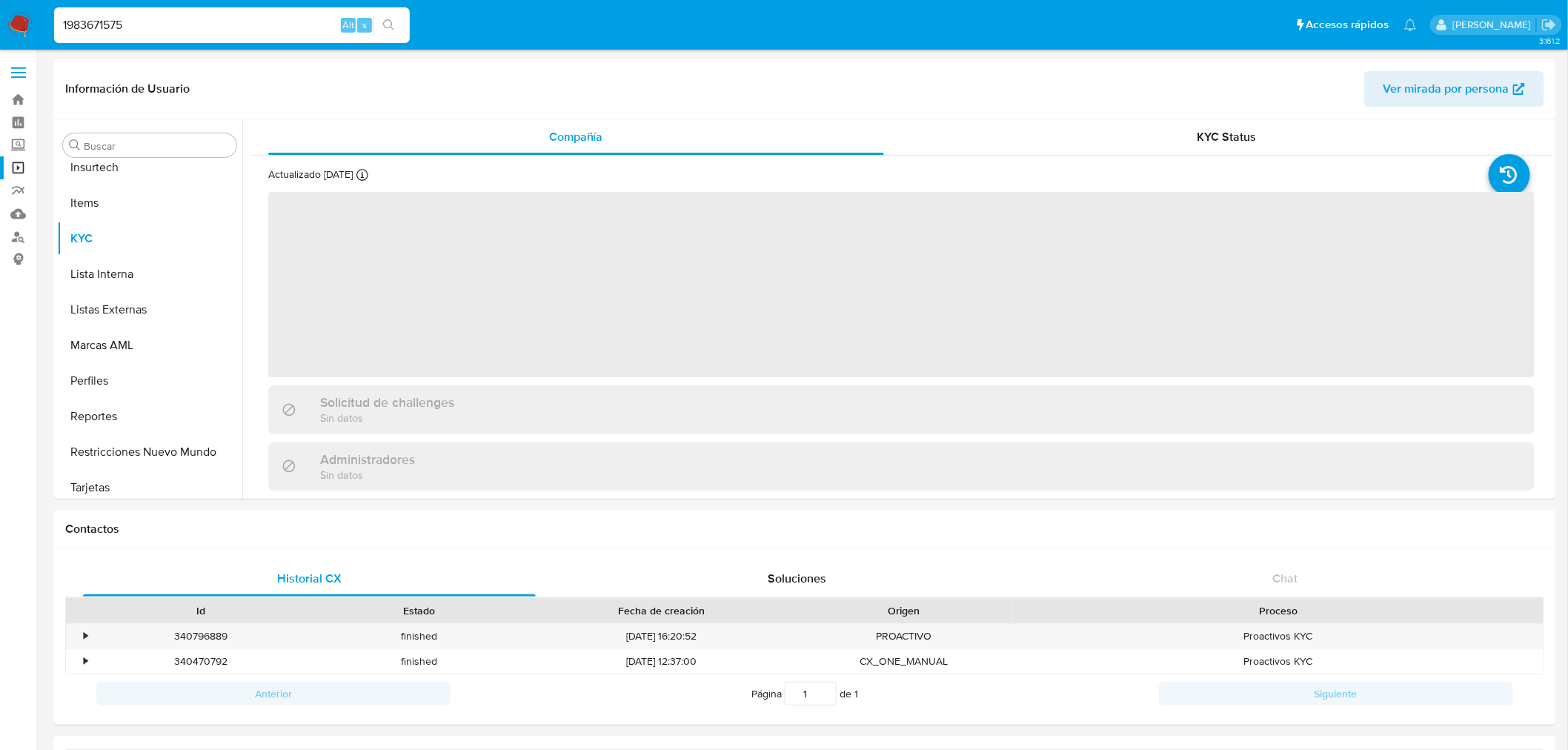
scroll to position [732, 0]
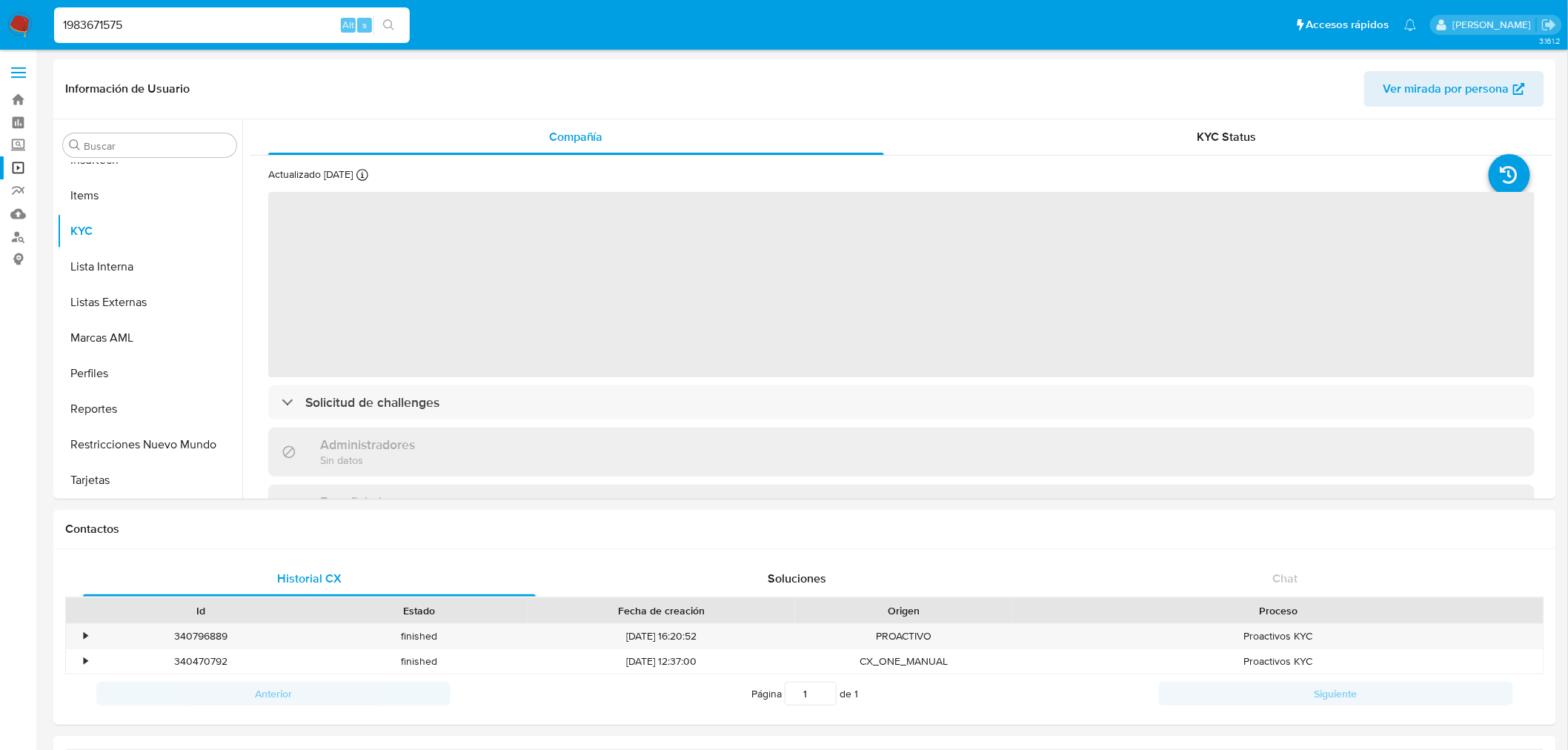
select select "10"
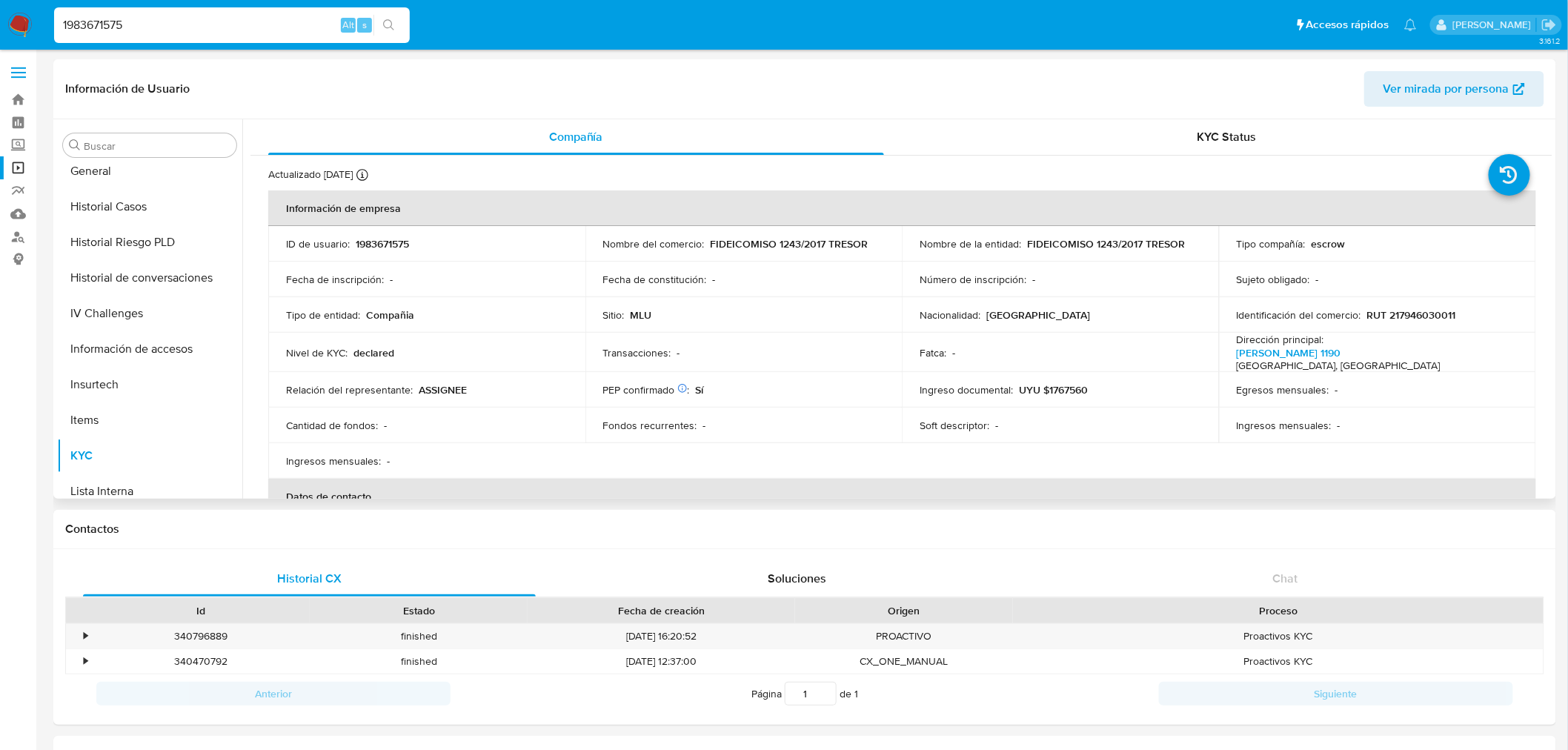
scroll to position [403, 0]
click at [134, 270] on button "General" at bounding box center [144, 276] width 173 height 35
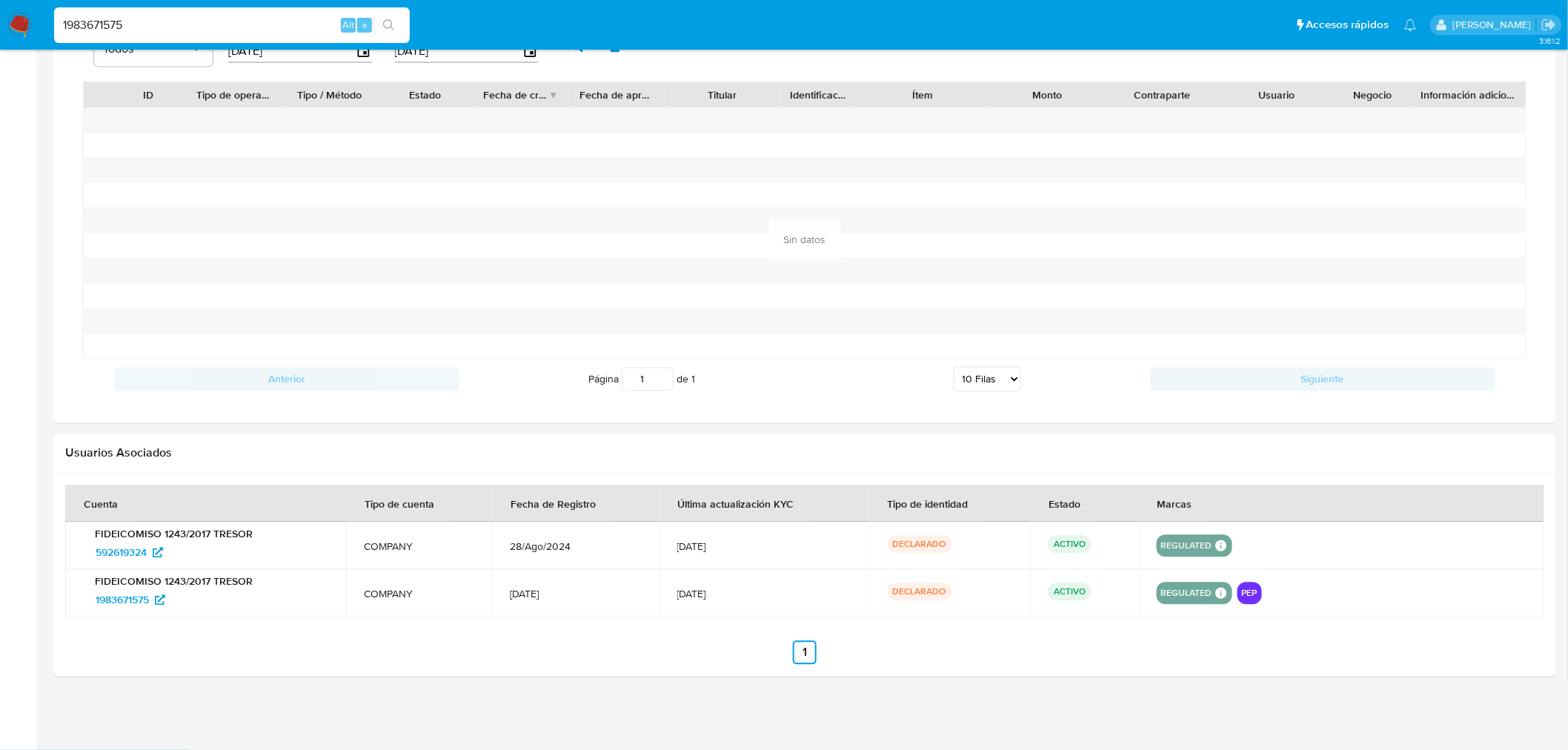
scroll to position [601, 0]
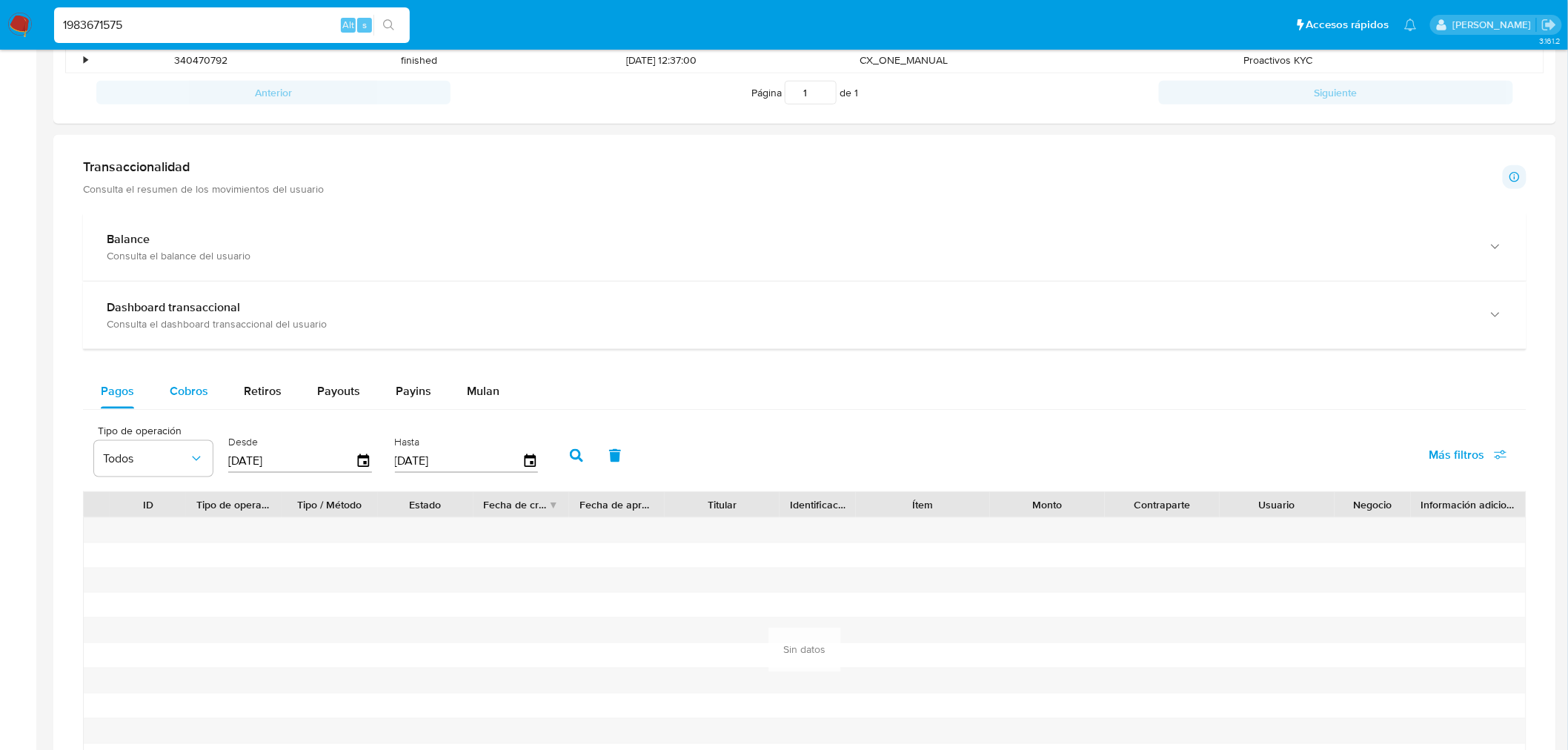
click at [197, 389] on span "Cobros" at bounding box center [189, 391] width 39 height 17
select select "10"
click at [313, 461] on input "[DATE]" at bounding box center [292, 461] width 128 height 24
click at [313, 457] on input "[DATE]" at bounding box center [292, 461] width 128 height 24
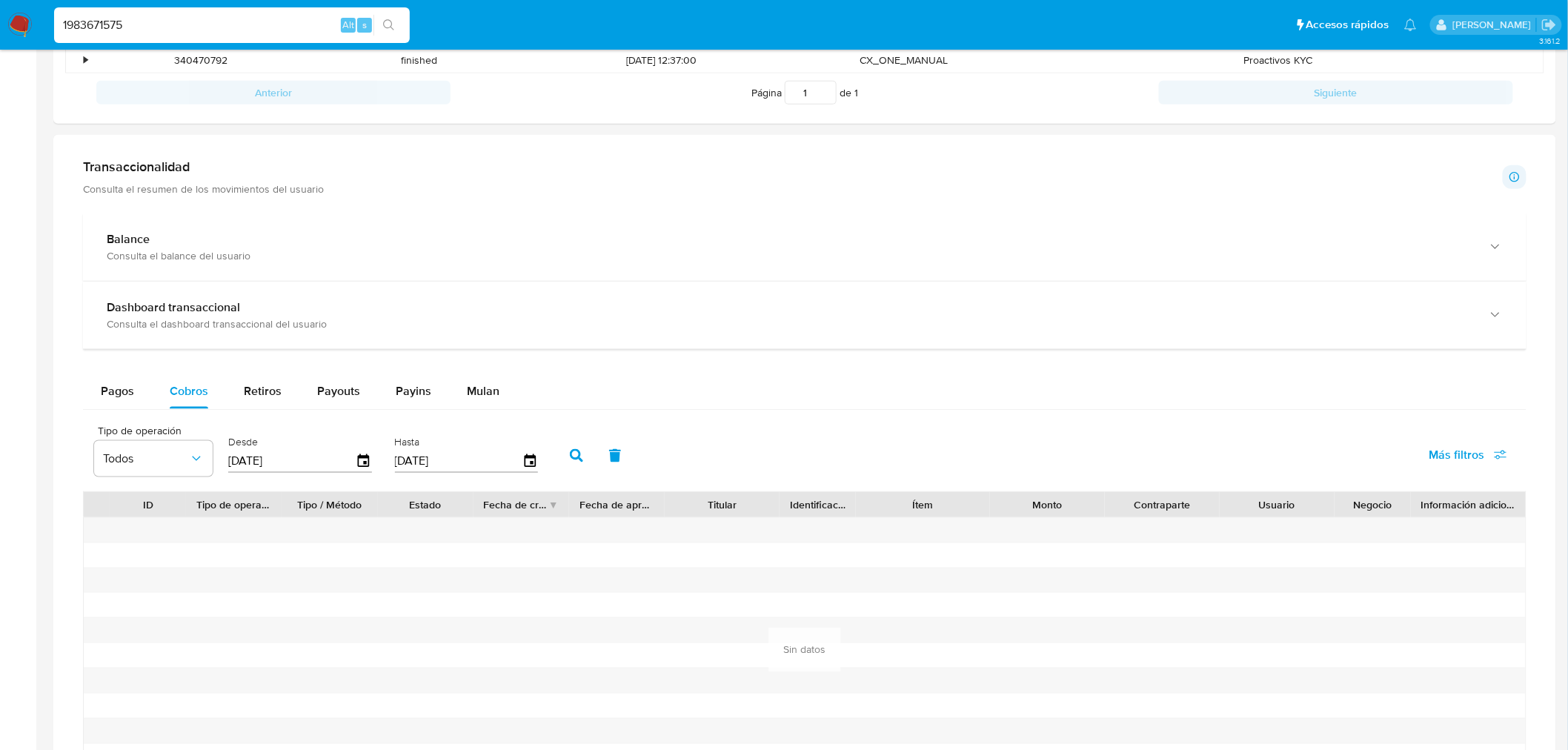
click at [310, 456] on input "[DATE]" at bounding box center [292, 461] width 128 height 24
type input "0_/__/____"
type input "01/01/2025"
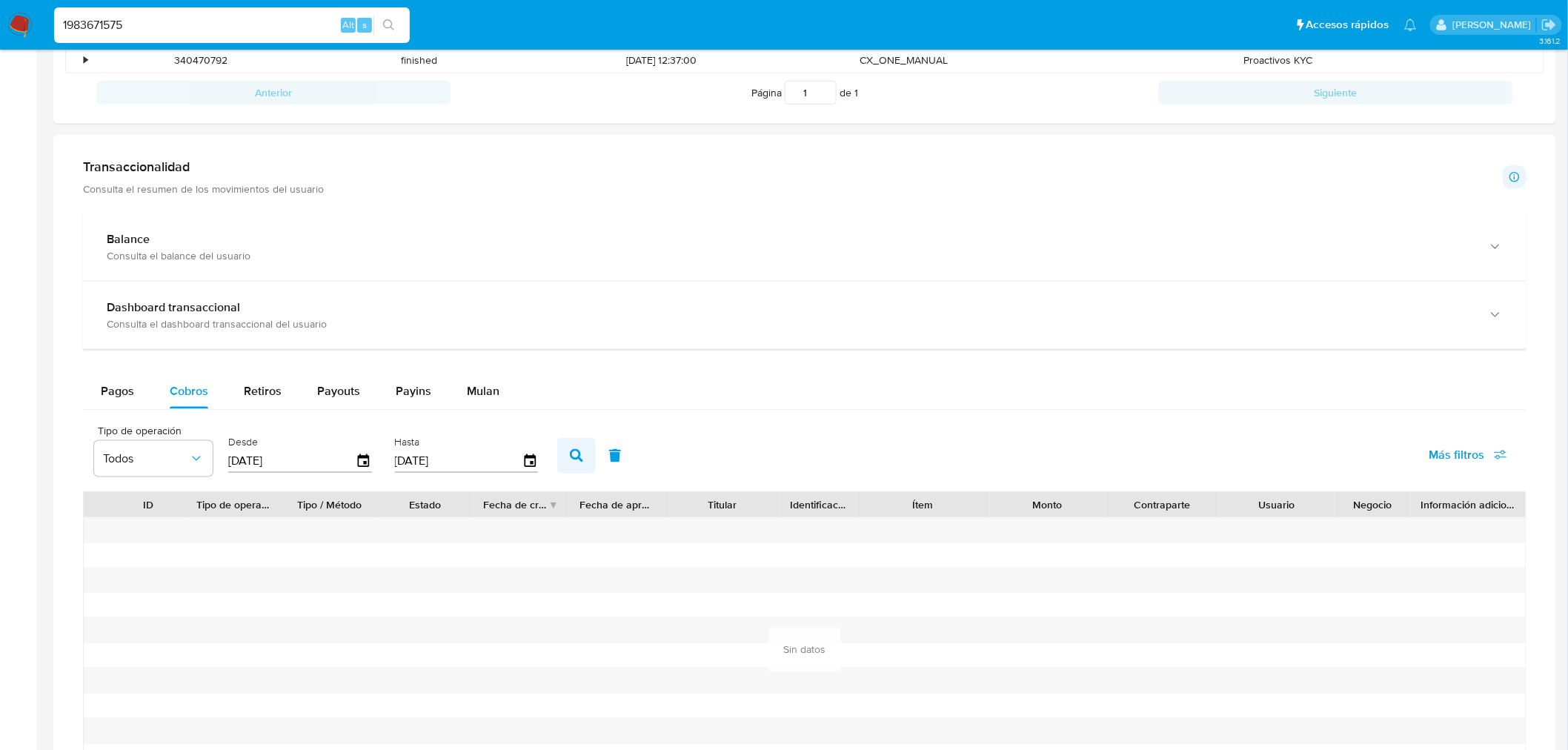
click at [575, 457] on icon "button" at bounding box center [576, 456] width 13 height 13
click at [123, 389] on span "Pagos" at bounding box center [118, 391] width 34 height 17
click at [287, 473] on input "[DATE]" at bounding box center [292, 461] width 128 height 24
click at [287, 470] on input "[DATE]" at bounding box center [292, 461] width 128 height 24
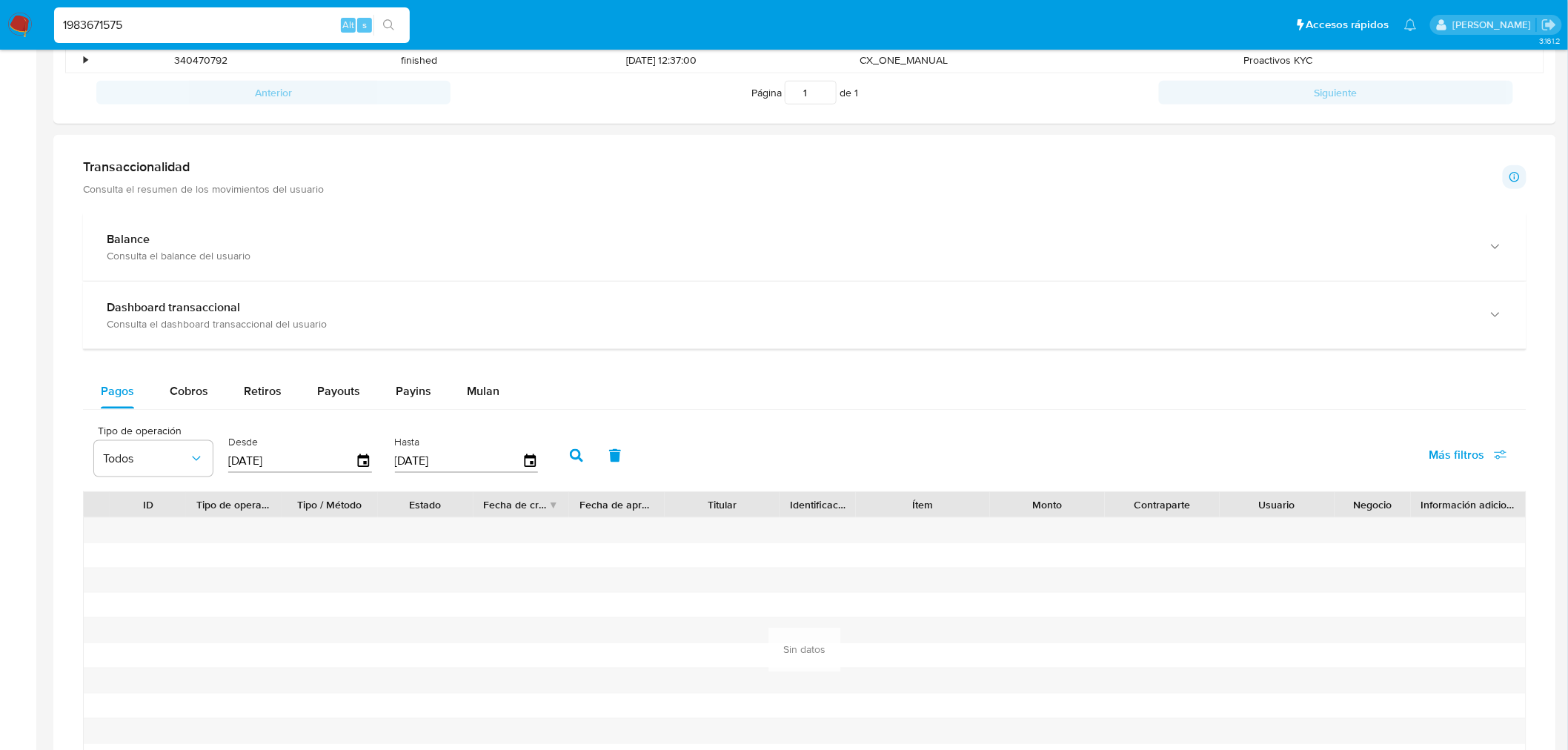
click at [287, 470] on input "[DATE]" at bounding box center [292, 461] width 128 height 24
type input "0_/__/____"
type input "01/01/2025"
click at [569, 457] on icon "button" at bounding box center [576, 456] width 13 height 13
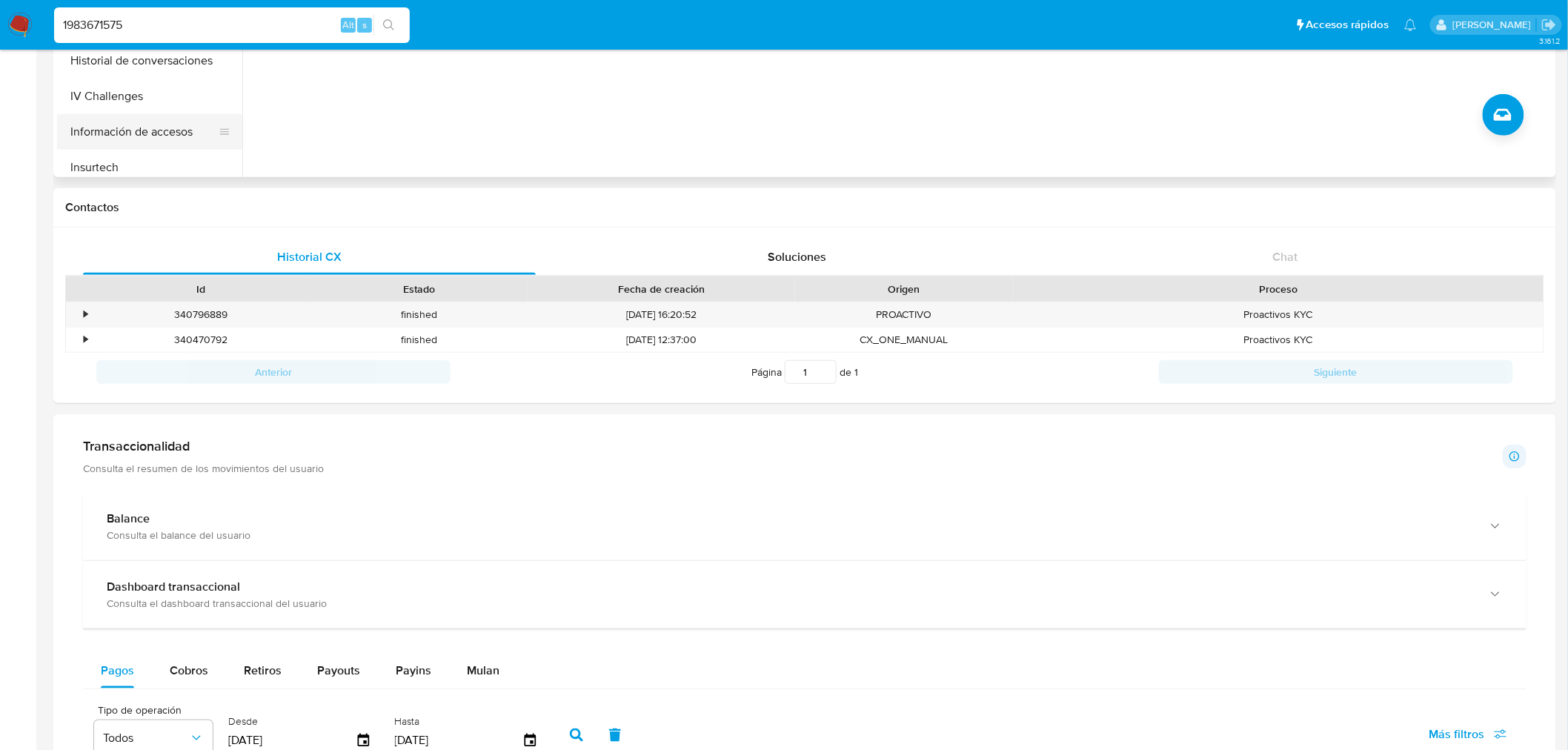
scroll to position [189, 0]
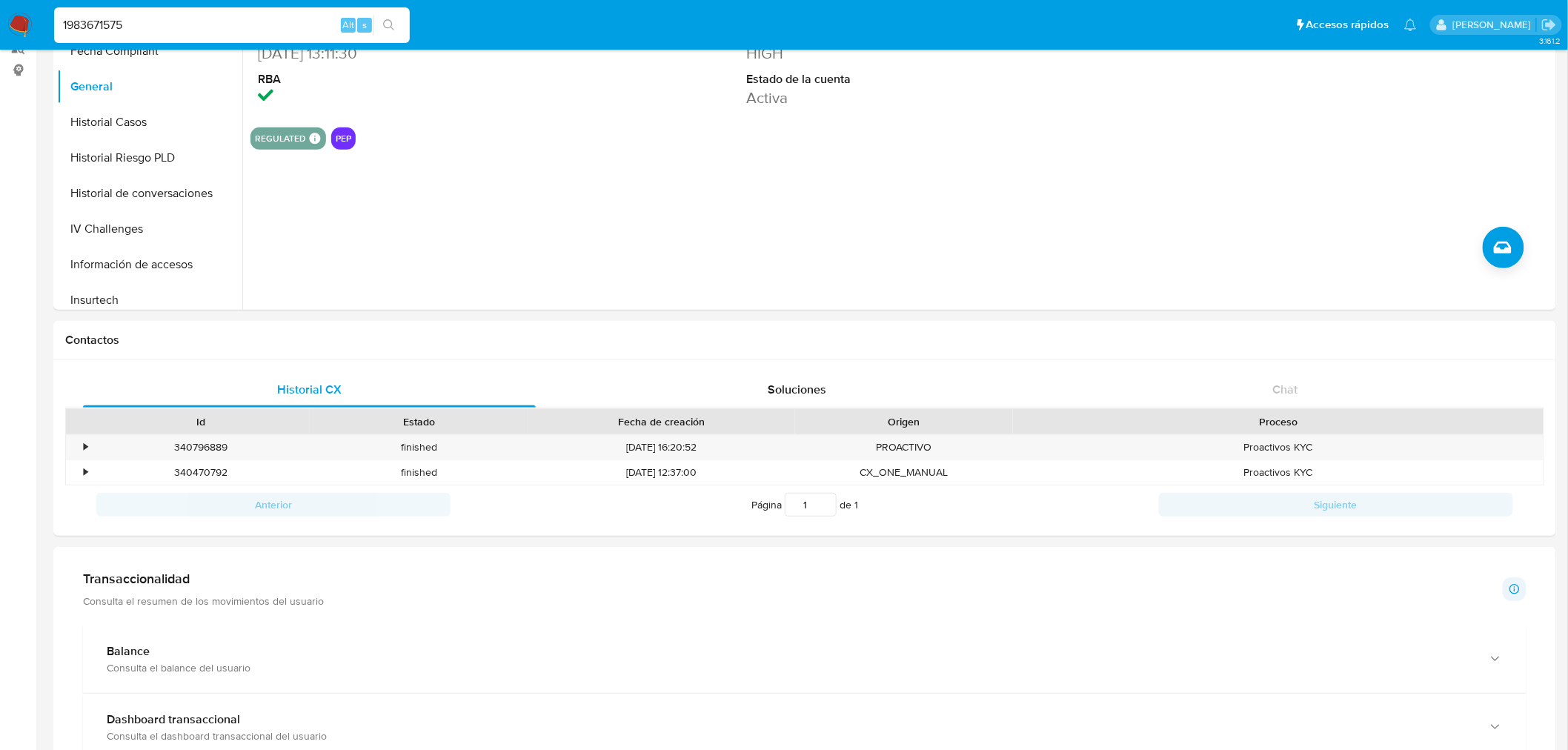
click at [123, 18] on input "1983671575" at bounding box center [231, 24] width 356 height 19
paste input "7877800"
type input "787780075"
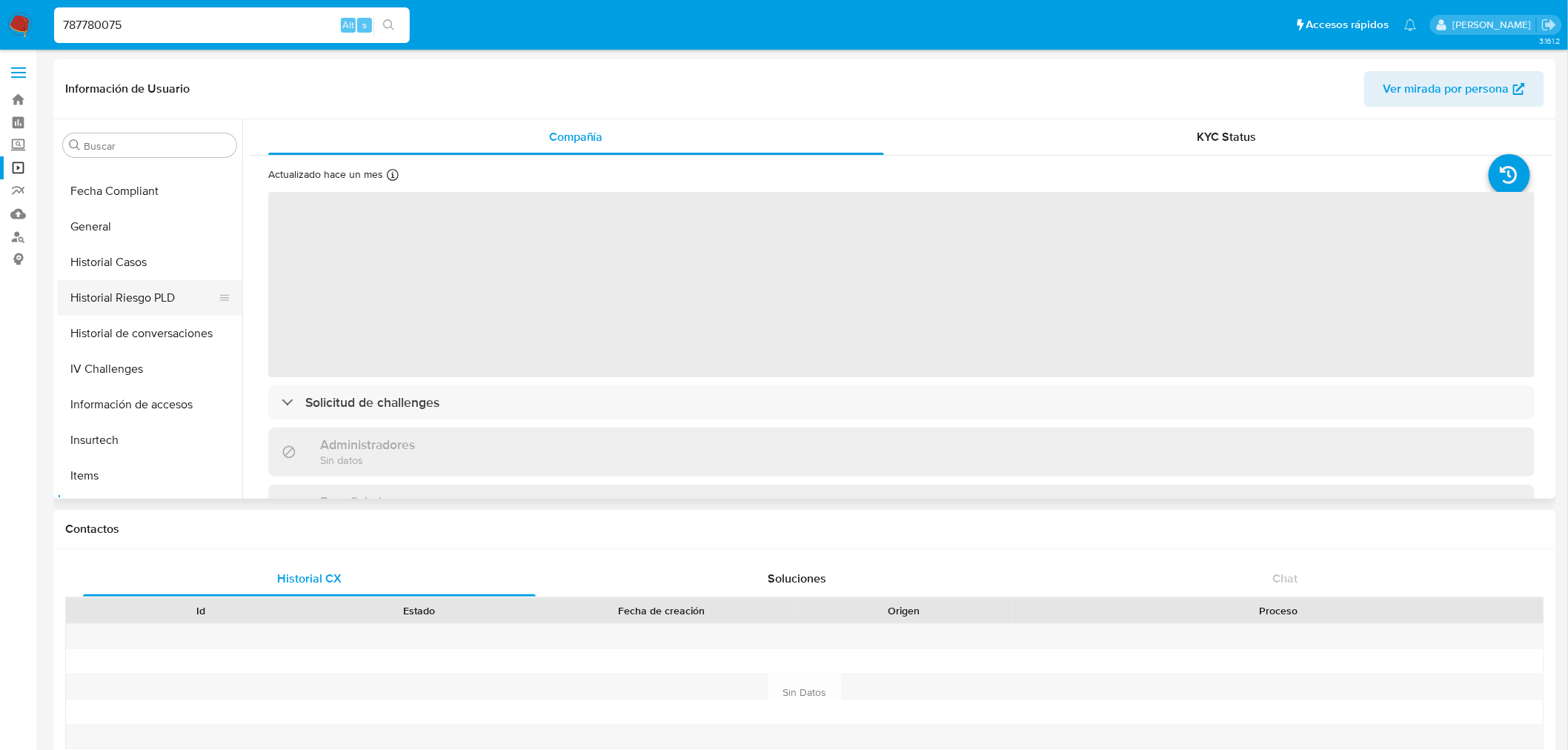
select select "10"
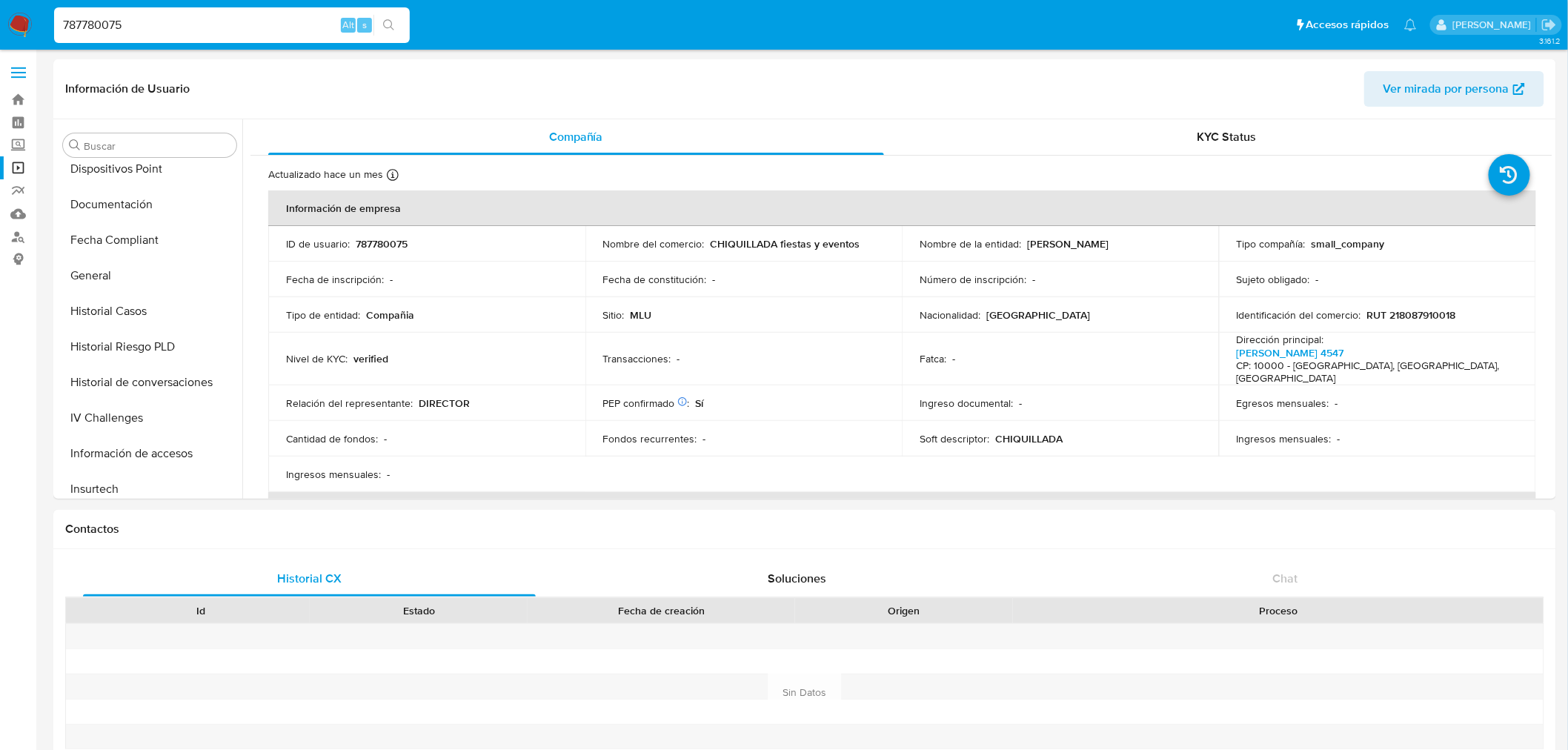
scroll to position [658, 0]
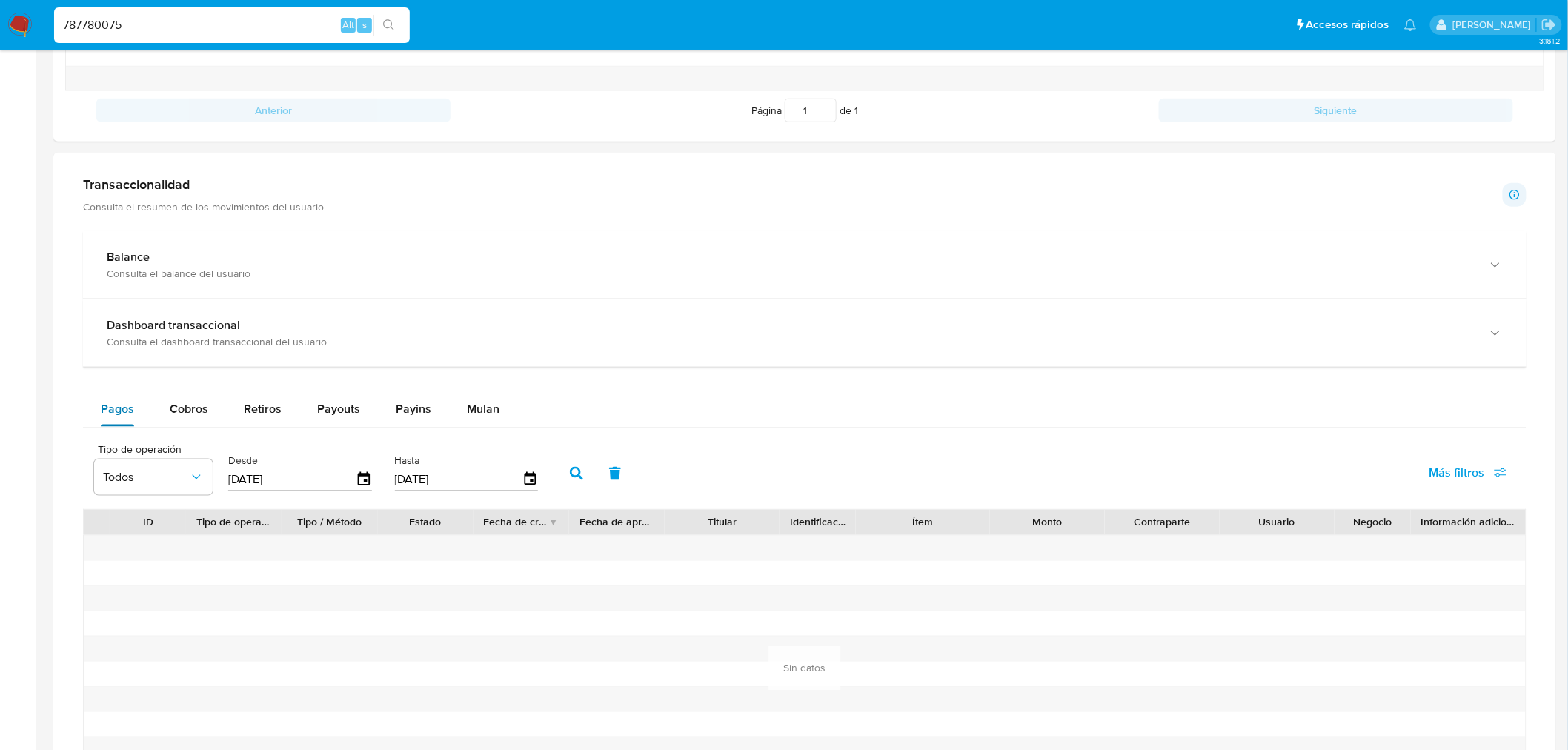
click at [146, 402] on button "Pagos" at bounding box center [118, 409] width 69 height 35
click at [177, 409] on span "Cobros" at bounding box center [189, 409] width 39 height 17
select select "10"
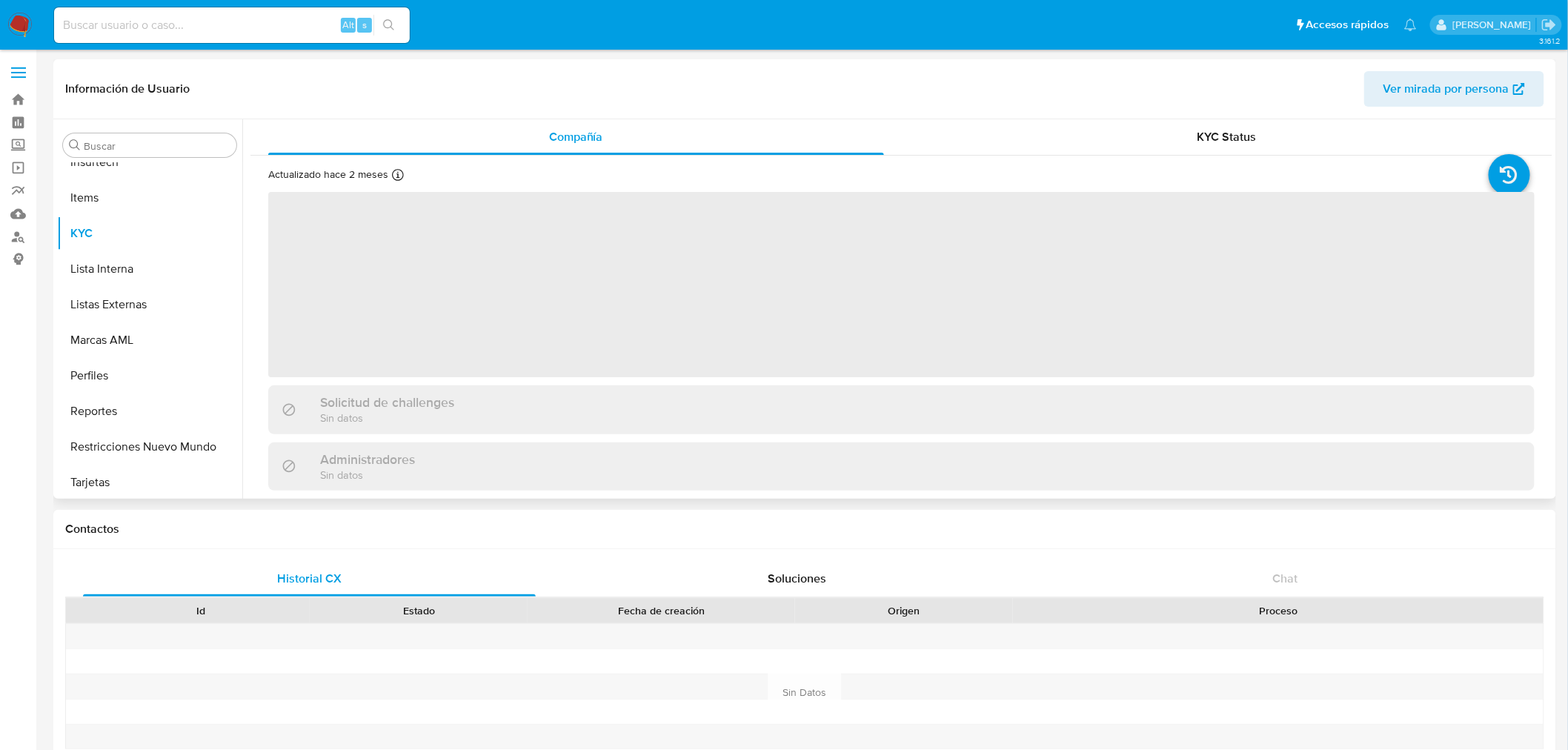
scroll to position [732, 0]
select select "10"
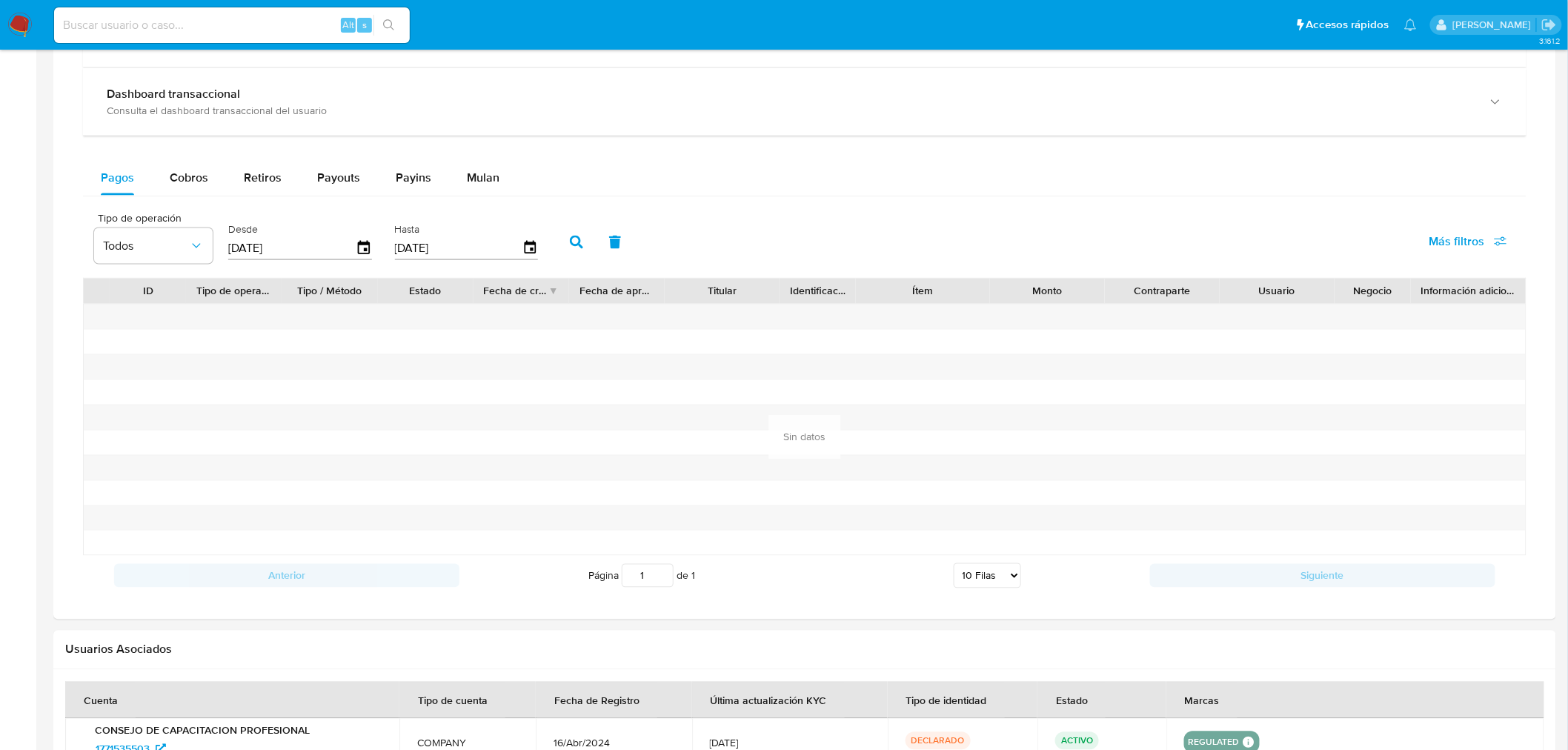
scroll to position [607, 0]
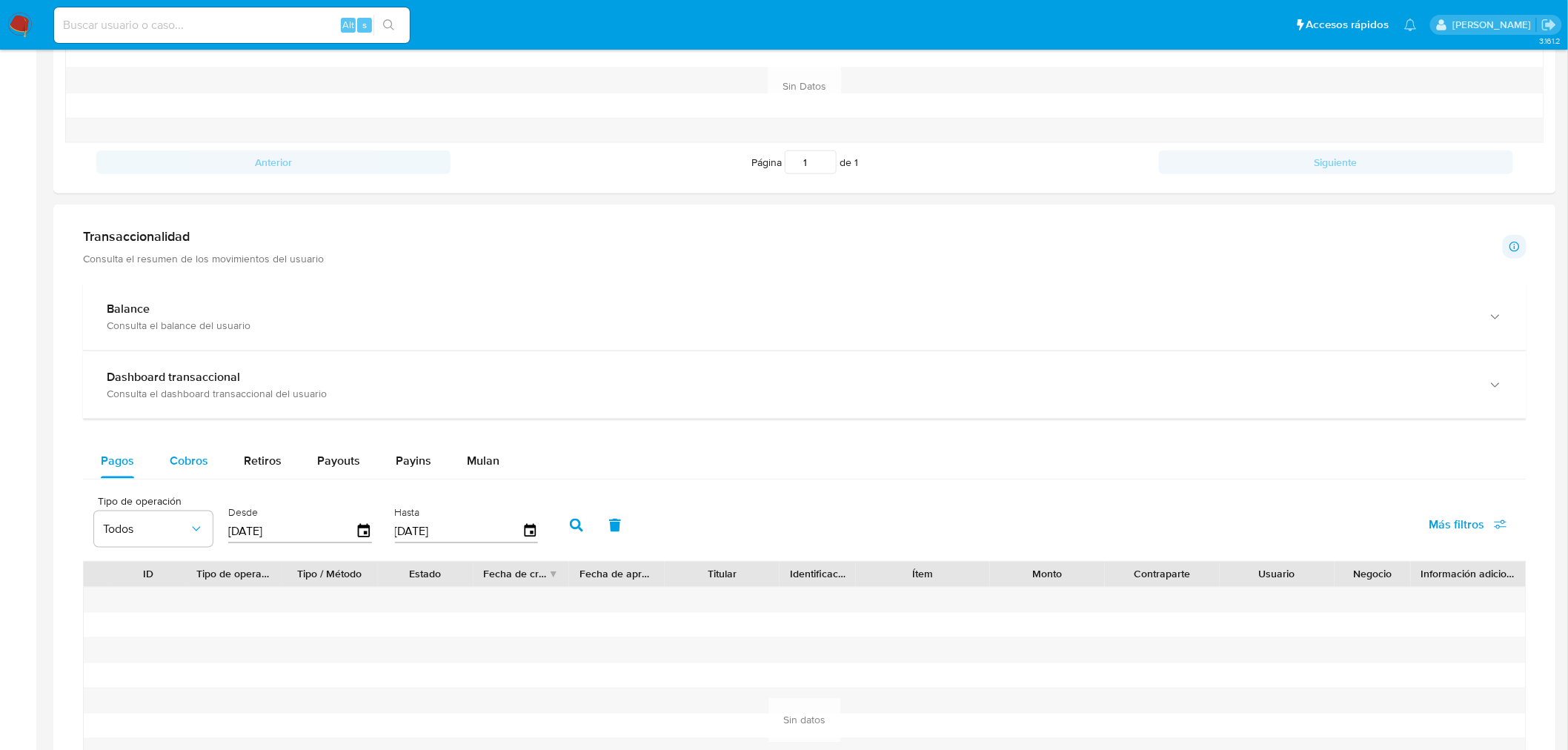
click at [200, 454] on span "Cobros" at bounding box center [189, 460] width 39 height 17
select select "10"
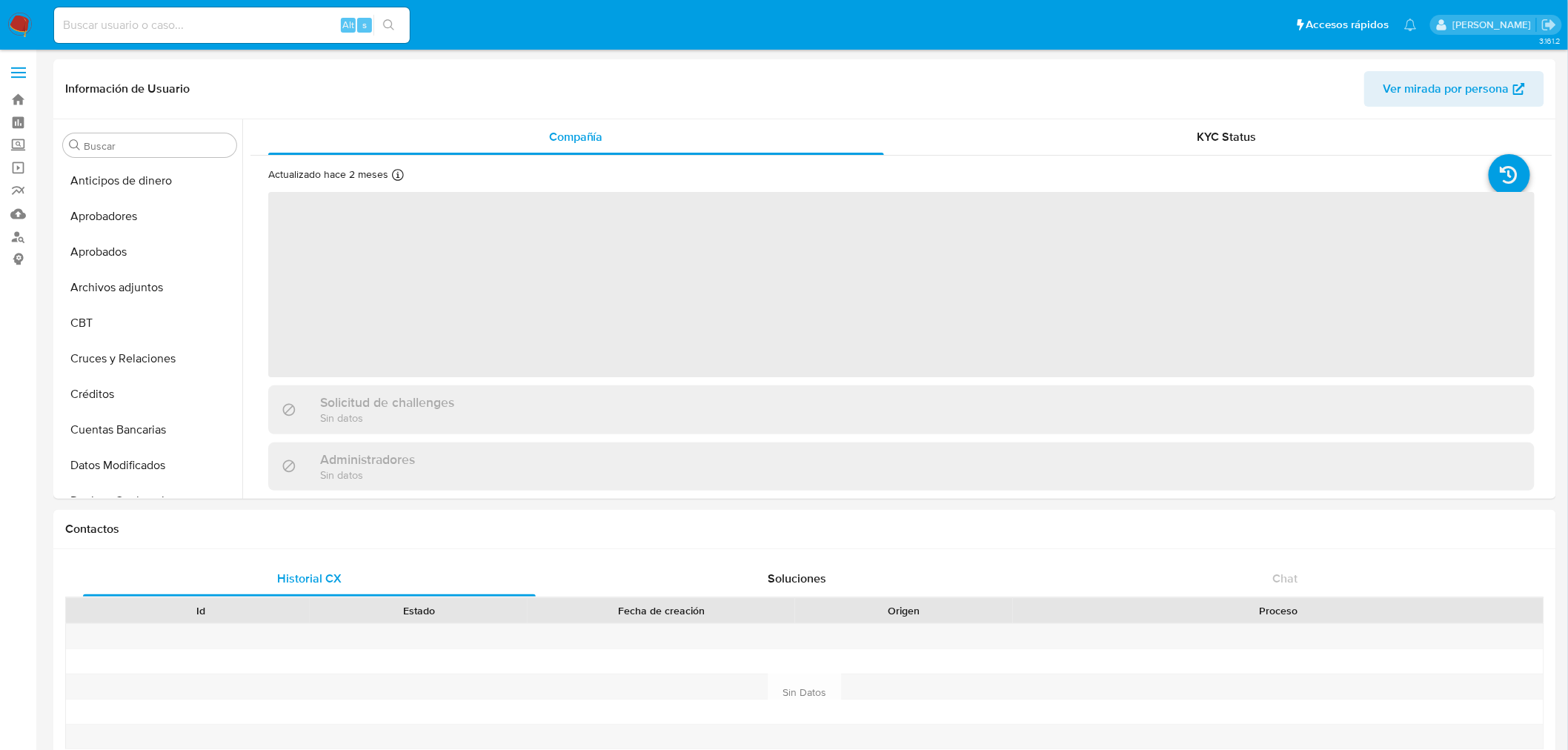
select select "10"
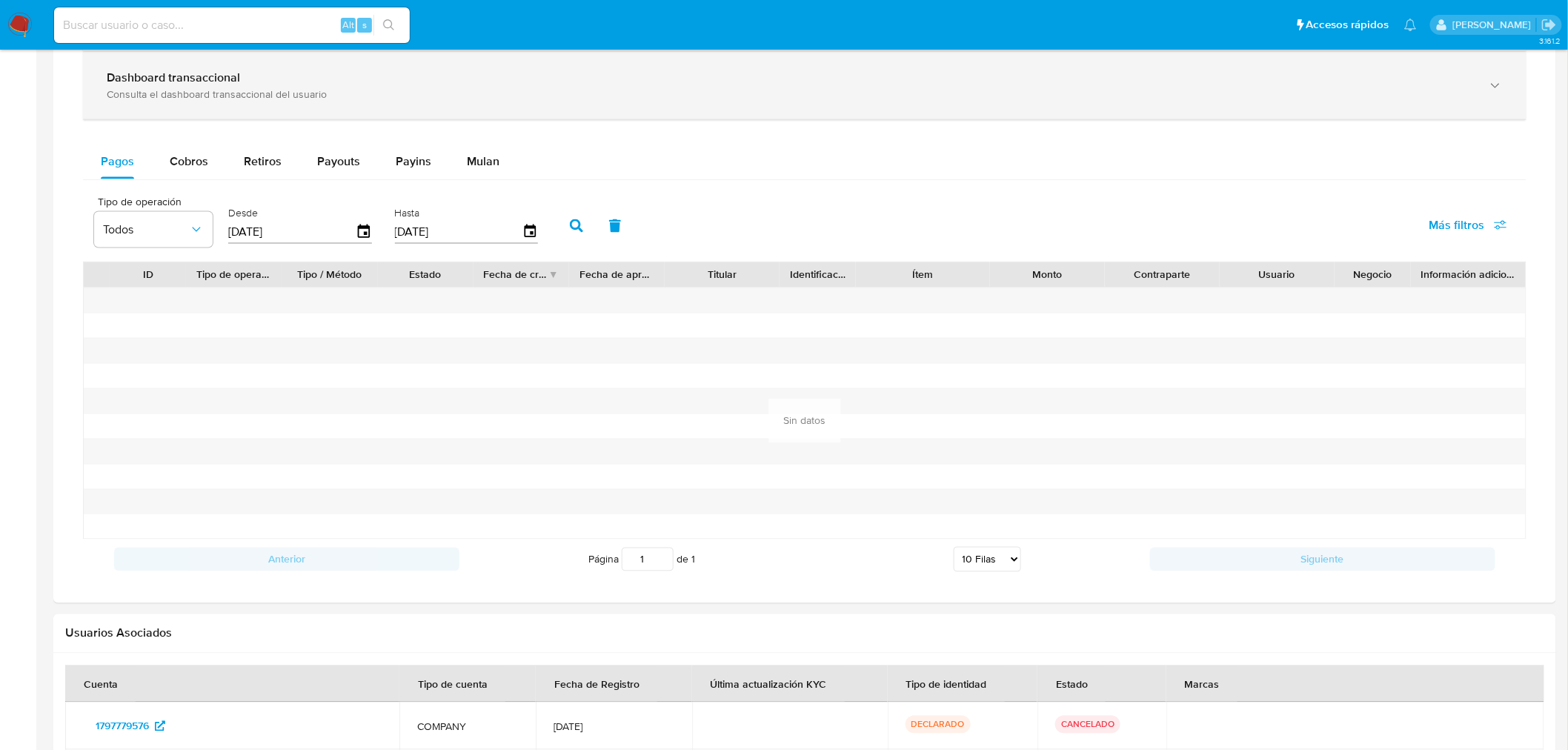
scroll to position [576, 0]
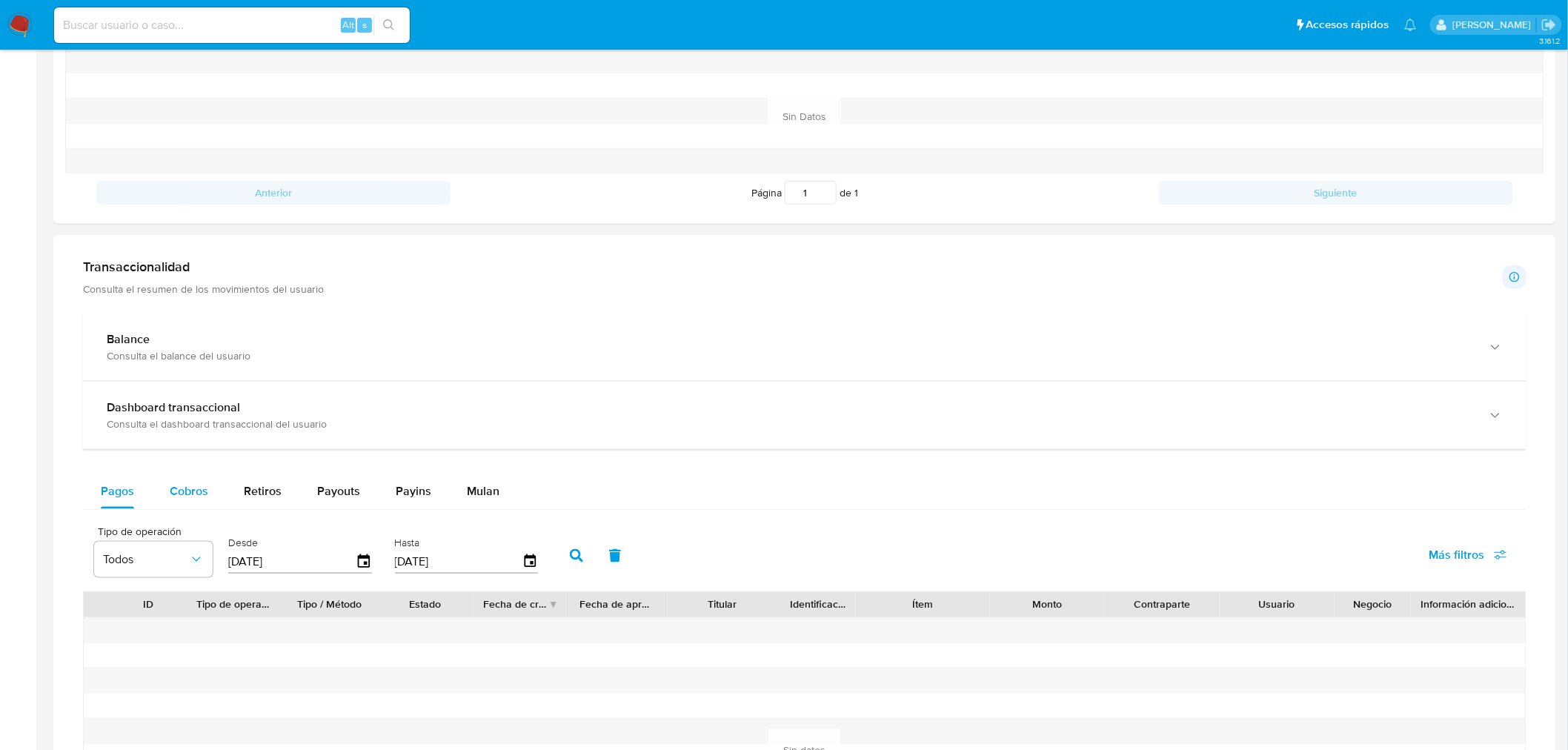
click at [189, 501] on div "Cobros" at bounding box center [189, 492] width 39 height 35
select select "10"
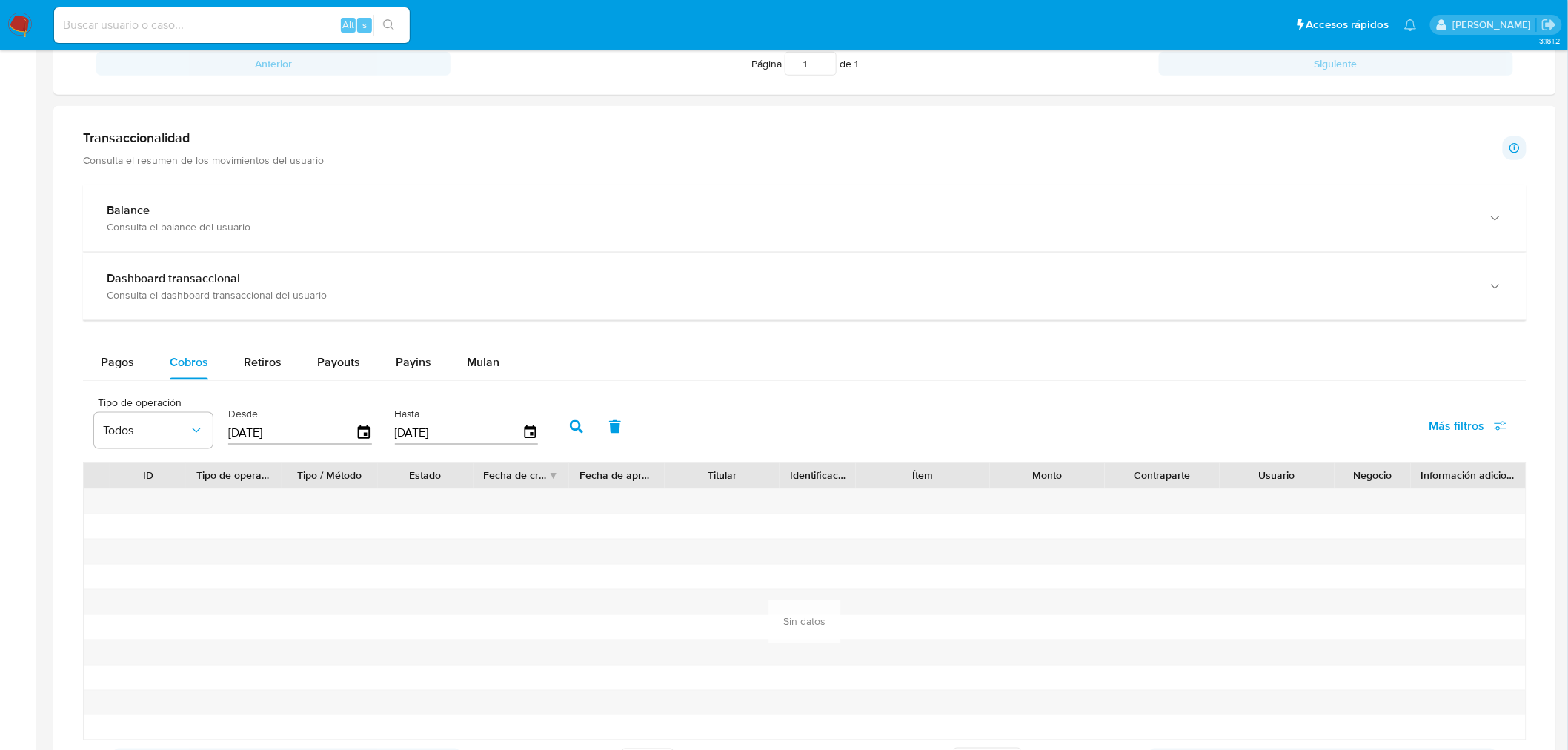
scroll to position [906, 0]
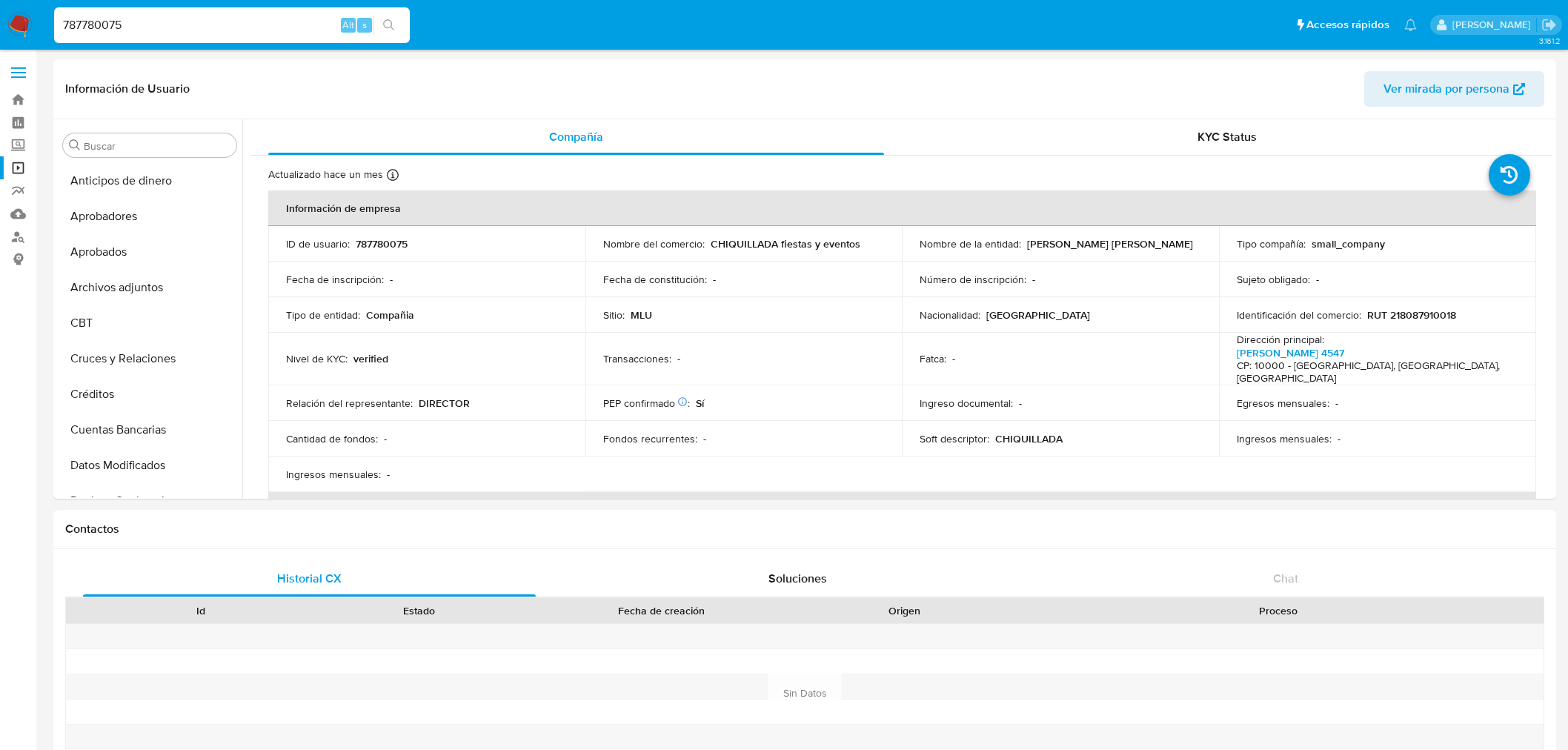
select select "10"
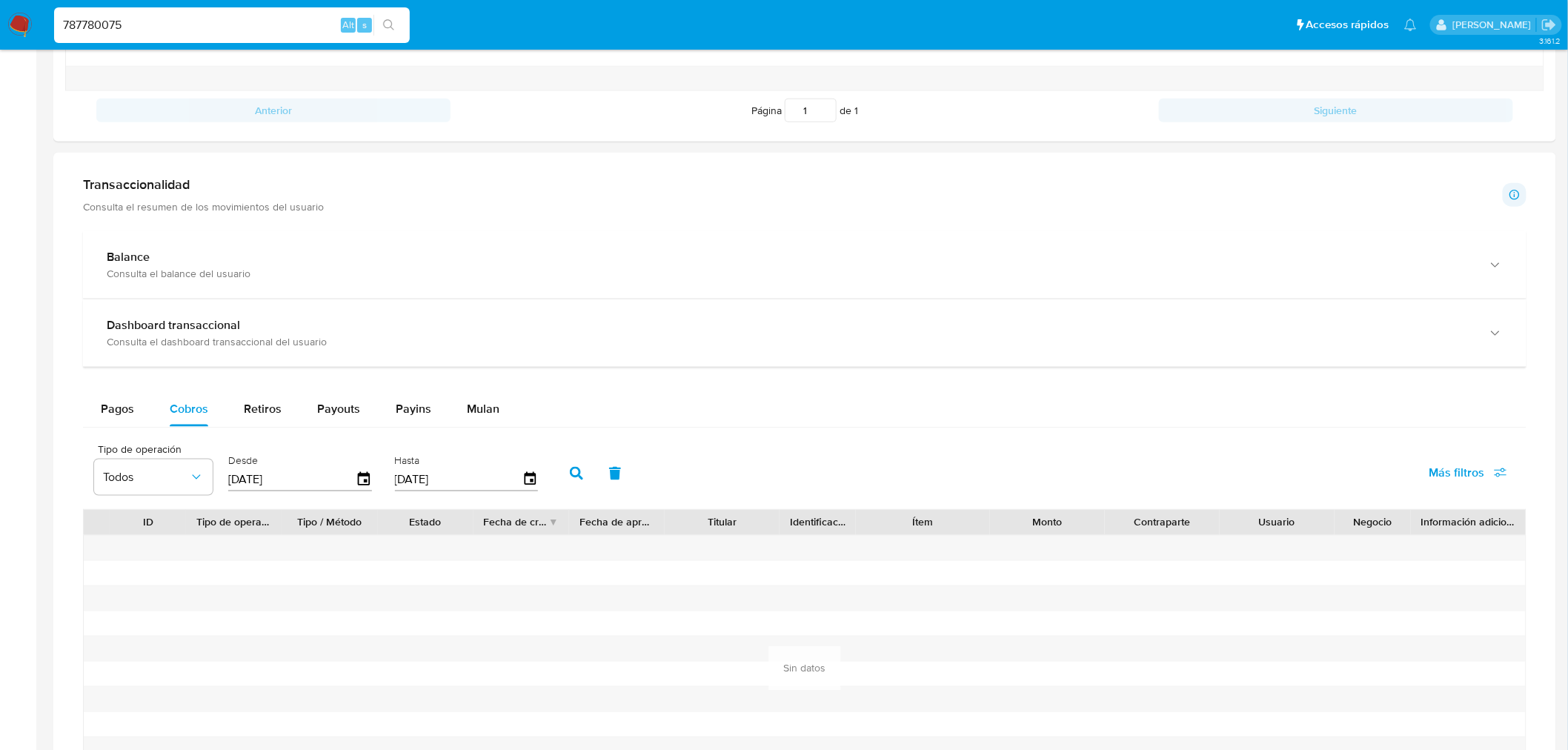
scroll to position [403, 0]
click at [136, 19] on input "787780075" at bounding box center [231, 24] width 356 height 19
paste input "1350150922"
type input "1350150922"
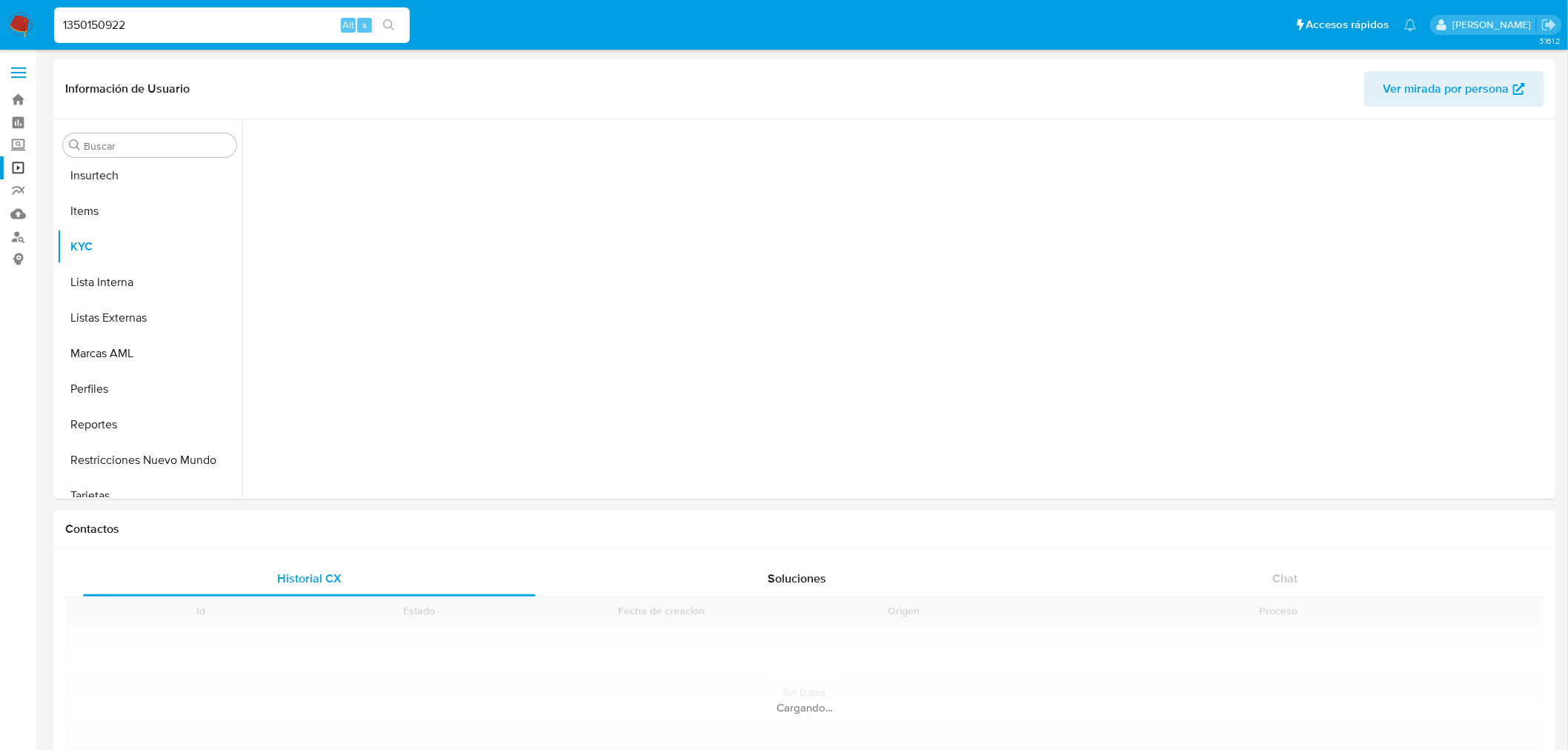
scroll to position [732, 0]
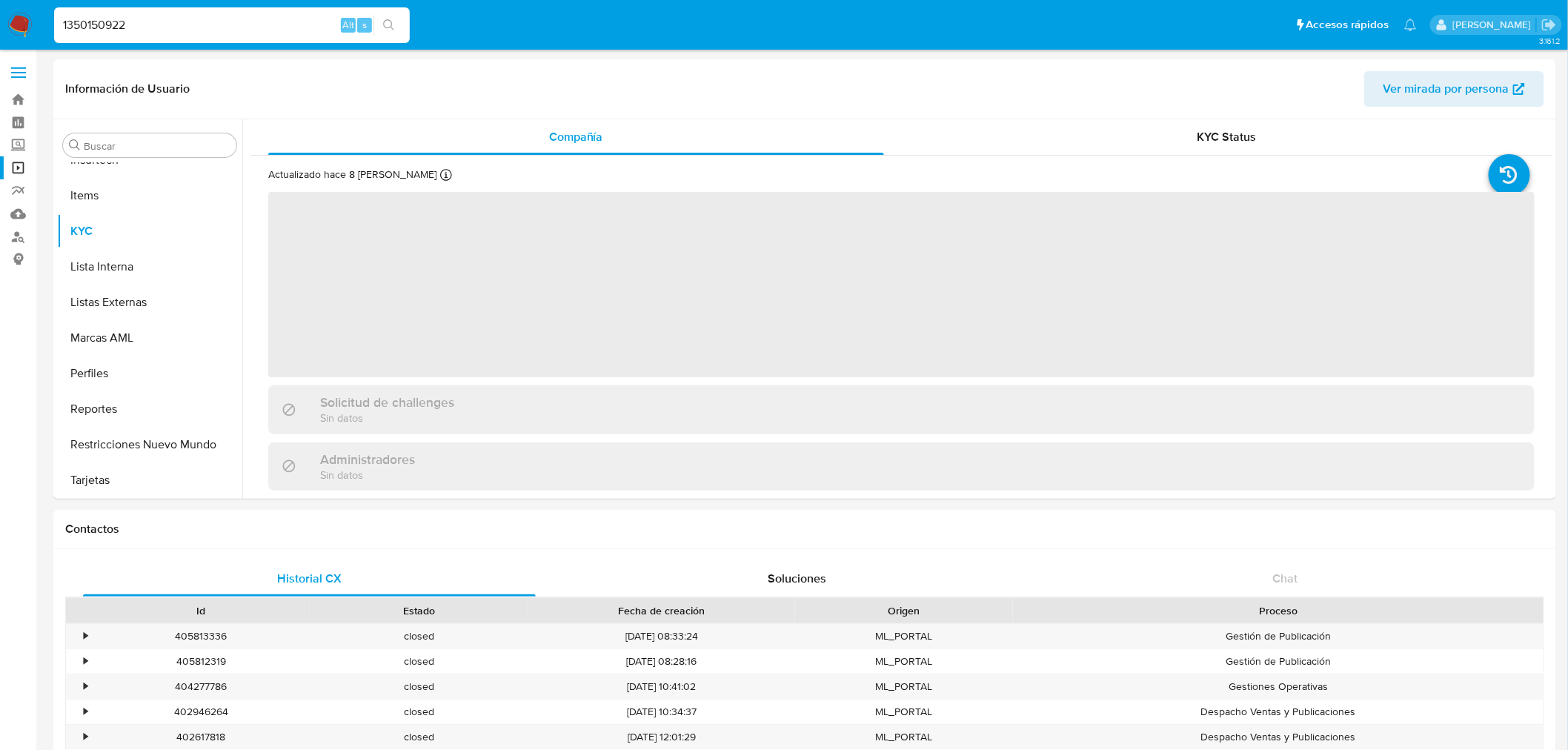
select select "10"
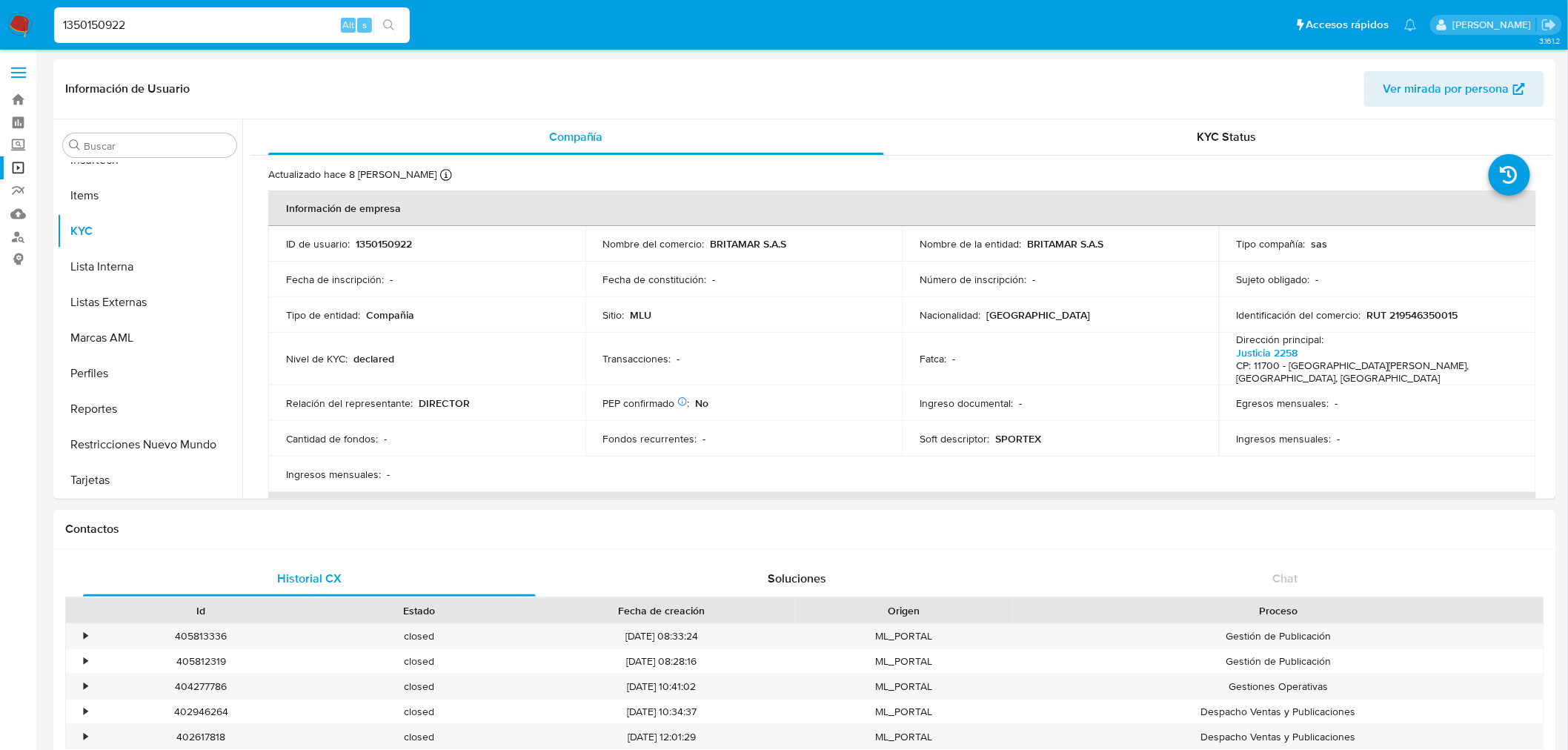
click at [124, 23] on input "1350150922" at bounding box center [231, 24] width 356 height 19
paste input "543095056"
type input "543095056"
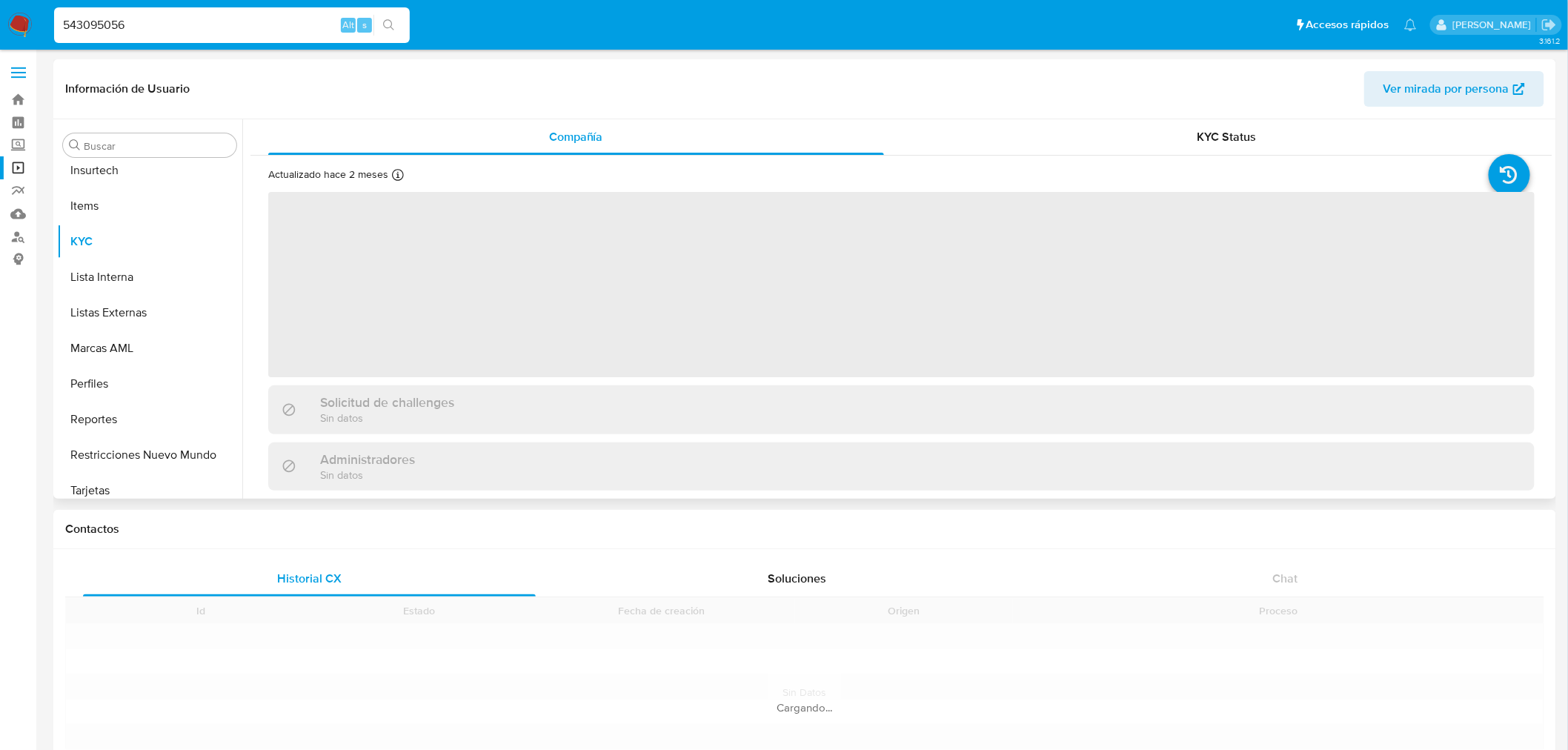
scroll to position [732, 0]
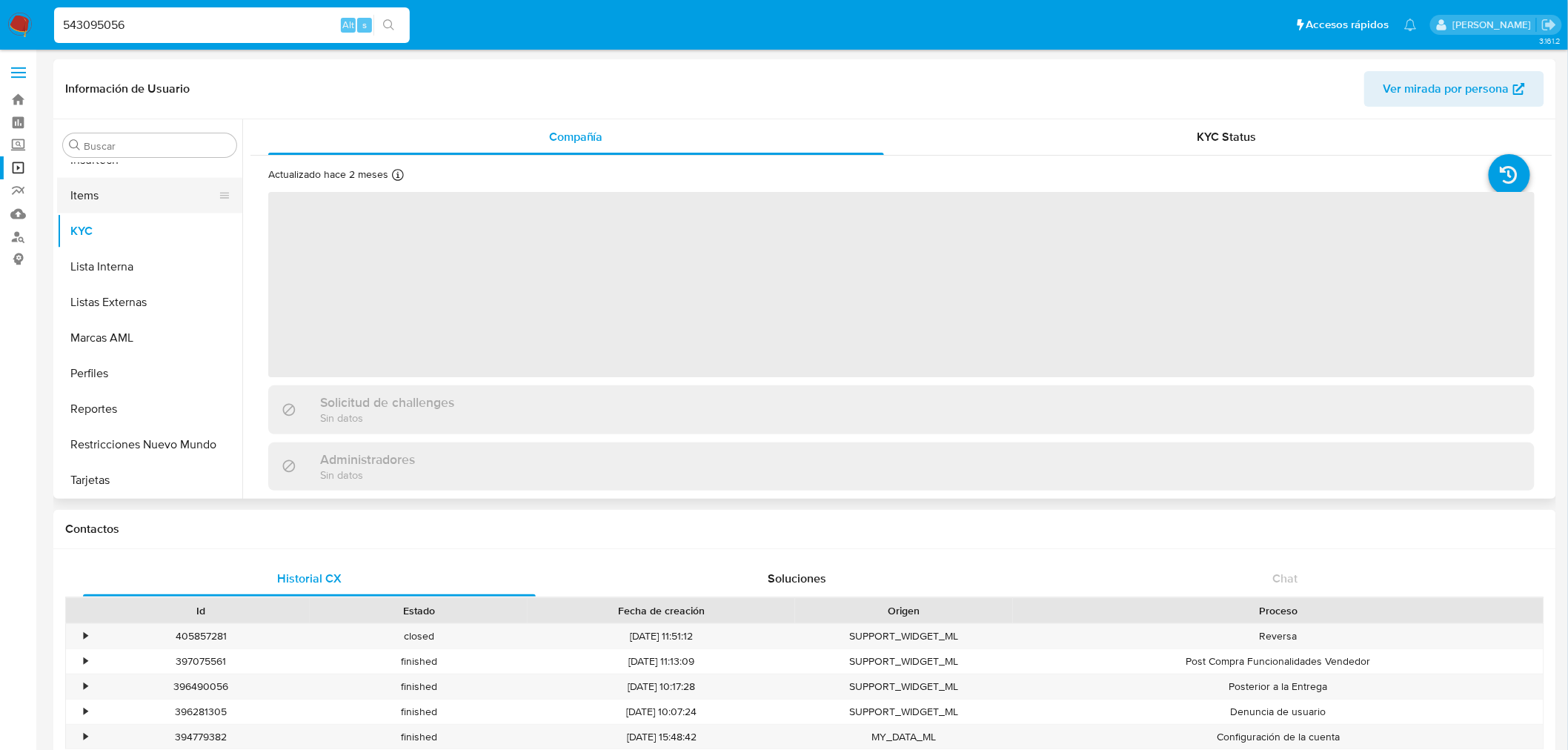
select select "10"
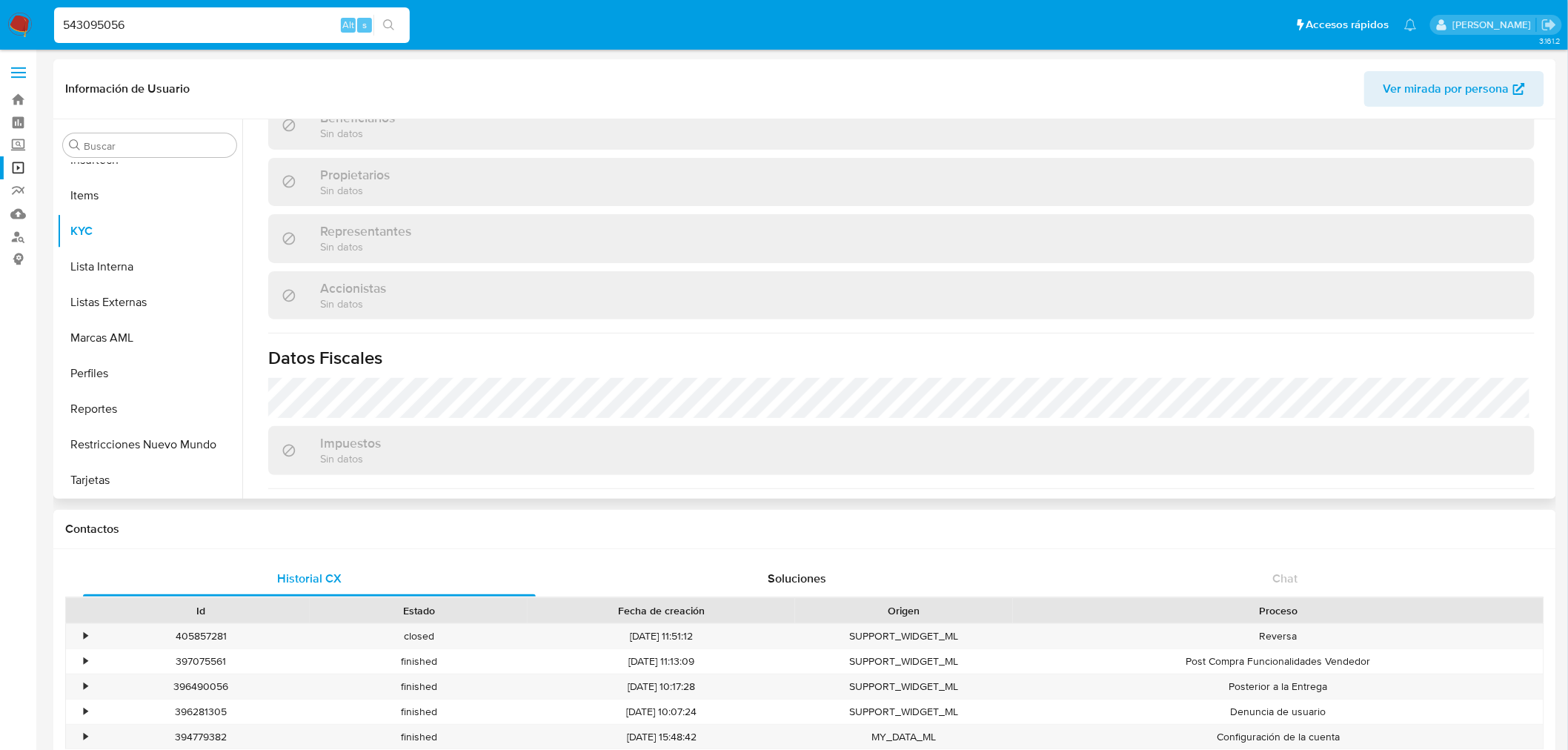
scroll to position [683, 0]
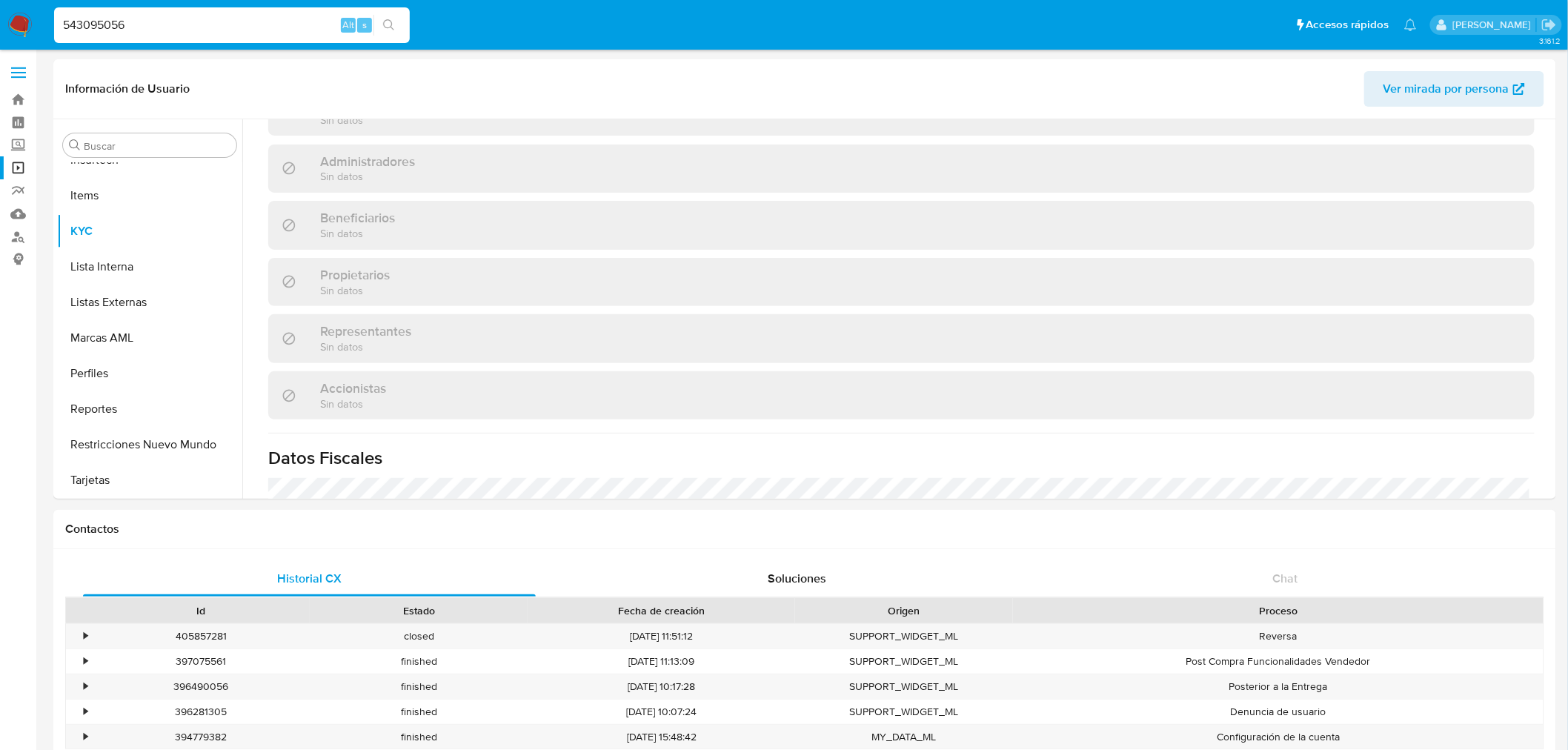
click at [111, 29] on input "543095056" at bounding box center [231, 24] width 356 height 19
paste input "179796684"
type input "179796684"
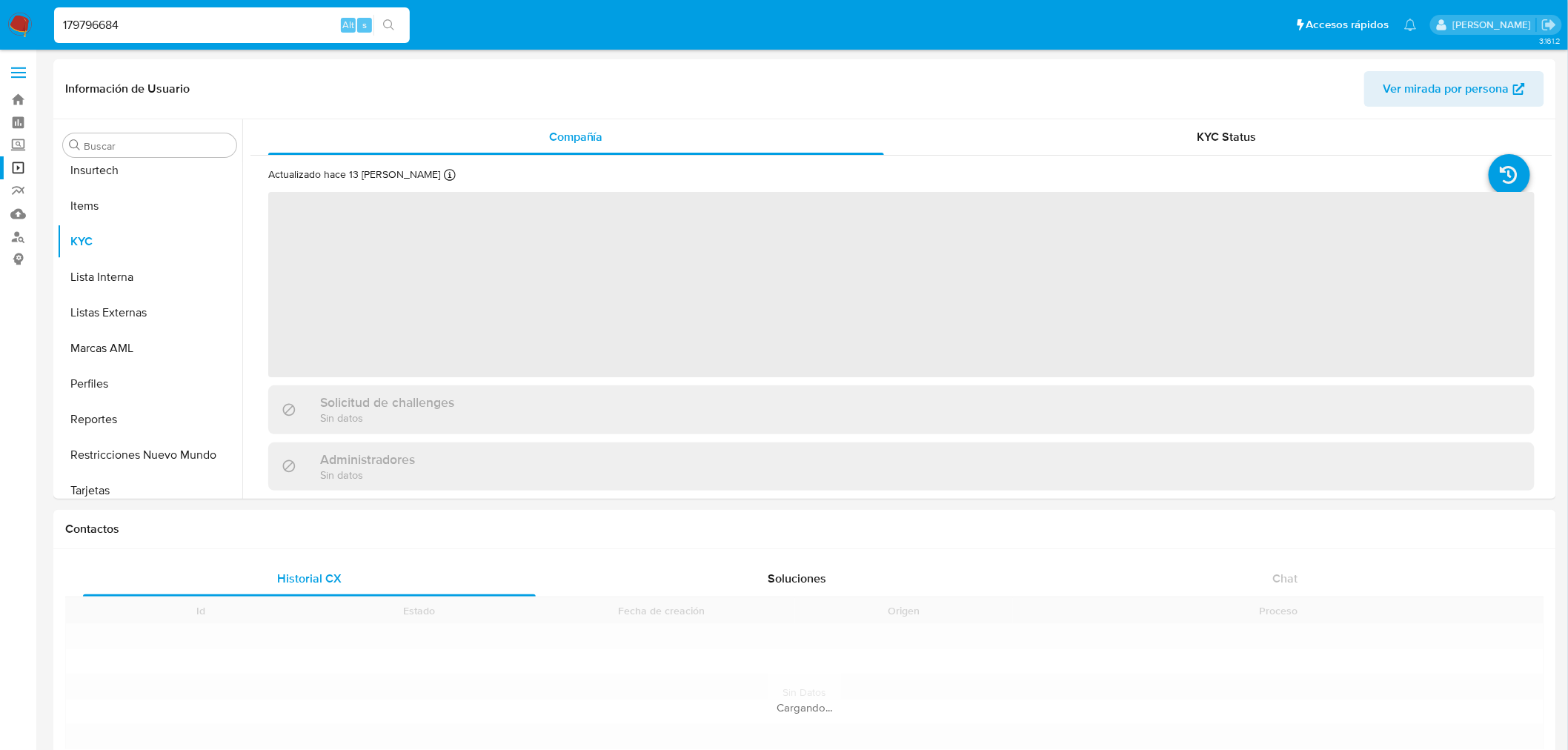
scroll to position [732, 0]
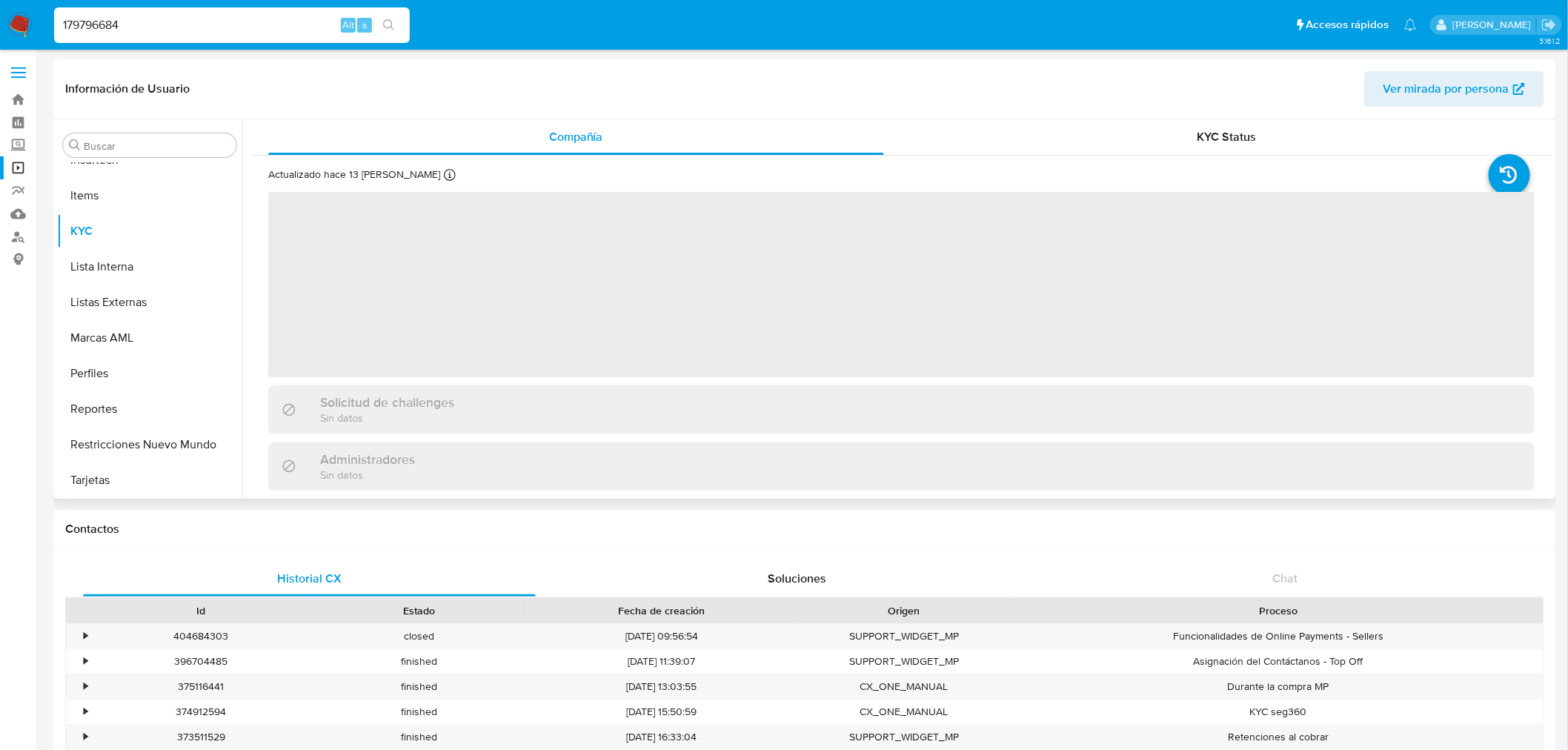
select select "10"
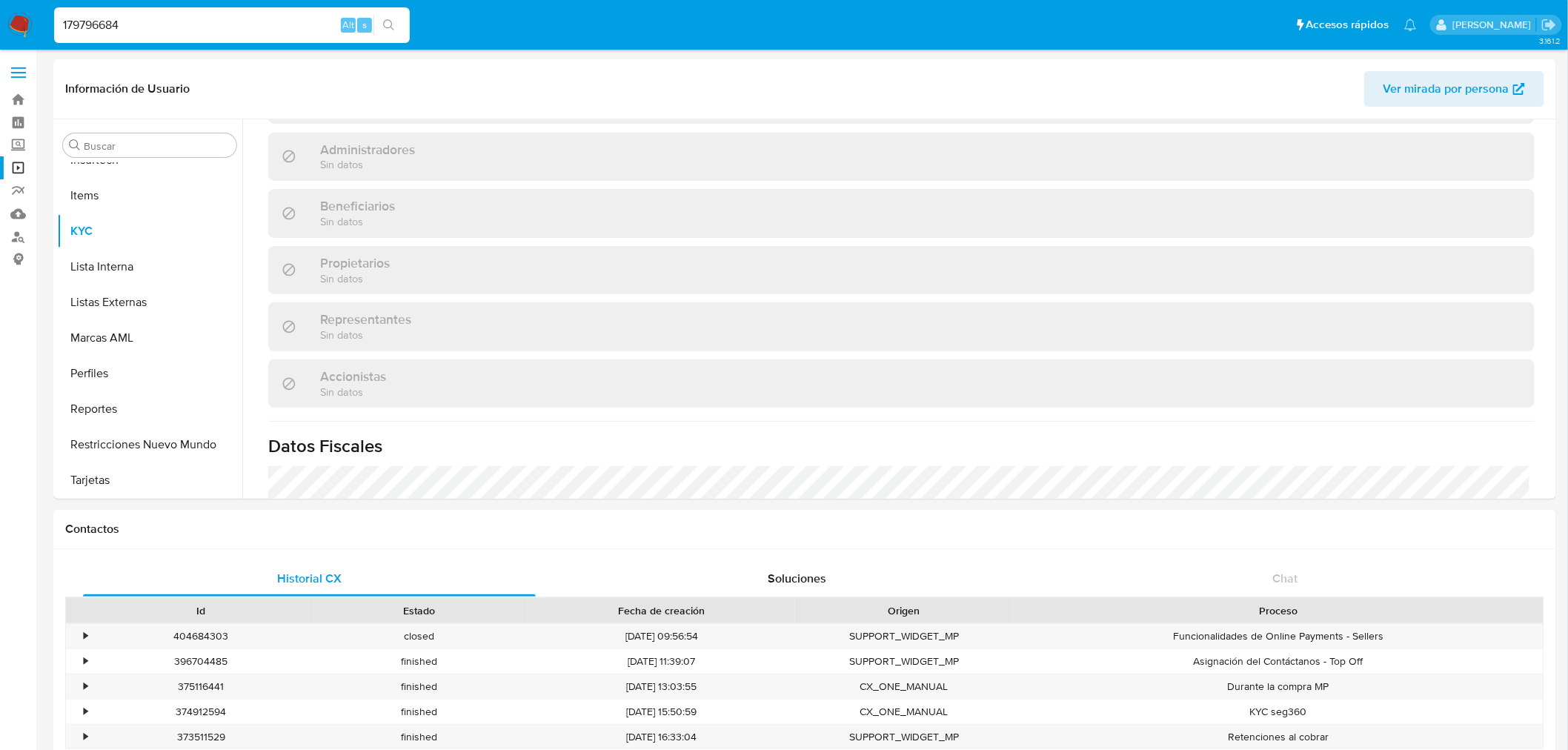
scroll to position [518, 0]
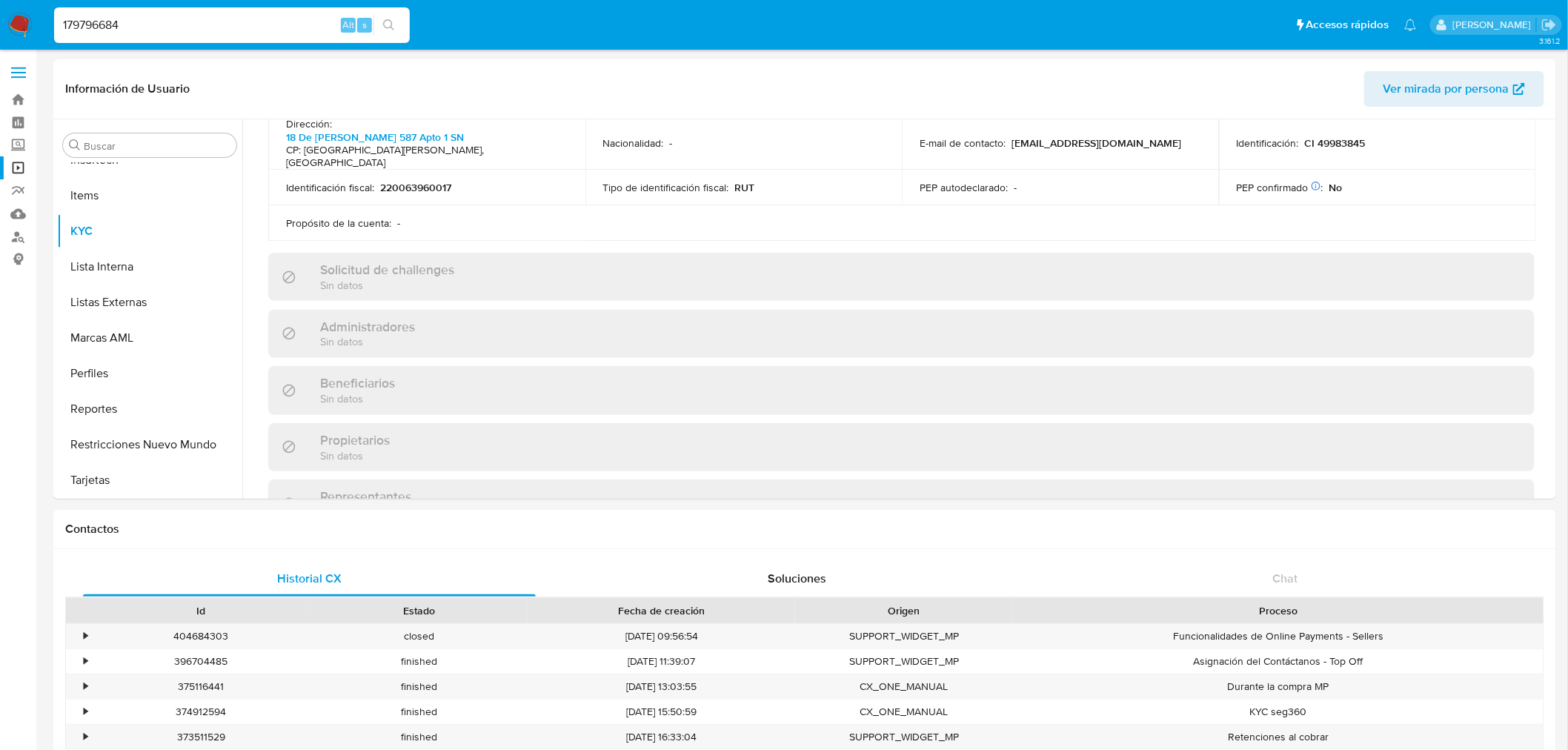
click at [154, 26] on input "179796684" at bounding box center [231, 24] width 356 height 19
paste input "60473072"
type input "160473072"
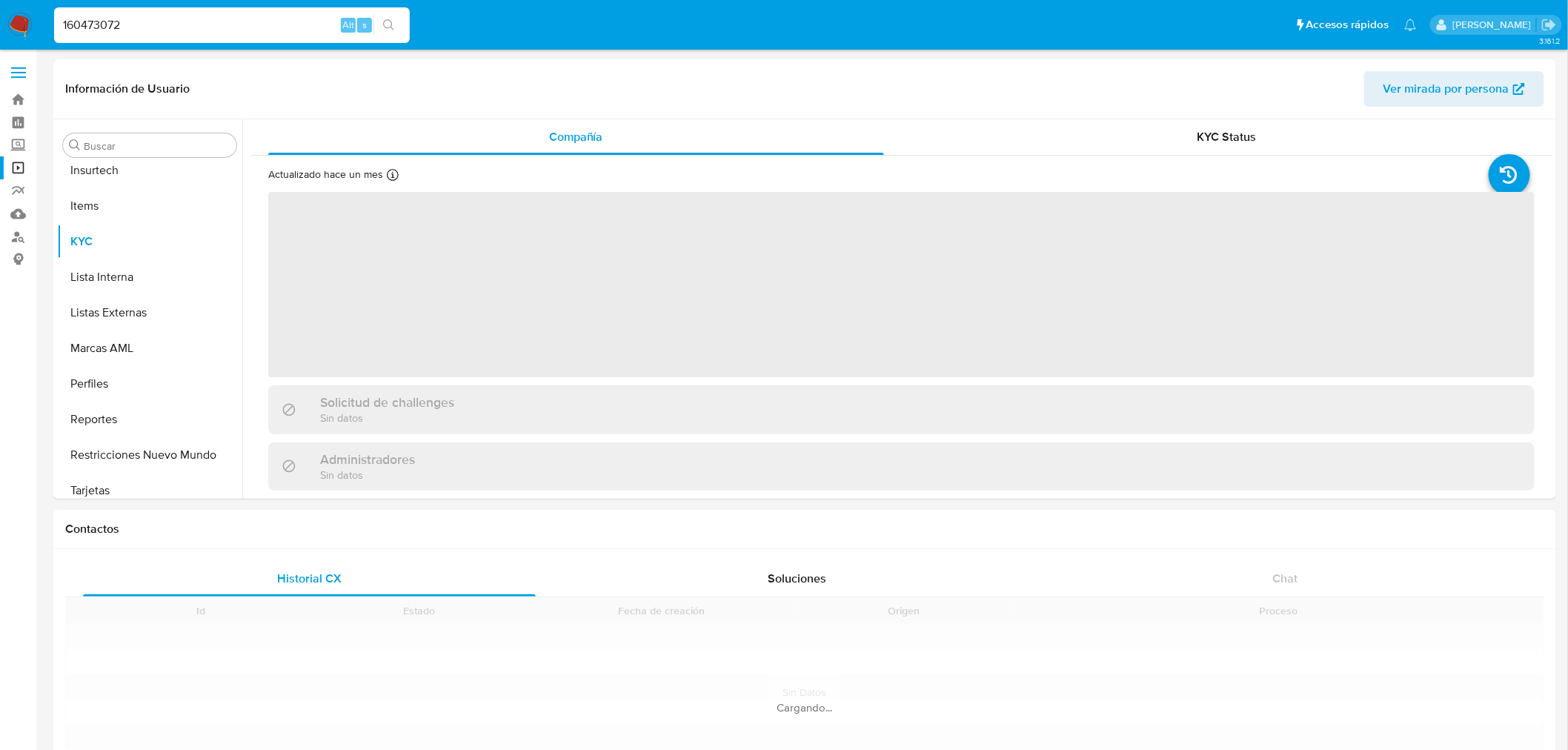
scroll to position [732, 0]
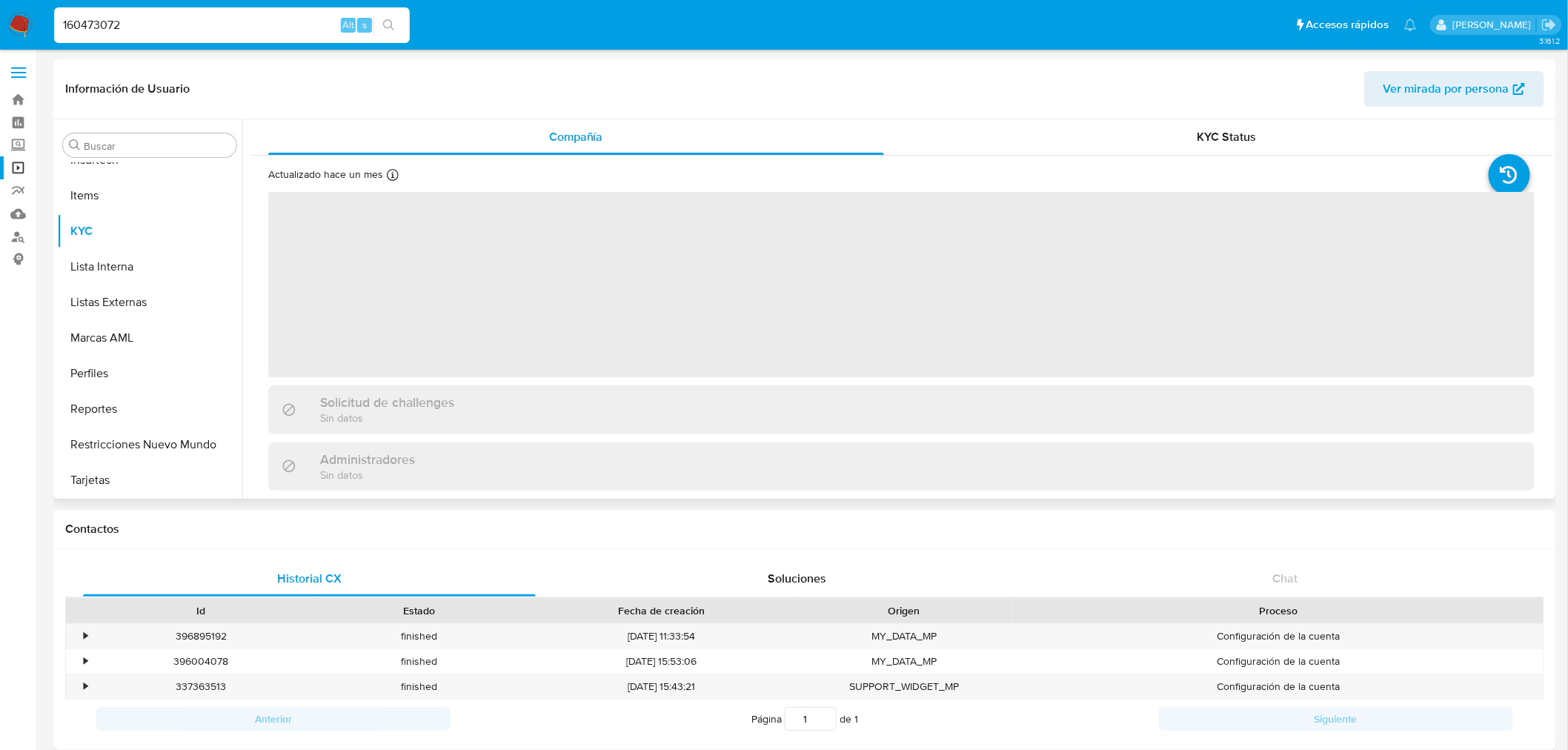
select select "10"
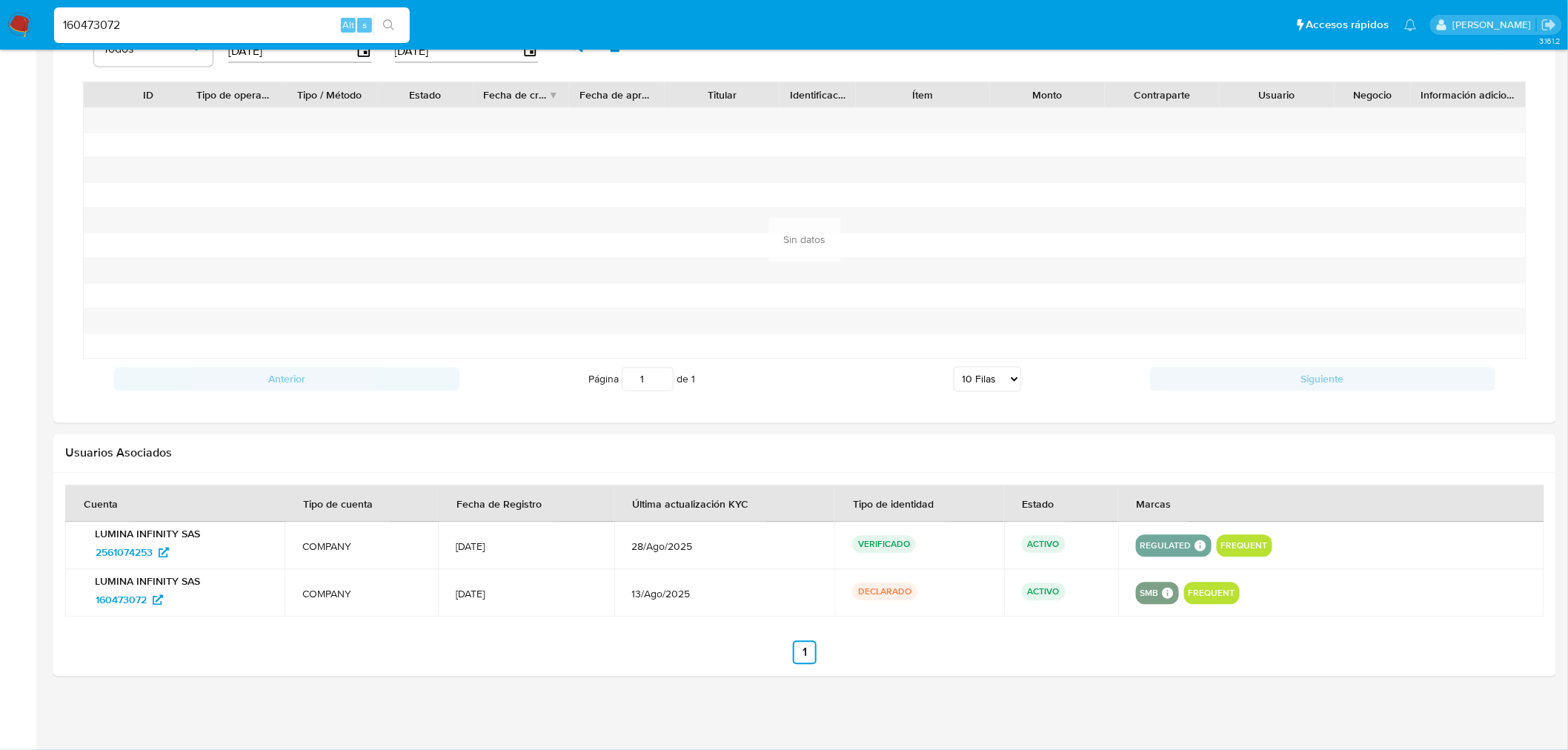
scroll to position [0, 0]
